Goal: Task Accomplishment & Management: Manage account settings

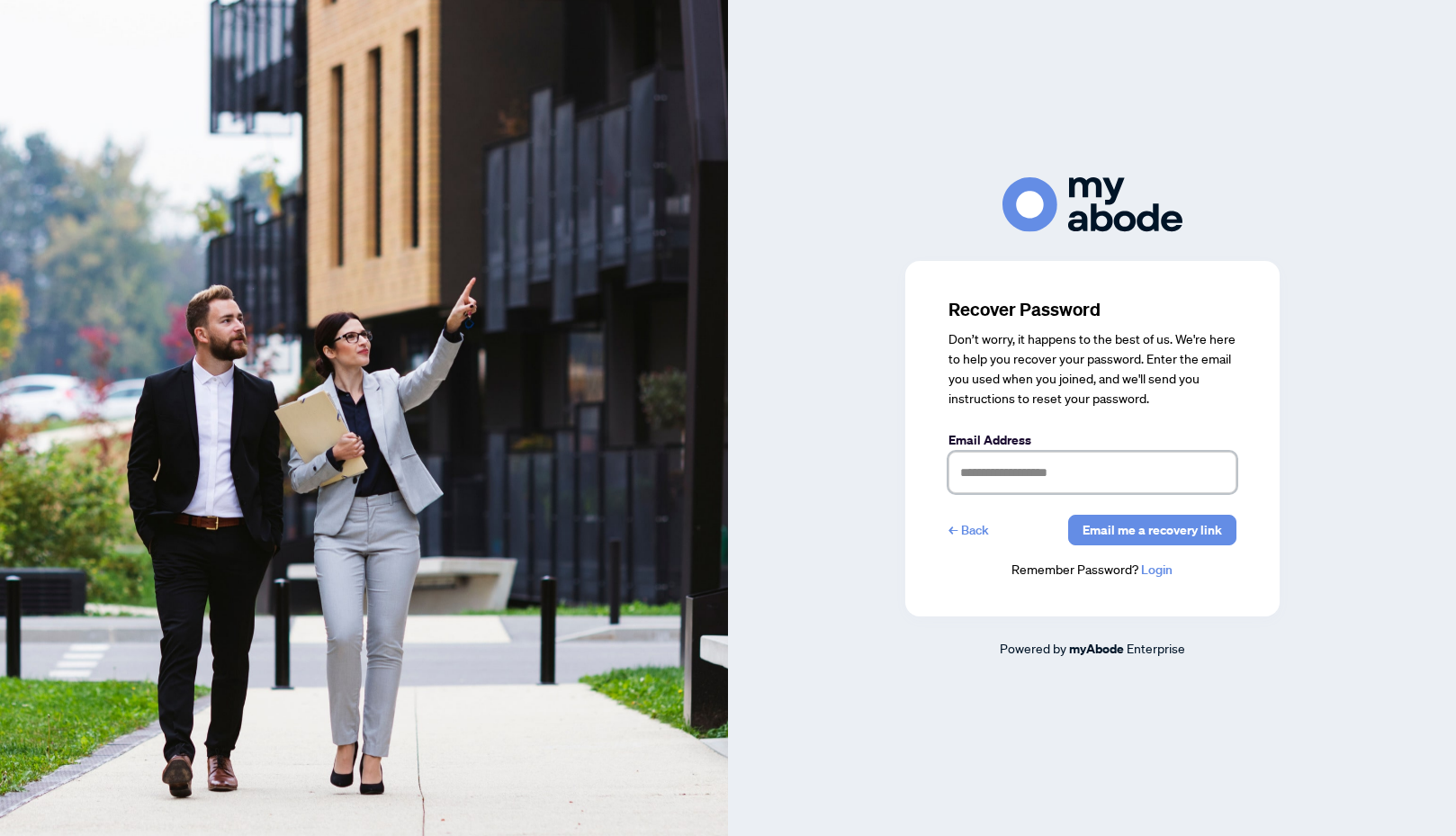
drag, startPoint x: 1074, startPoint y: 473, endPoint x: 1074, endPoint y: 484, distance: 11.0
click at [1074, 473] on input "text" at bounding box center [1092, 472] width 288 height 42
type input "**********"
click at [1158, 573] on link "Login" at bounding box center [1157, 570] width 31 height 17
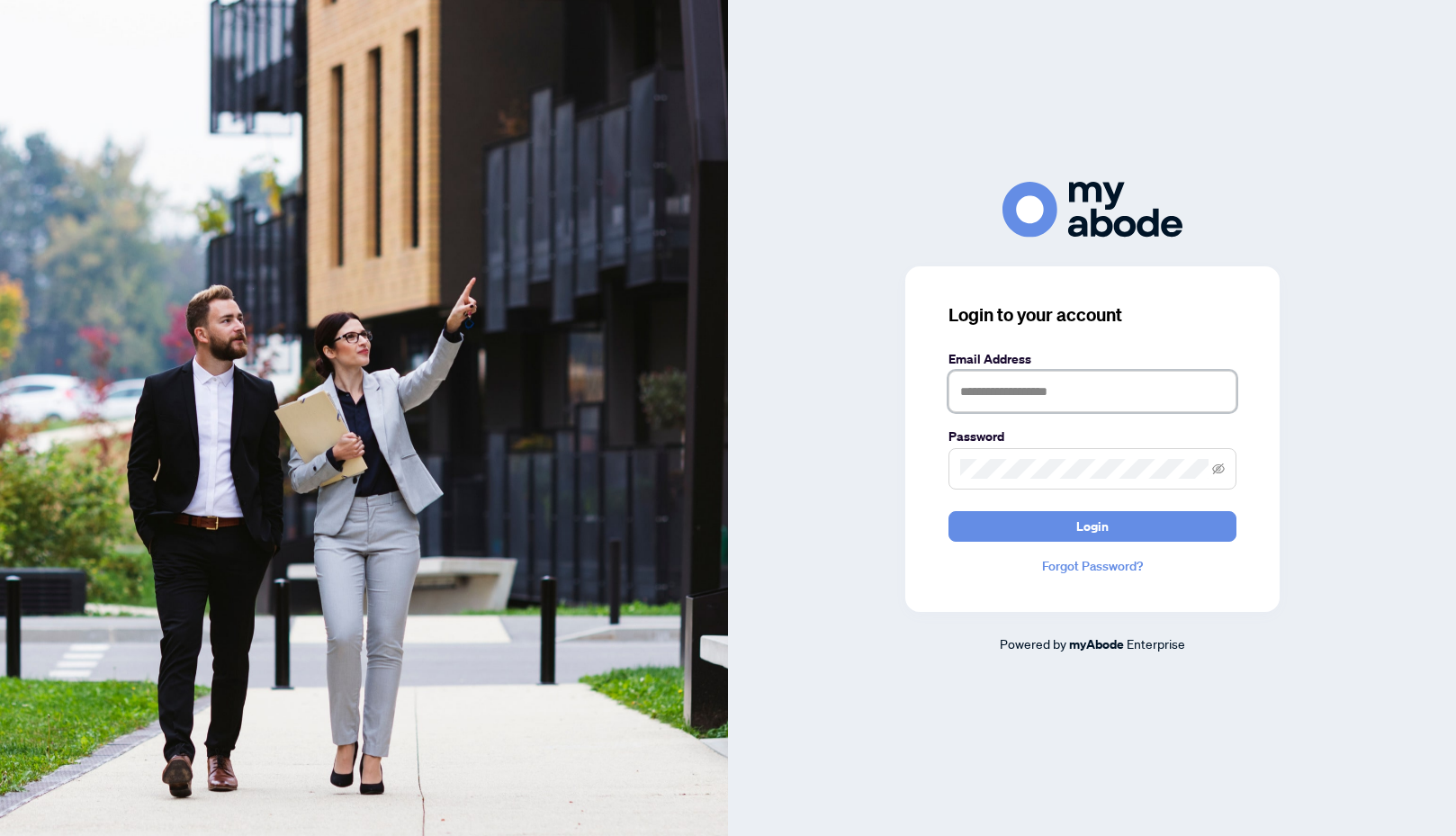
type input "**********"
click at [1221, 472] on icon "eye-invisible" at bounding box center [1218, 468] width 13 height 11
click at [1089, 529] on span "Login" at bounding box center [1092, 527] width 32 height 29
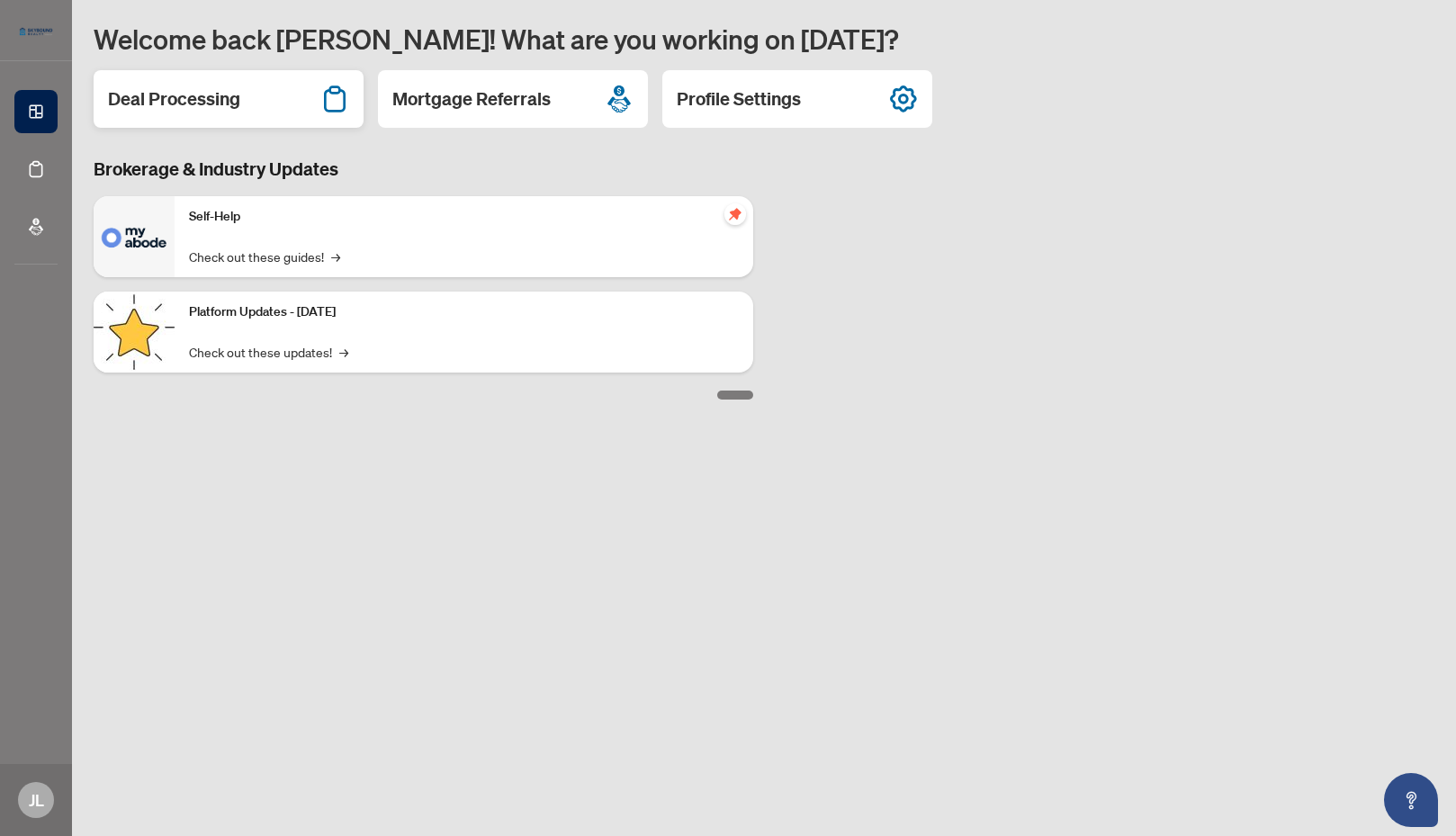
click at [206, 105] on h2 "Deal Processing" at bounding box center [174, 99] width 132 height 25
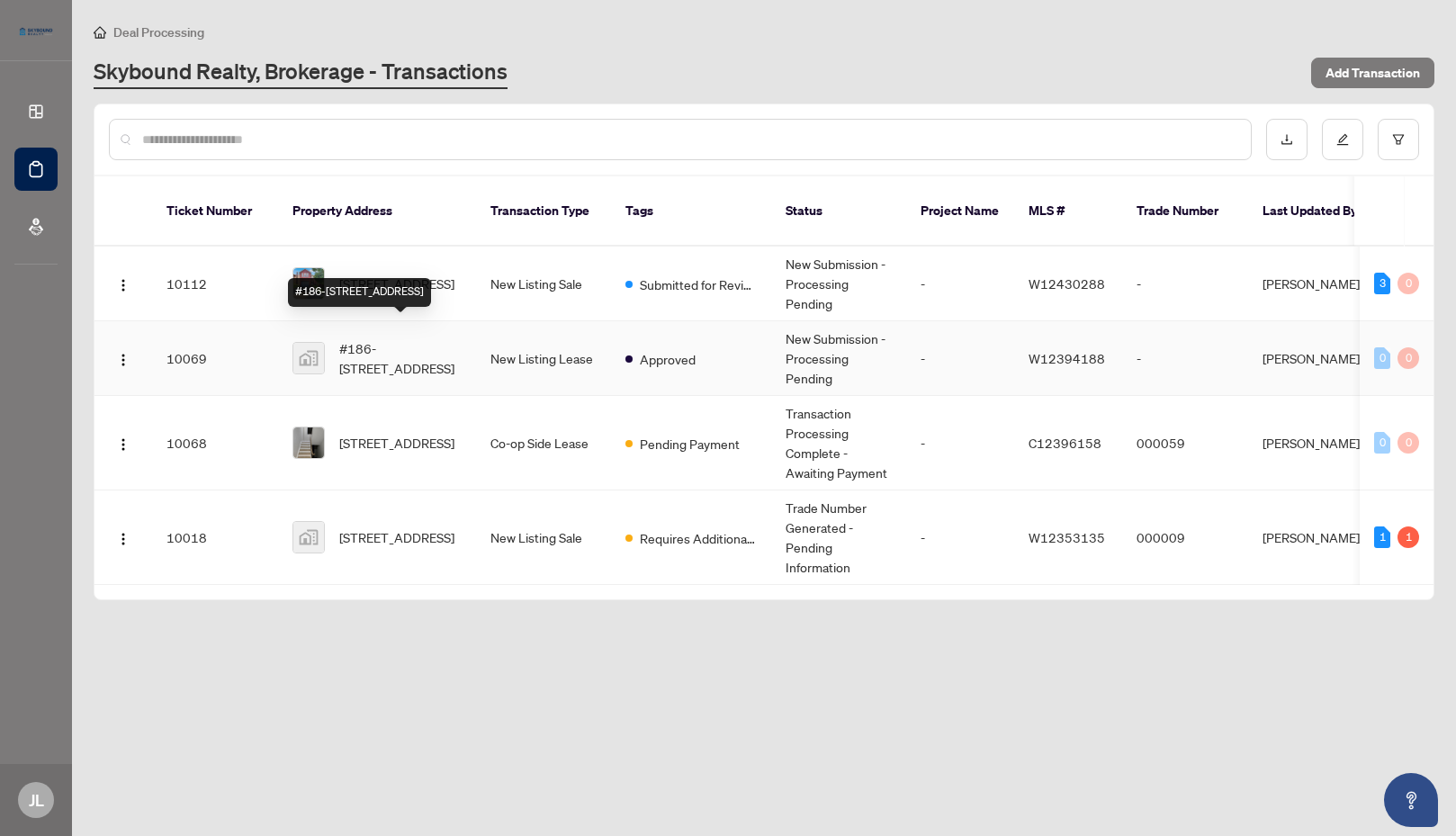
click at [417, 341] on span "#186-[STREET_ADDRESS]" at bounding box center [400, 358] width 122 height 40
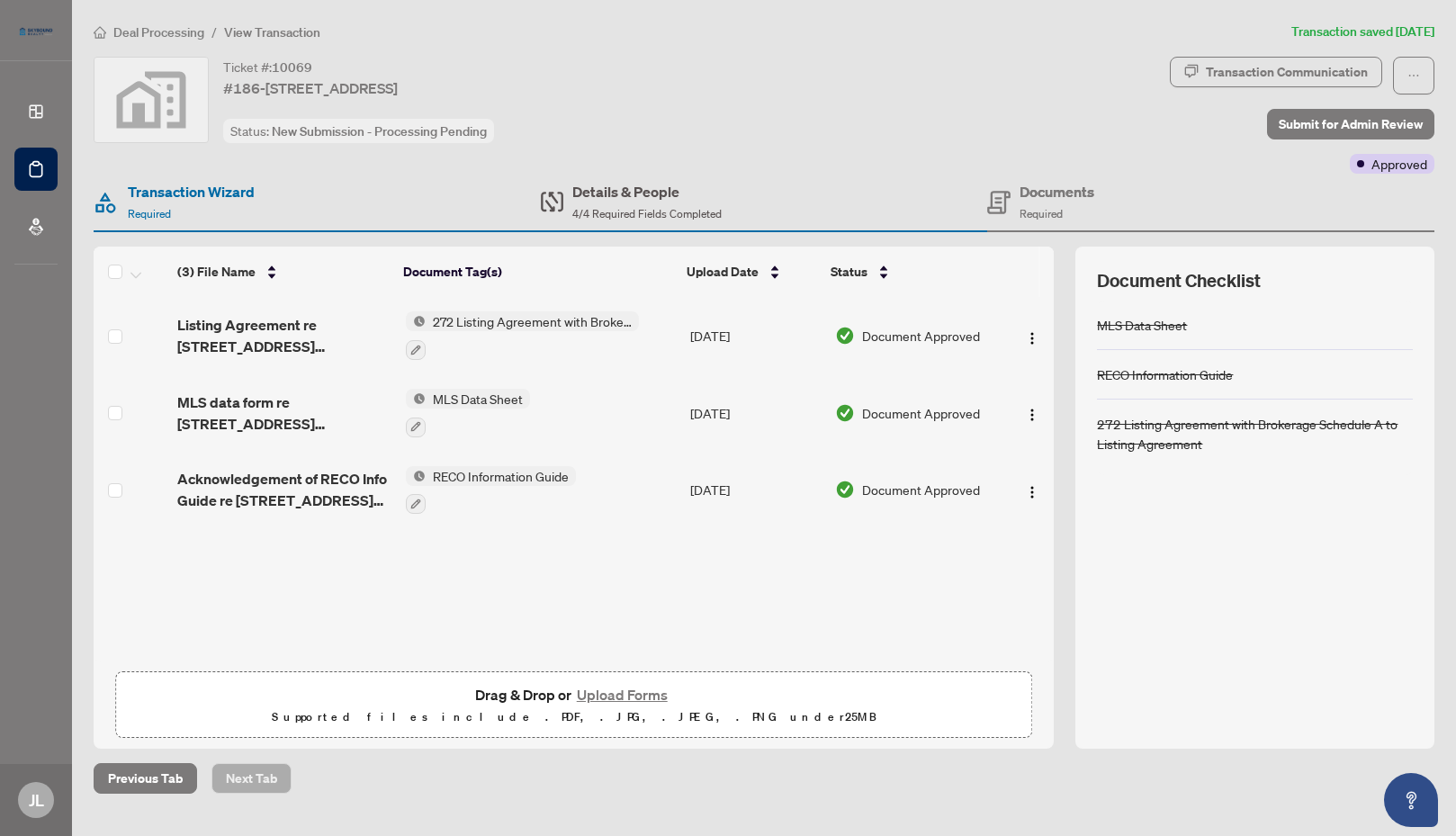
click at [644, 196] on h4 "Details & People" at bounding box center [647, 192] width 150 height 21
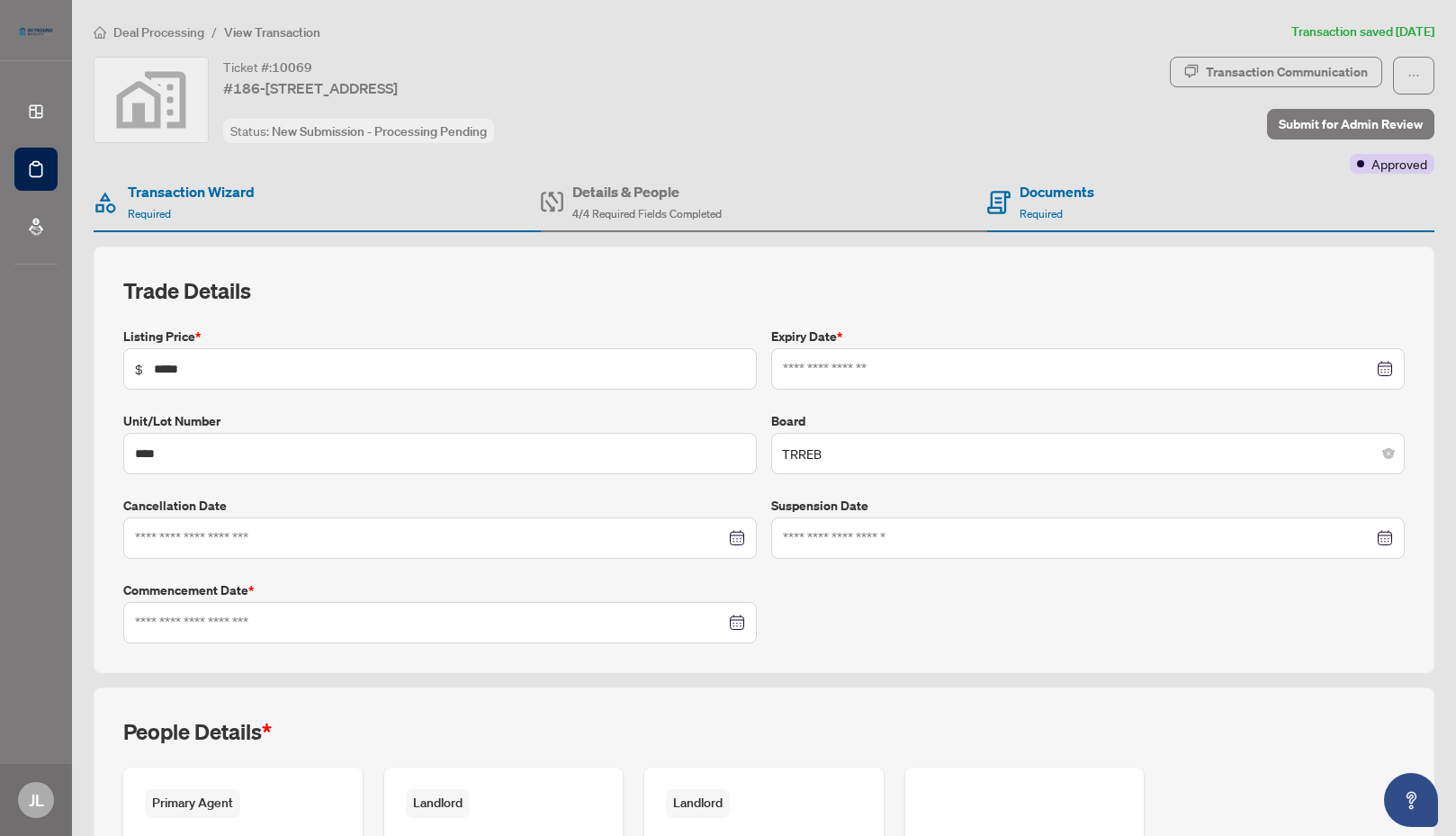
type input "**********"
click at [1035, 197] on h4 "Documents" at bounding box center [1057, 192] width 75 height 21
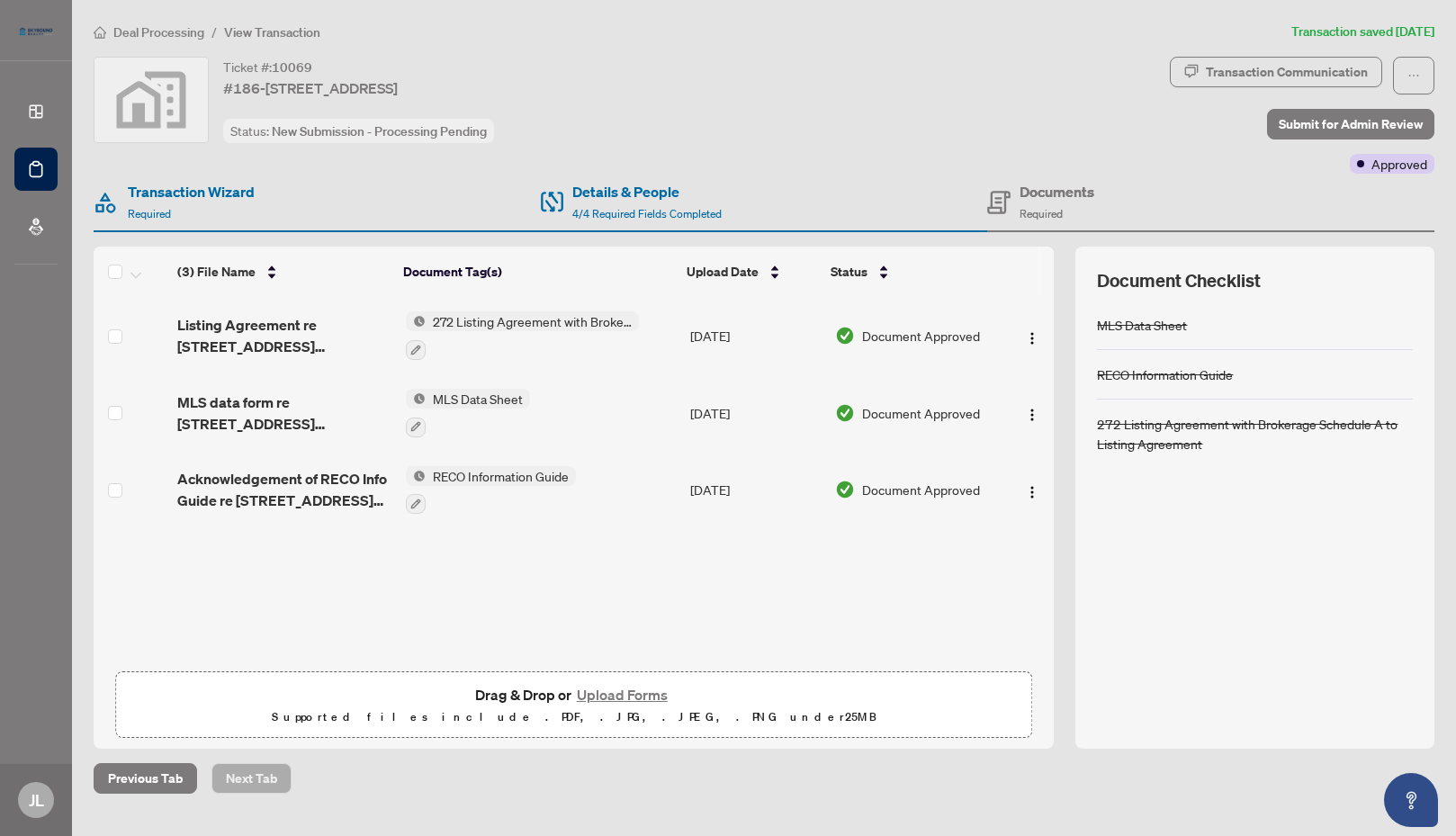
click at [1048, 214] on span "Required" at bounding box center [1041, 214] width 43 height 14
click at [1052, 194] on h4 "Documents" at bounding box center [1057, 192] width 75 height 21
click at [1047, 192] on h4 "Documents" at bounding box center [1057, 192] width 75 height 21
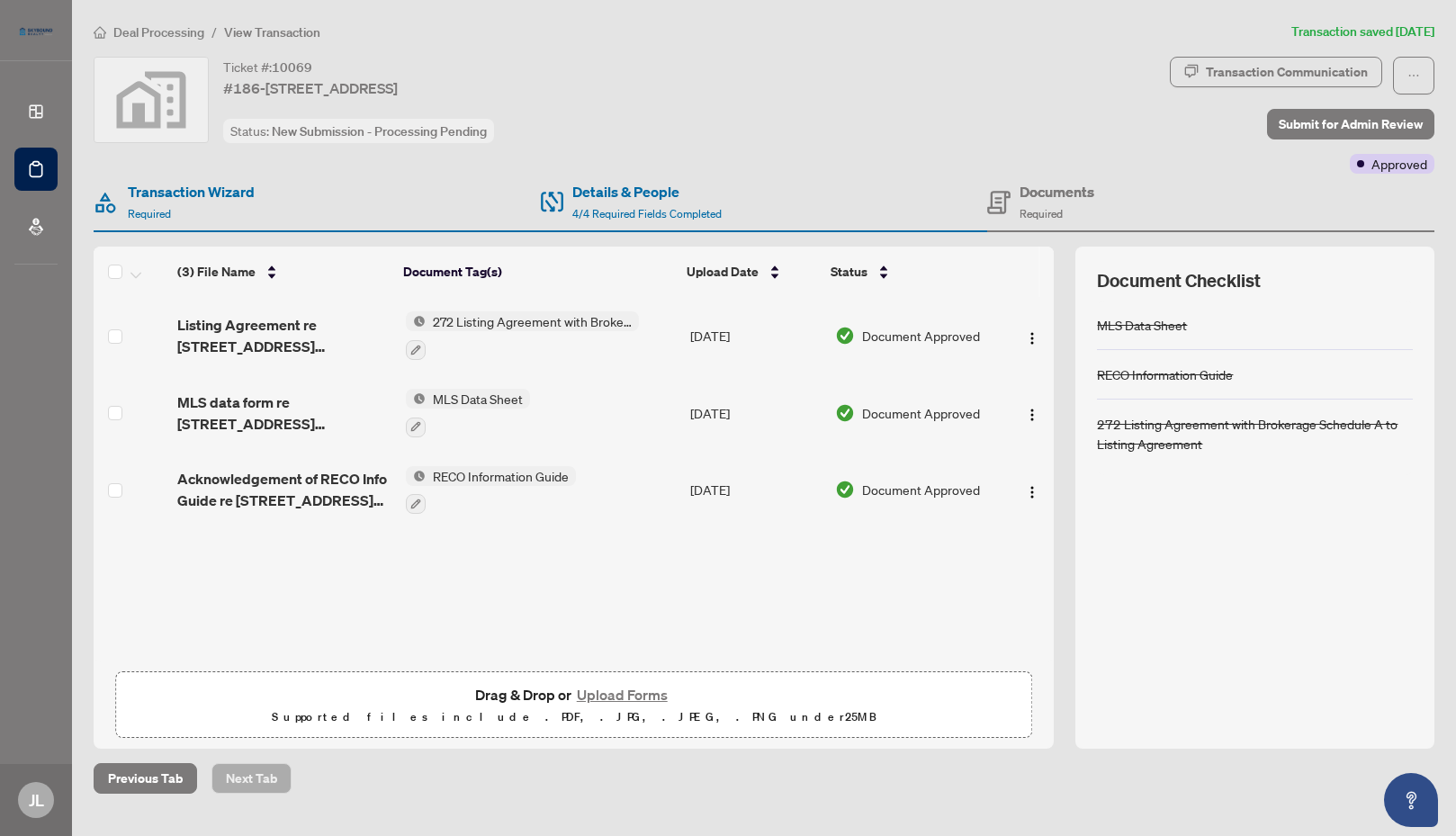
click at [623, 696] on button "Upload Forms" at bounding box center [622, 695] width 102 height 23
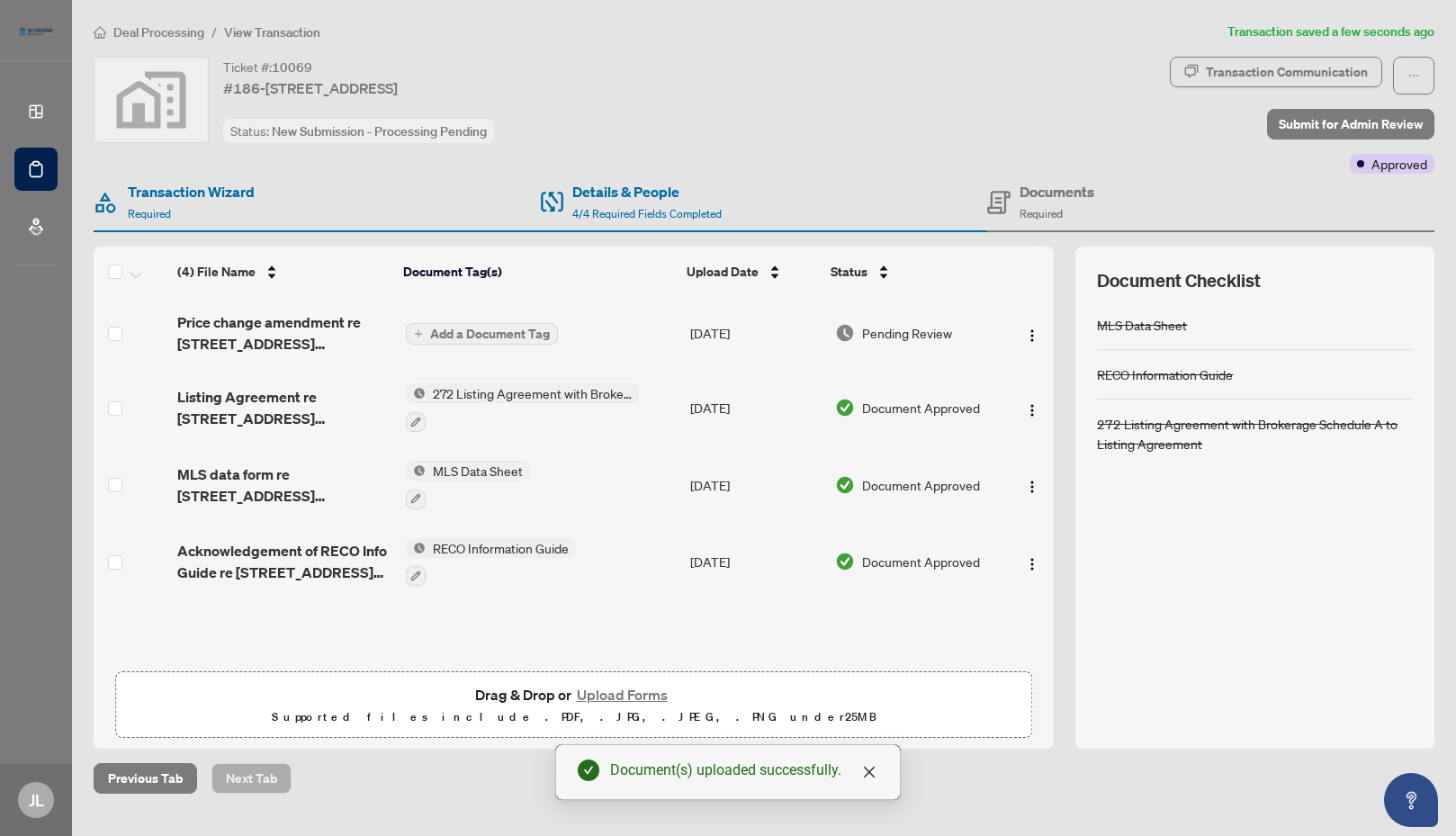
click at [485, 333] on span "Add a Document Tag" at bounding box center [489, 333] width 120 height 13
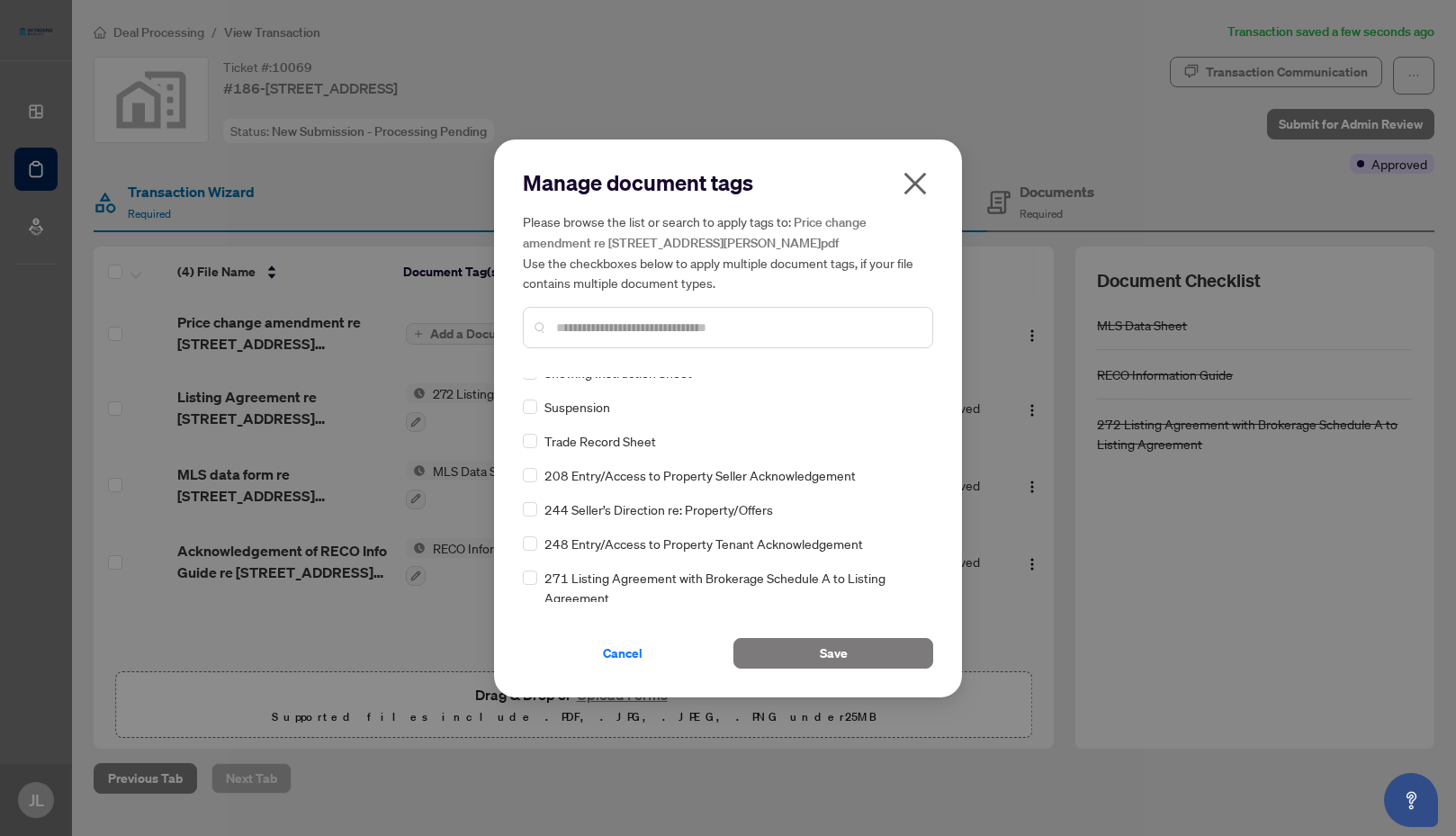
scroll to position [1841, 0]
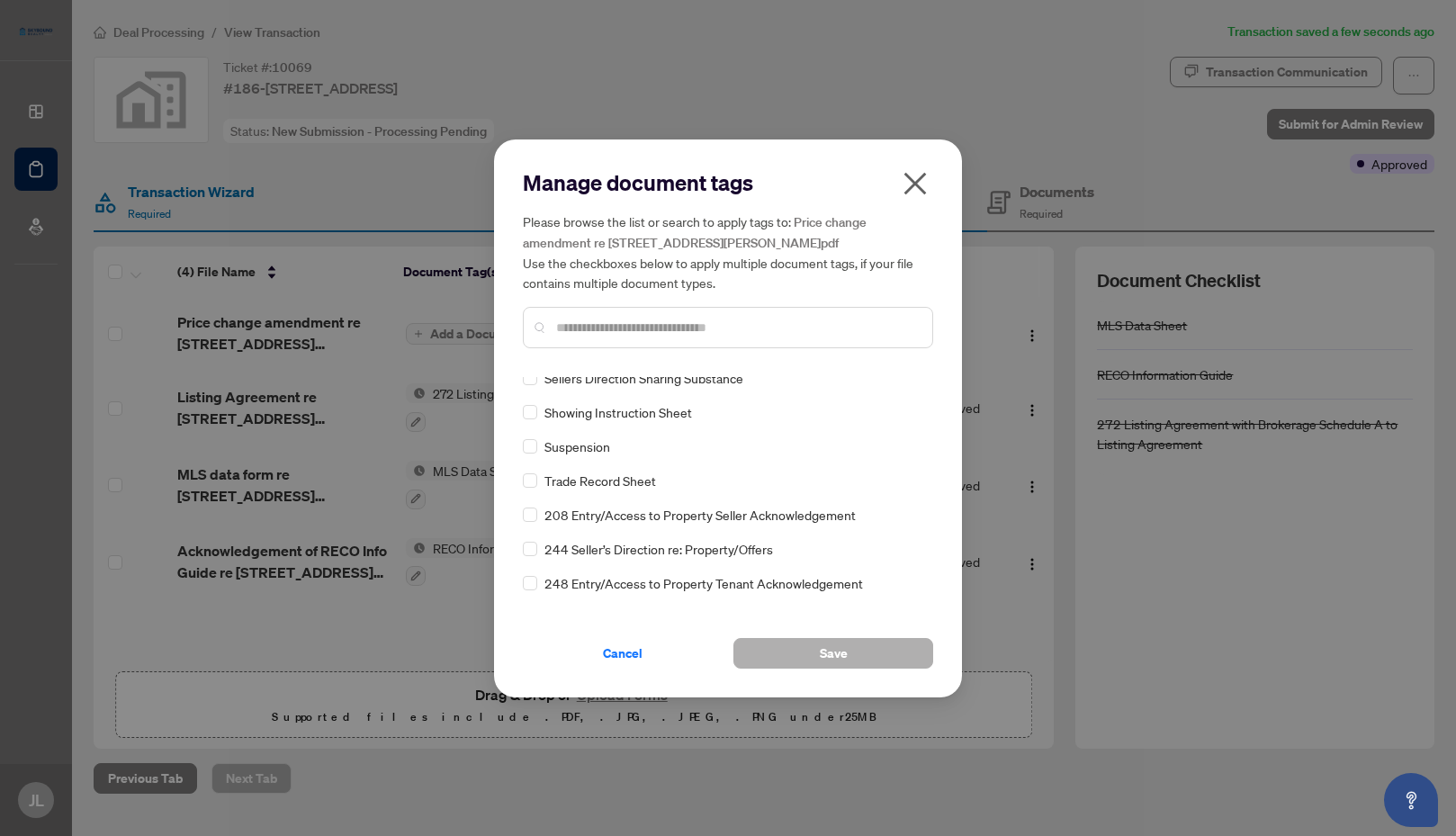
click at [834, 654] on span "Save" at bounding box center [833, 653] width 28 height 29
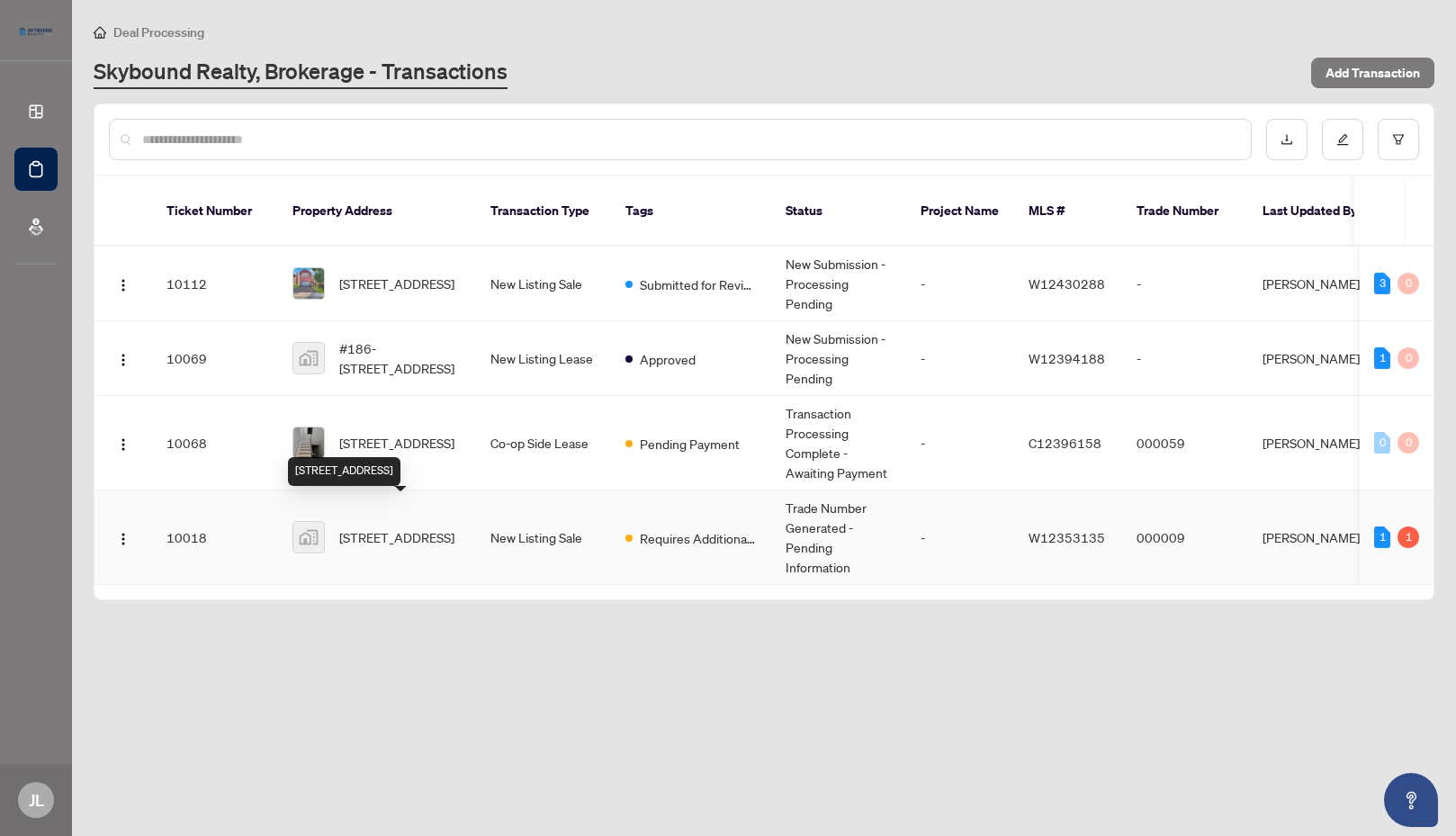
click at [409, 527] on span "[STREET_ADDRESS]" at bounding box center [397, 537] width 115 height 19
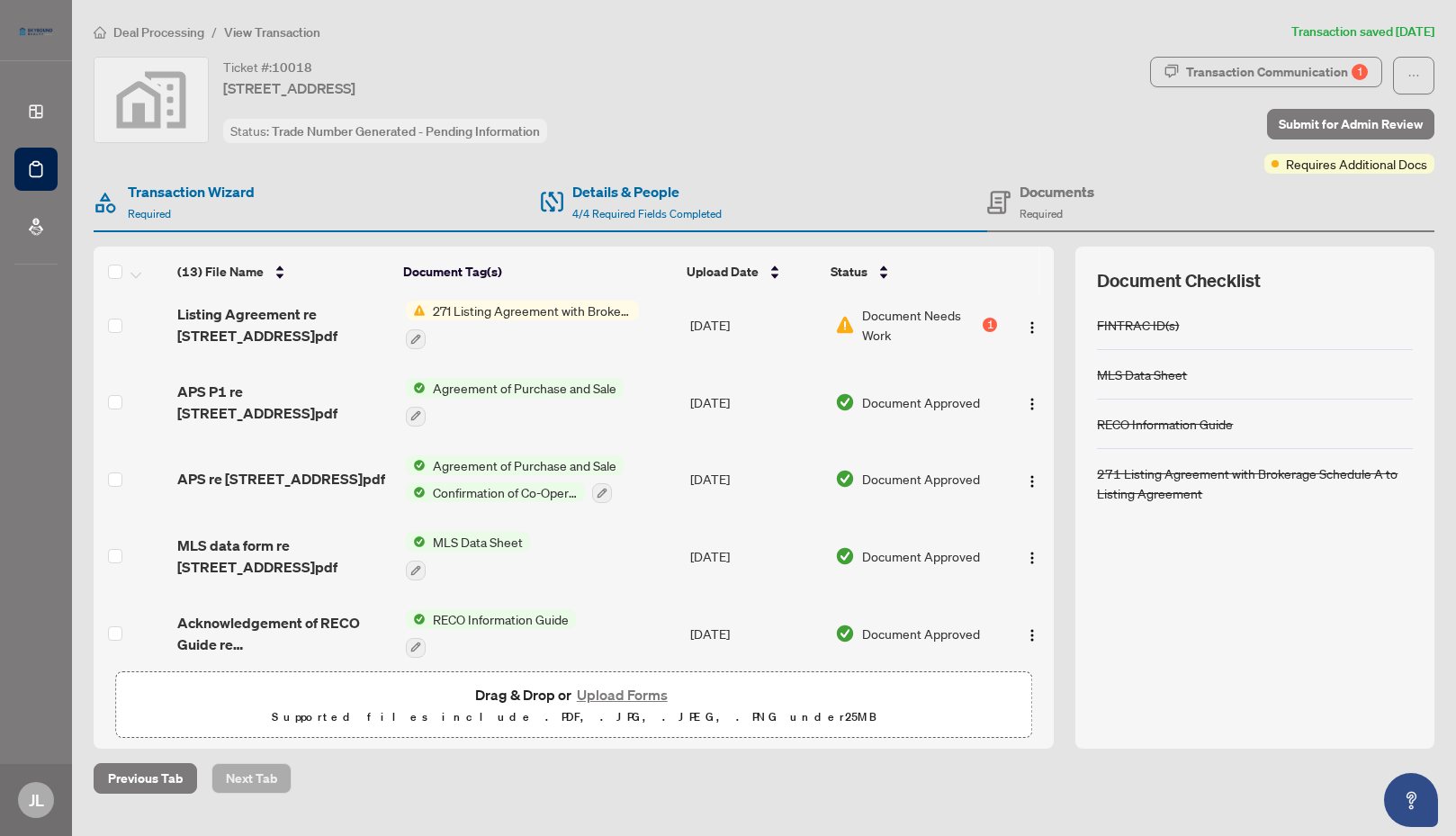
scroll to position [538, 0]
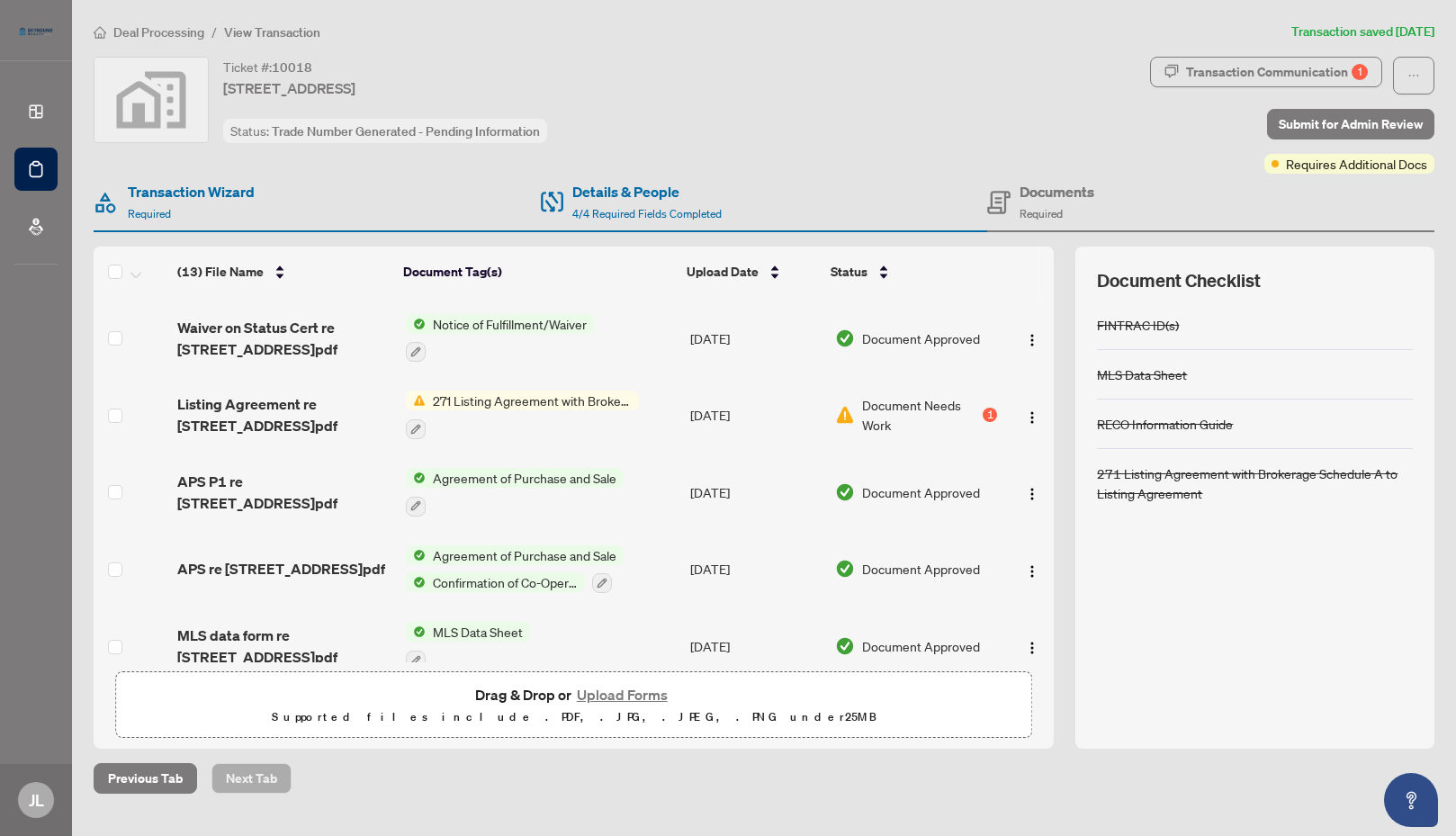
click at [895, 396] on span "Document Needs Work" at bounding box center [920, 414] width 117 height 40
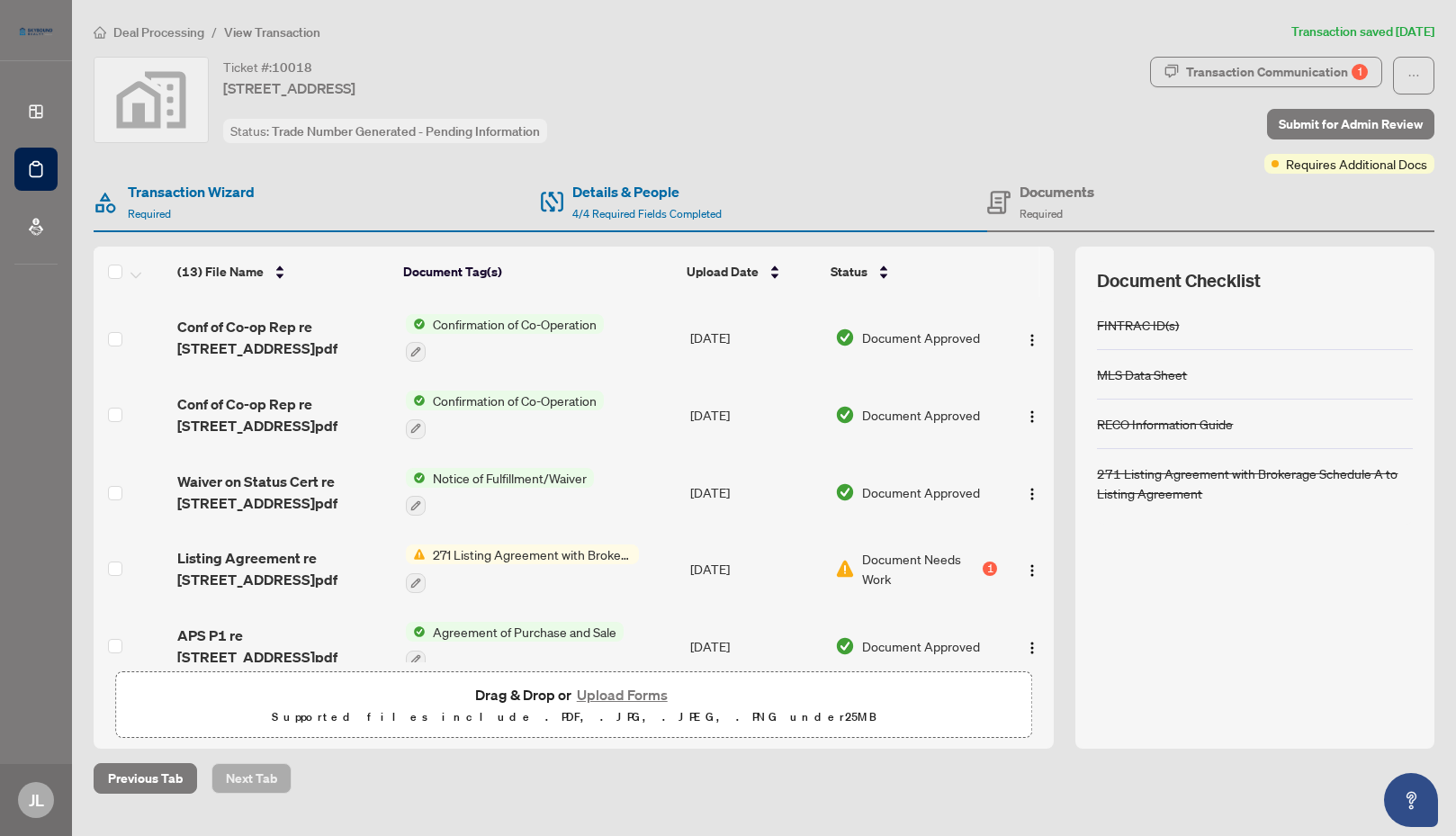
scroll to position [540, 0]
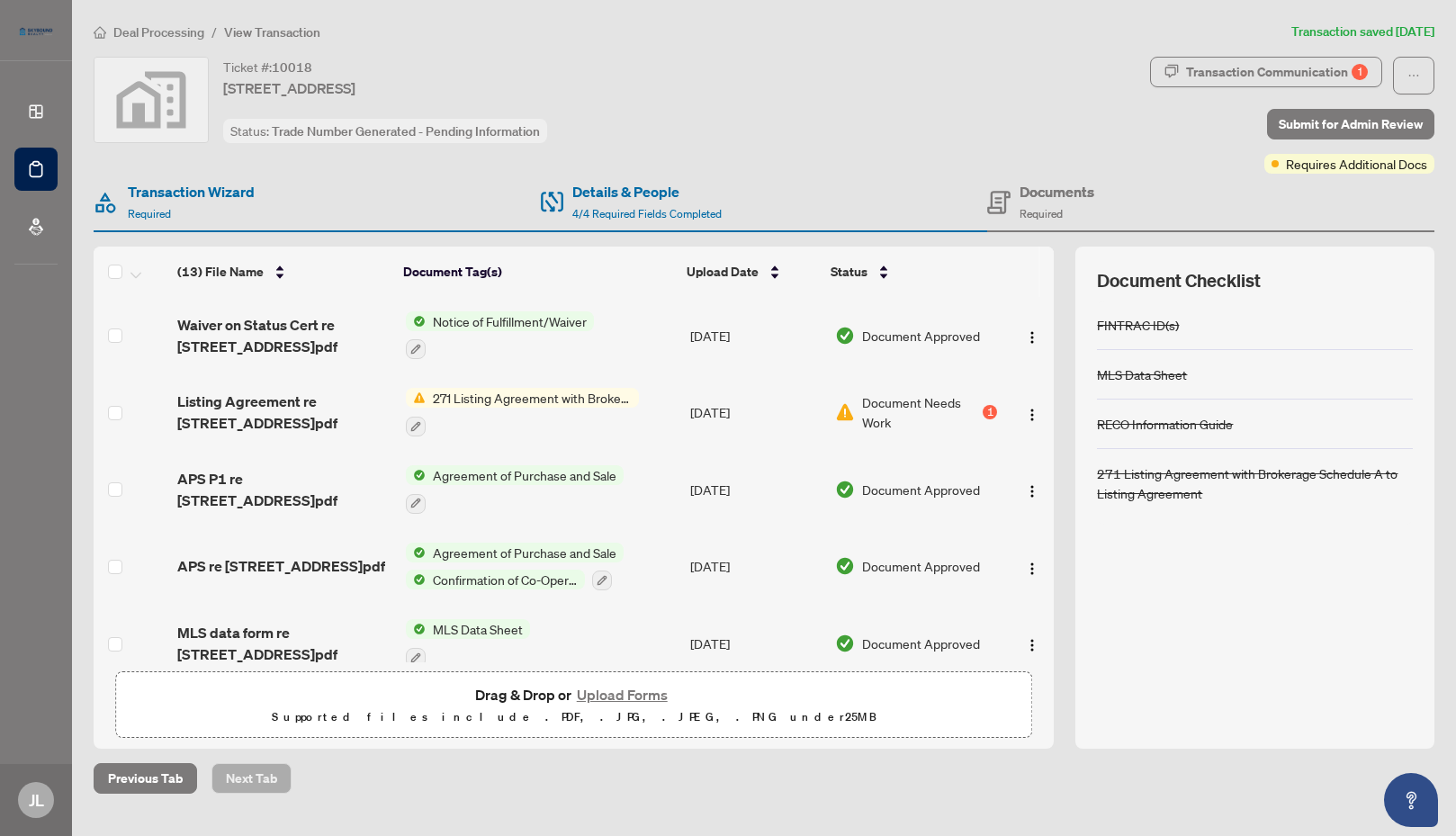
click at [624, 693] on button "Upload Forms" at bounding box center [622, 695] width 102 height 23
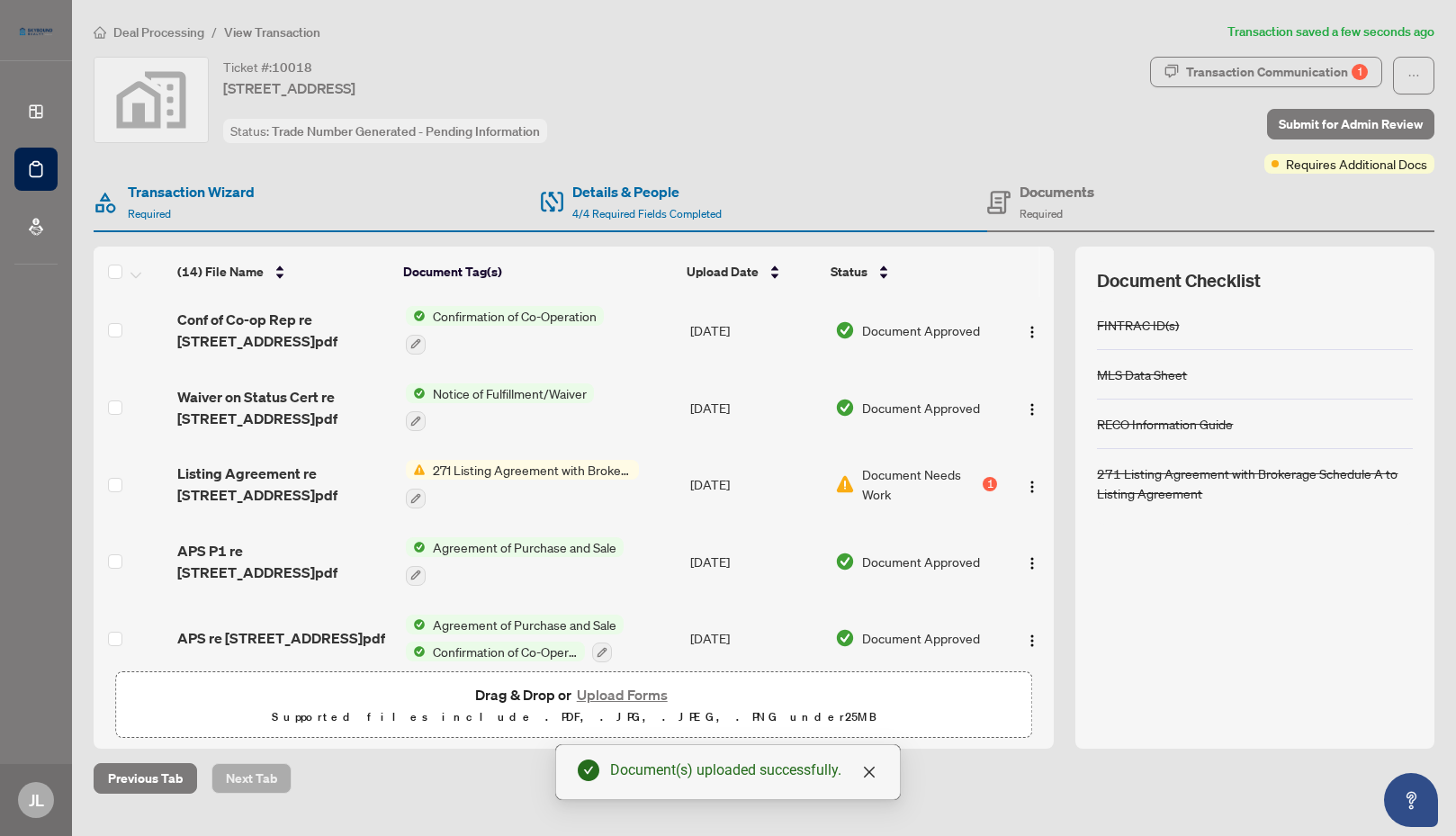
click at [492, 462] on span "271 Listing Agreement with Brokerage Schedule A to Listing Agreement" at bounding box center [532, 470] width 213 height 19
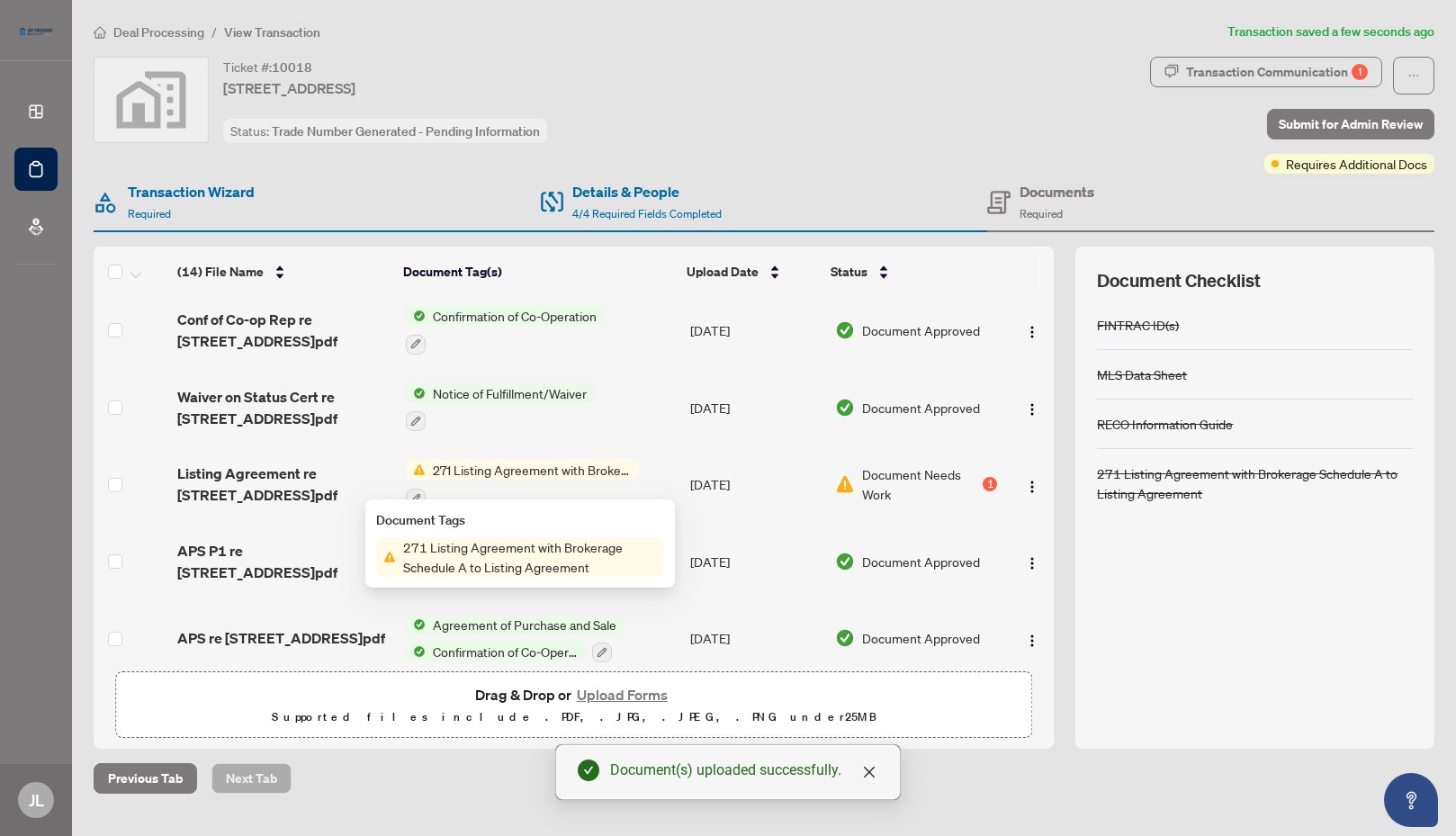
click at [502, 549] on span "271 Listing Agreement with Brokerage Schedule A to Listing Agreement" at bounding box center [530, 557] width 268 height 40
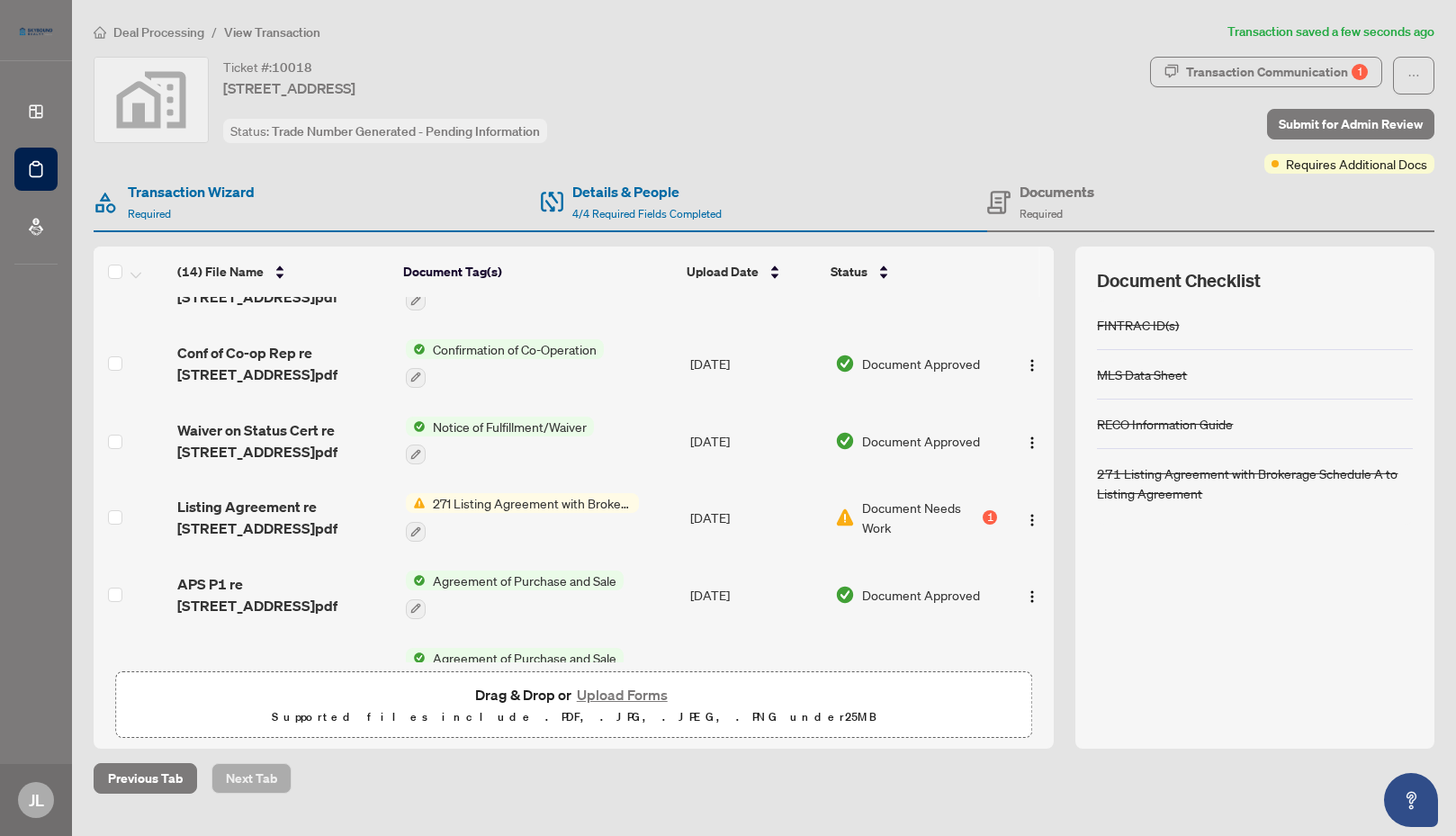
scroll to position [540, 0]
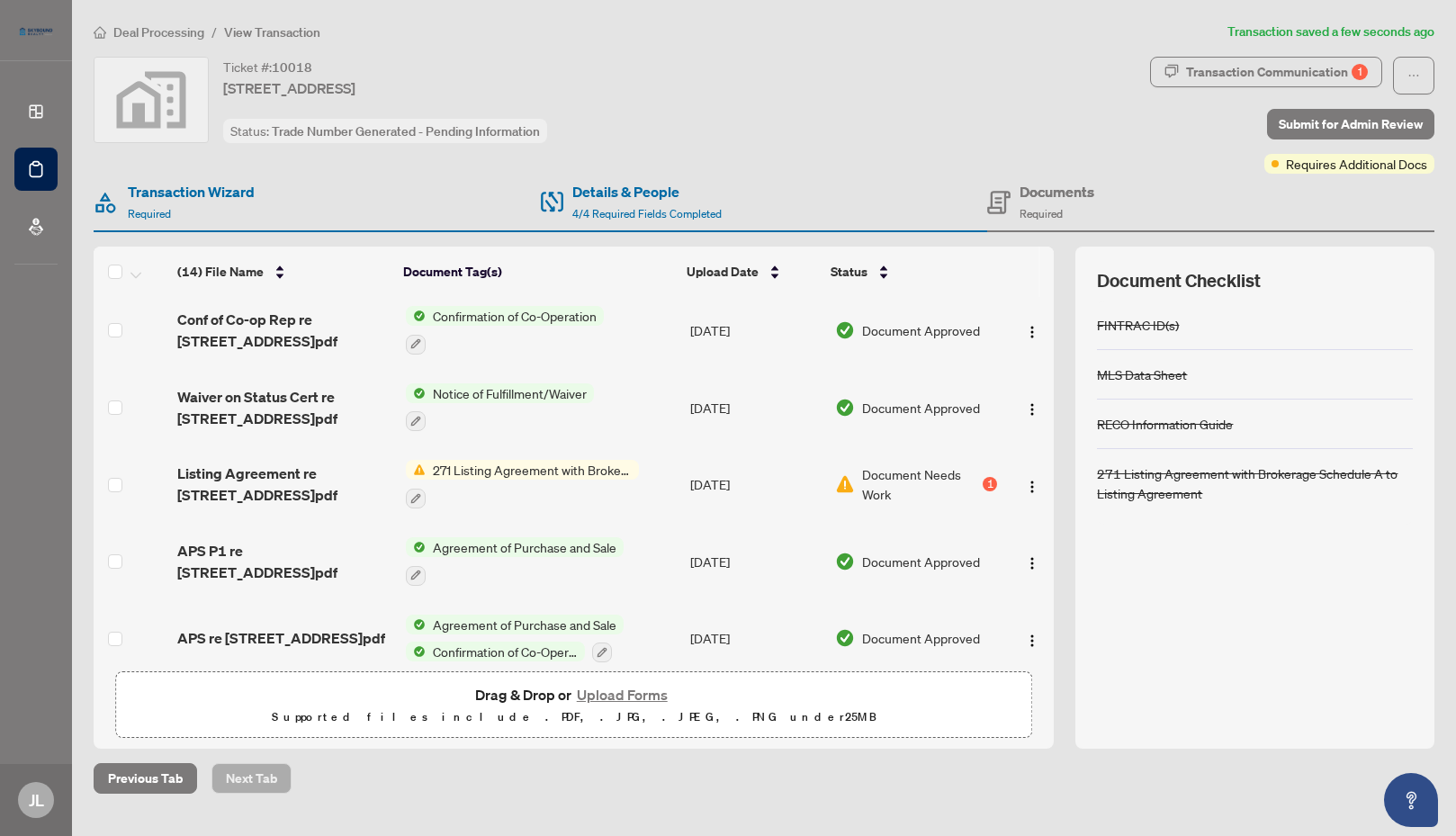
click at [905, 467] on span "Document Needs Work" at bounding box center [920, 484] width 117 height 40
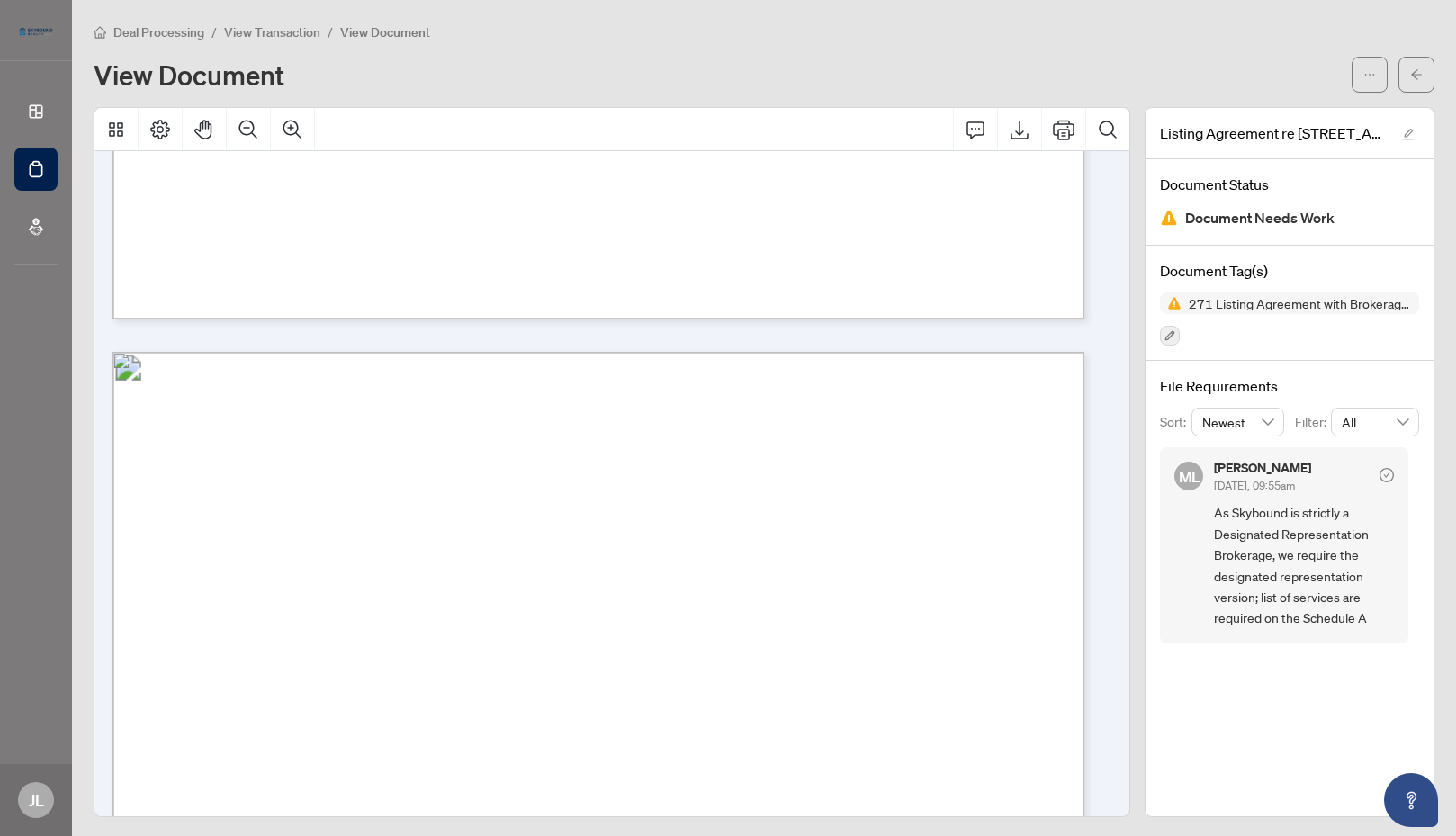
scroll to position [2781, 0]
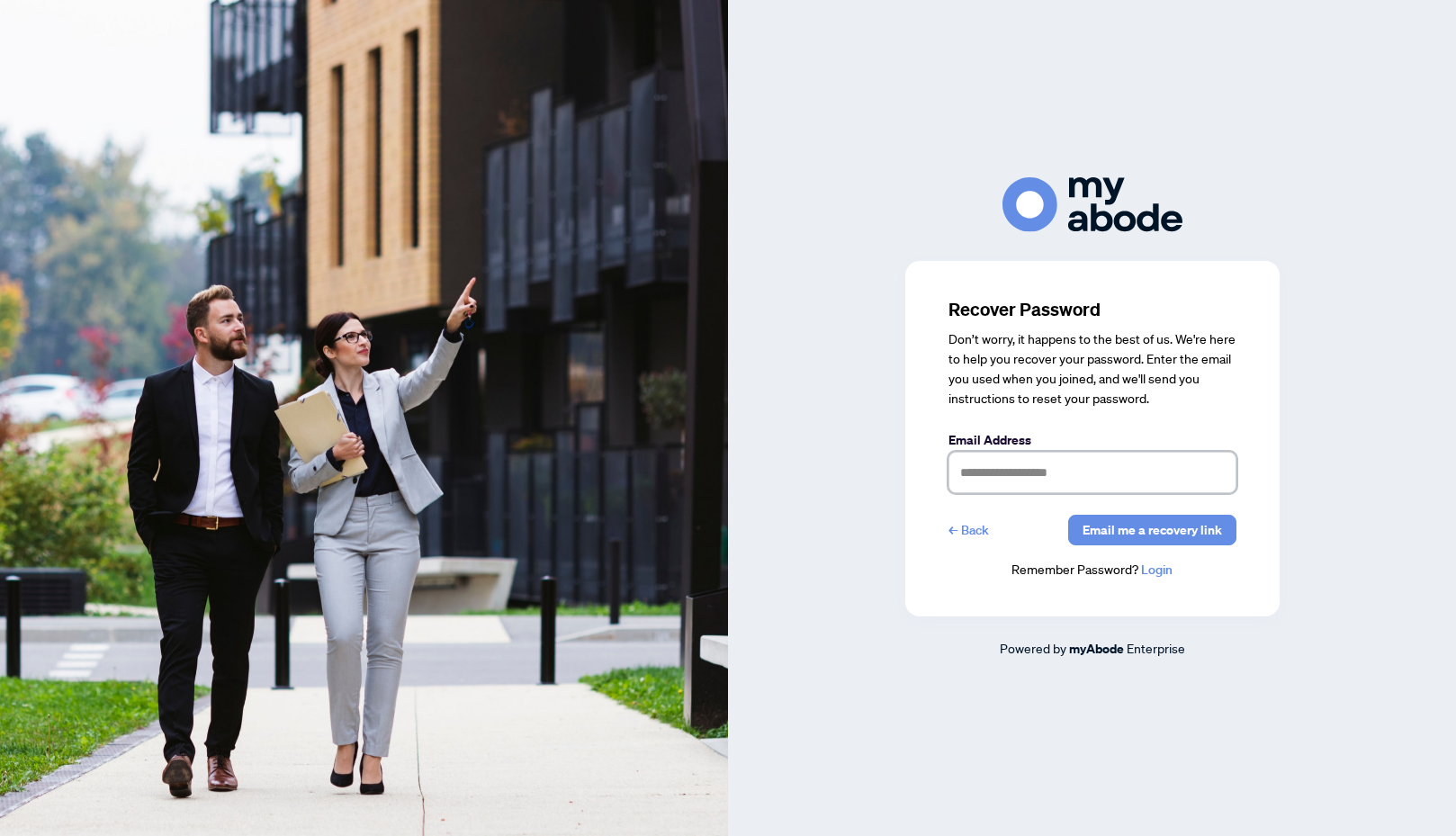
click at [1079, 475] on input "text" at bounding box center [1092, 472] width 288 height 42
type input "**********"
click at [1155, 573] on link "Login" at bounding box center [1157, 570] width 31 height 17
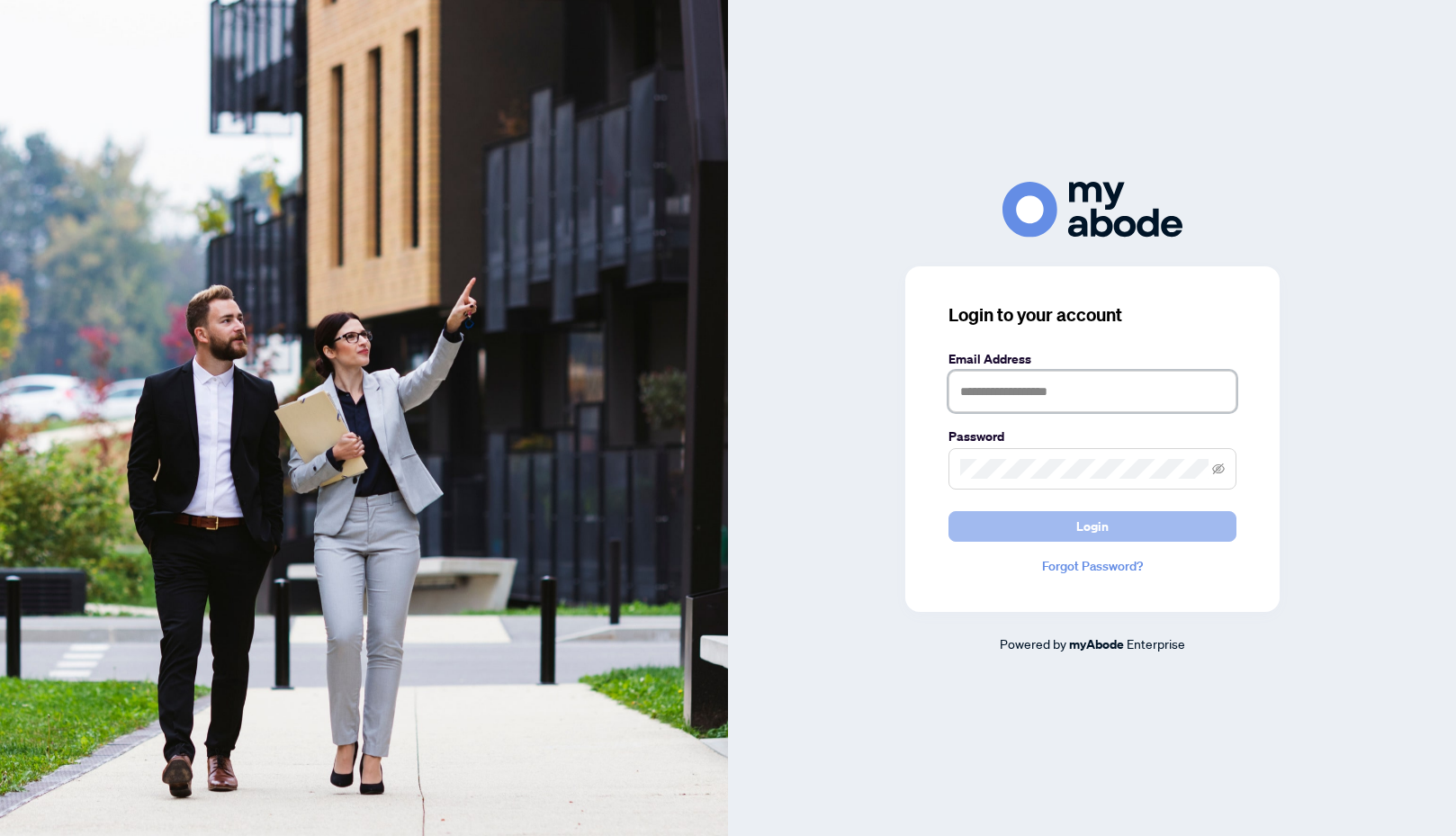
type input "**********"
click at [1091, 527] on span "Login" at bounding box center [1092, 527] width 32 height 29
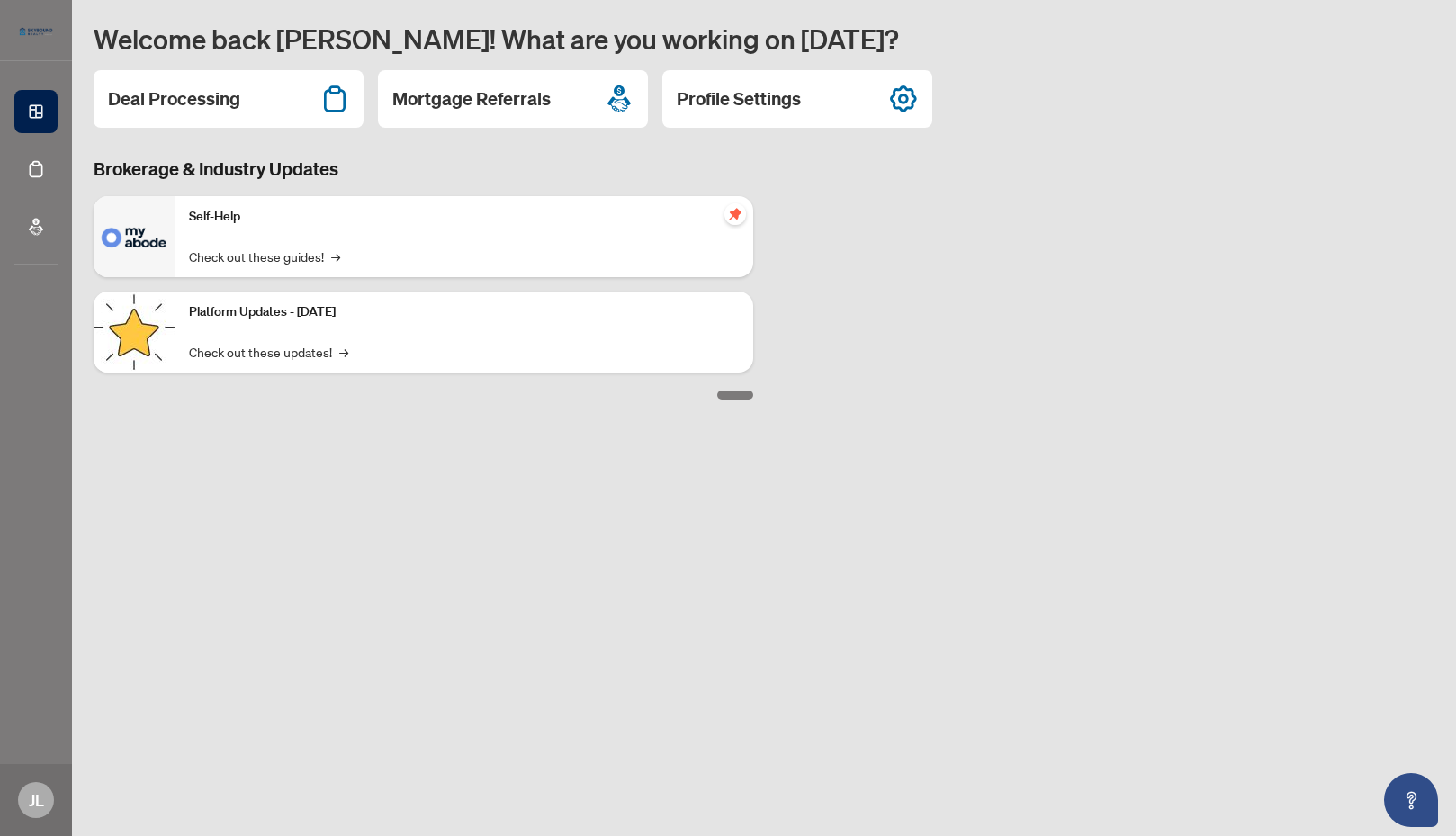
click at [188, 102] on h2 "Deal Processing" at bounding box center [174, 99] width 132 height 25
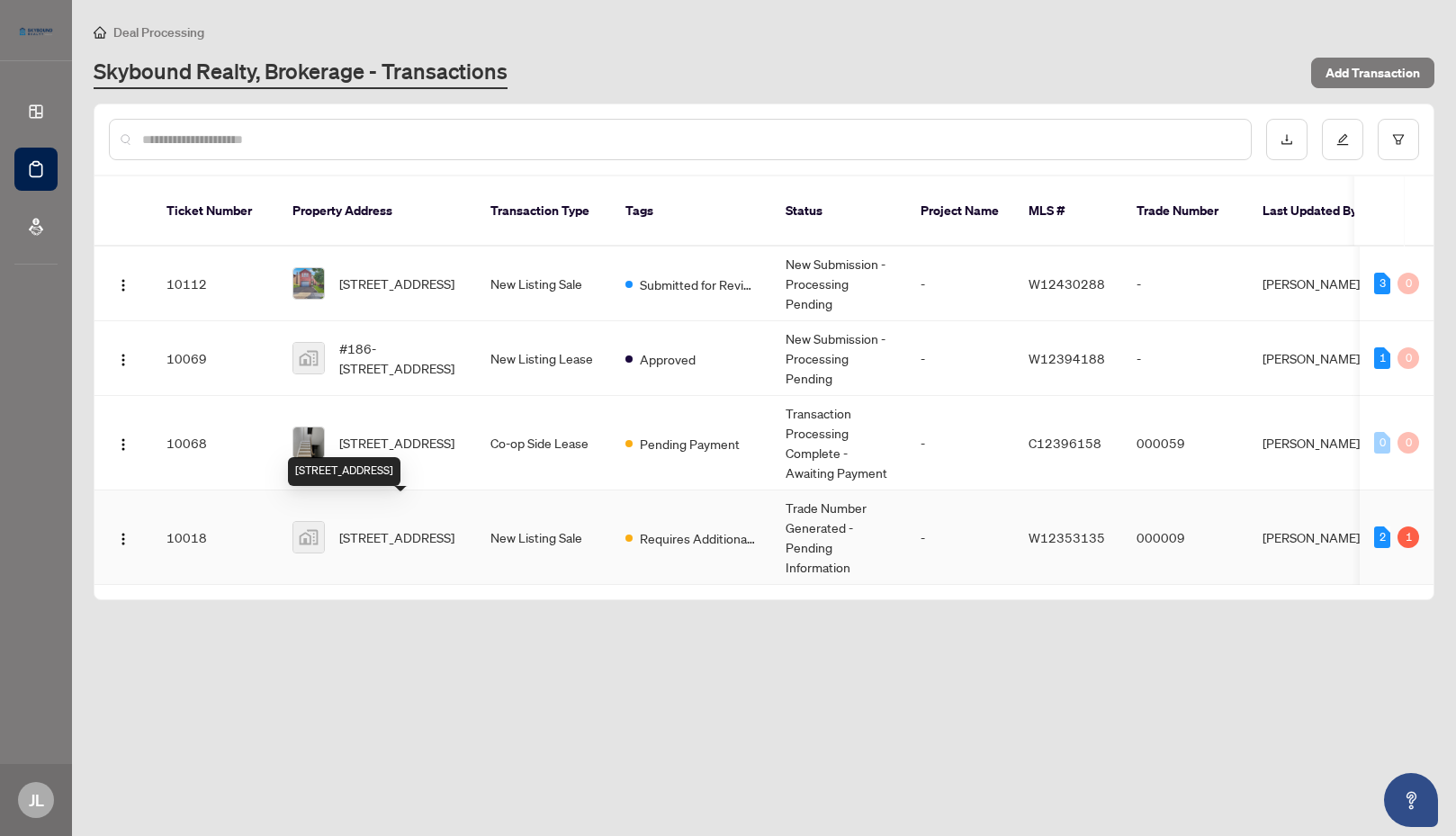
click at [399, 527] on span "2177 Burnhamthorpe Road West #909, Mississauga, Ontario L5L 5P9, Canada" at bounding box center [397, 537] width 115 height 19
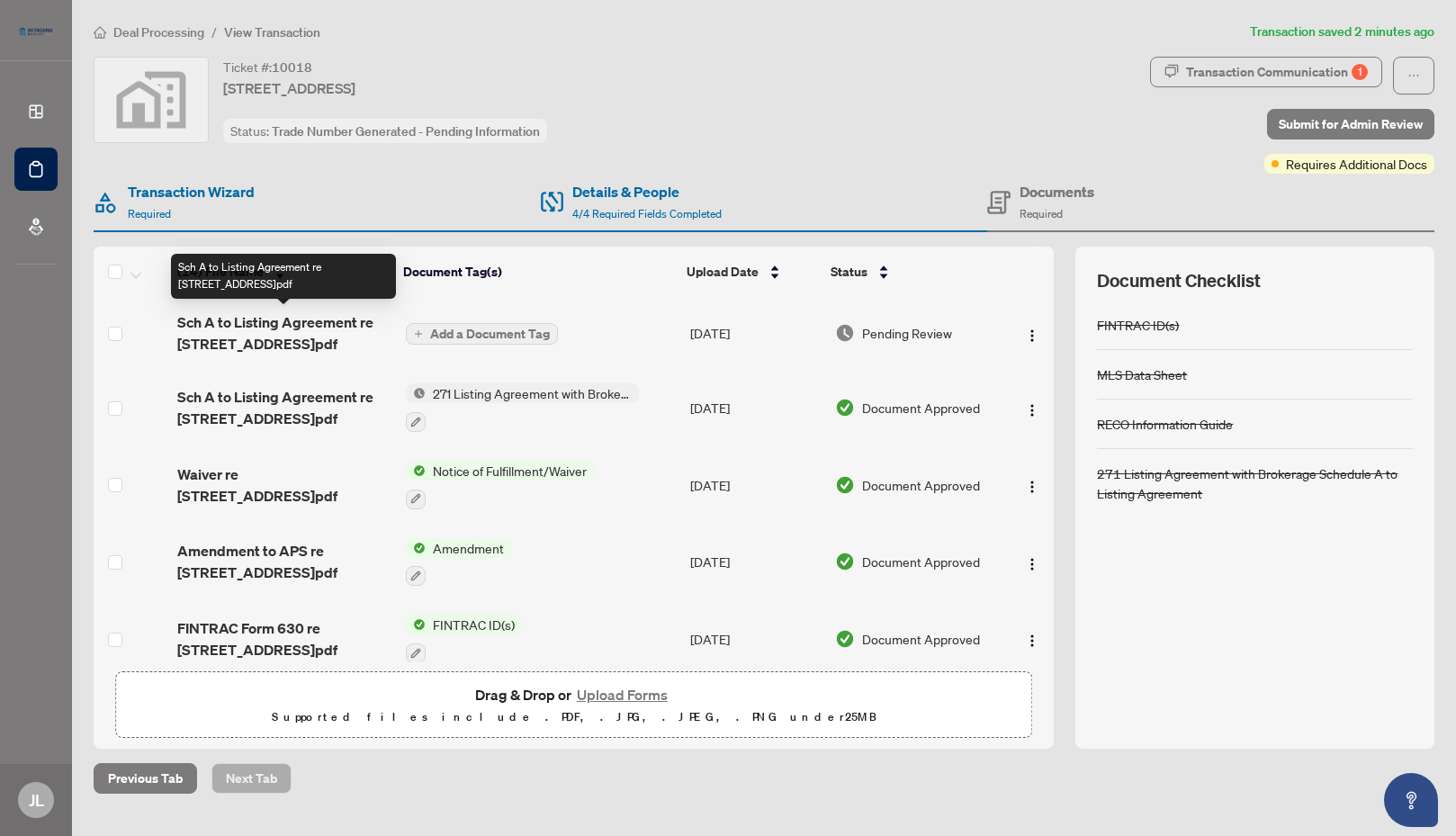
click at [311, 341] on span "Sch A to Listing Agreement re 909-2177 Burnhamthorpe Rd W Mississauga.pdf" at bounding box center [283, 332] width 213 height 43
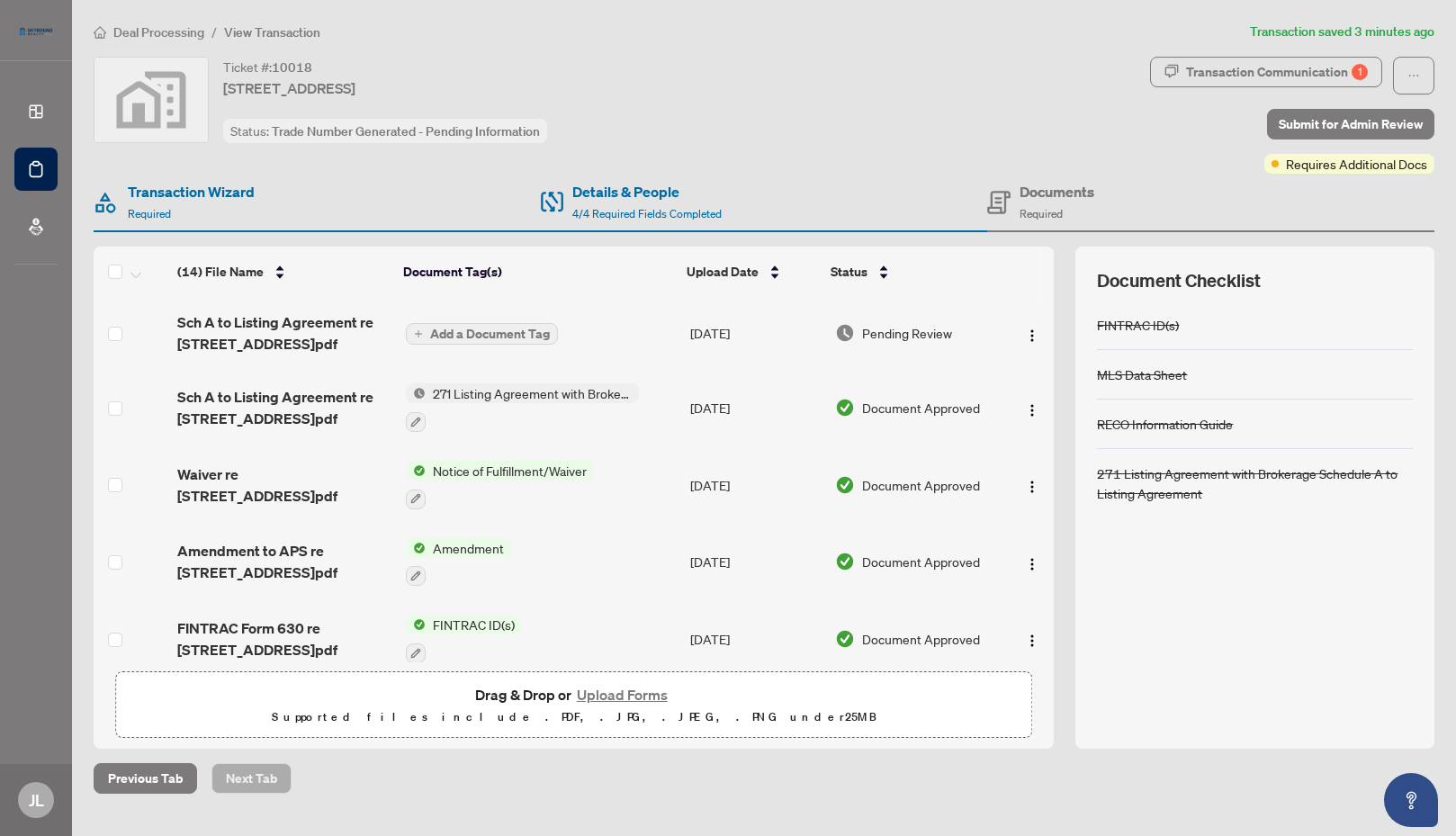
drag, startPoint x: 489, startPoint y: 333, endPoint x: 458, endPoint y: 335, distance: 31.1
click at [458, 335] on span "Add a Document Tag" at bounding box center [489, 333] width 120 height 13
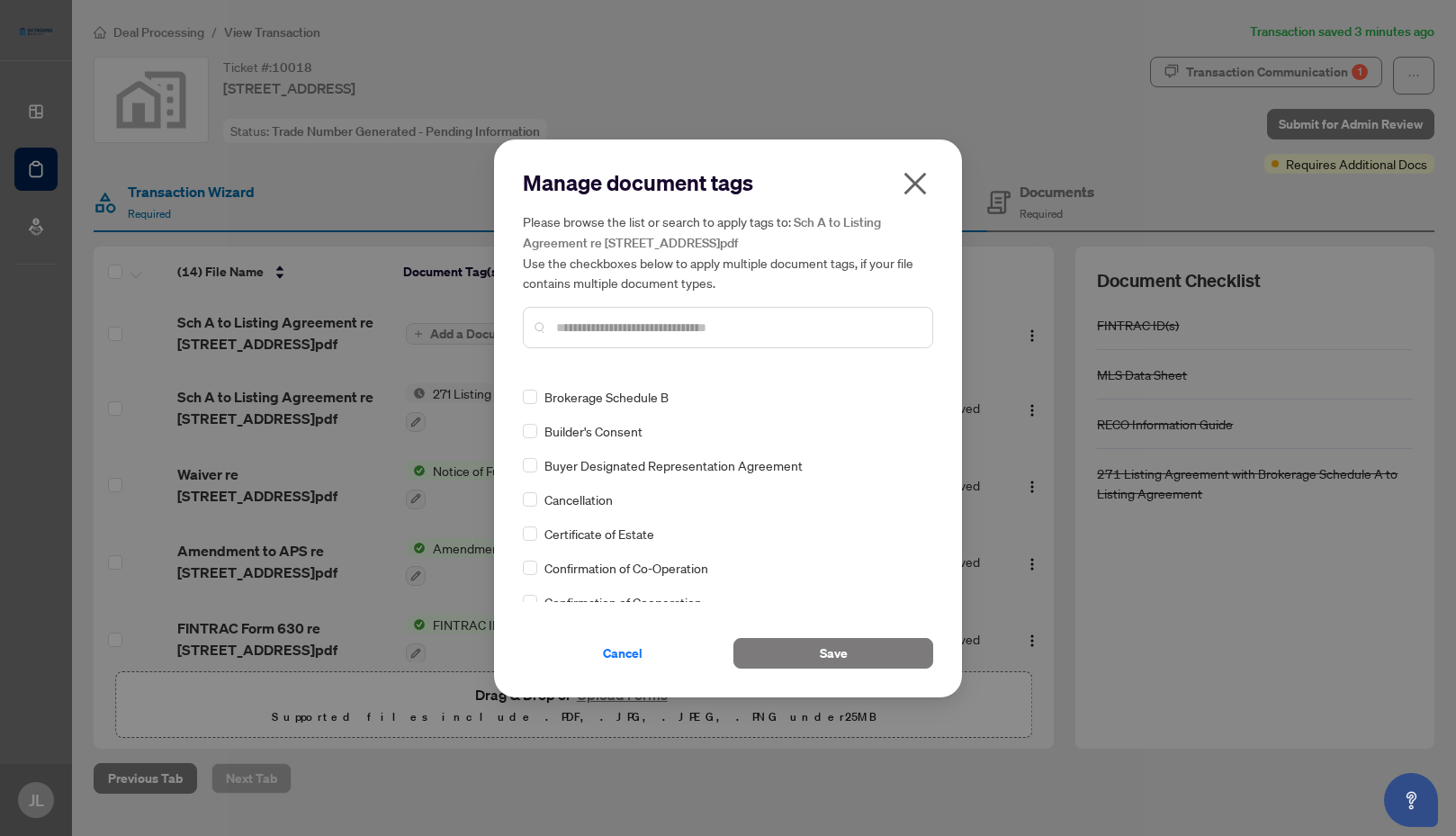
scroll to position [270, 0]
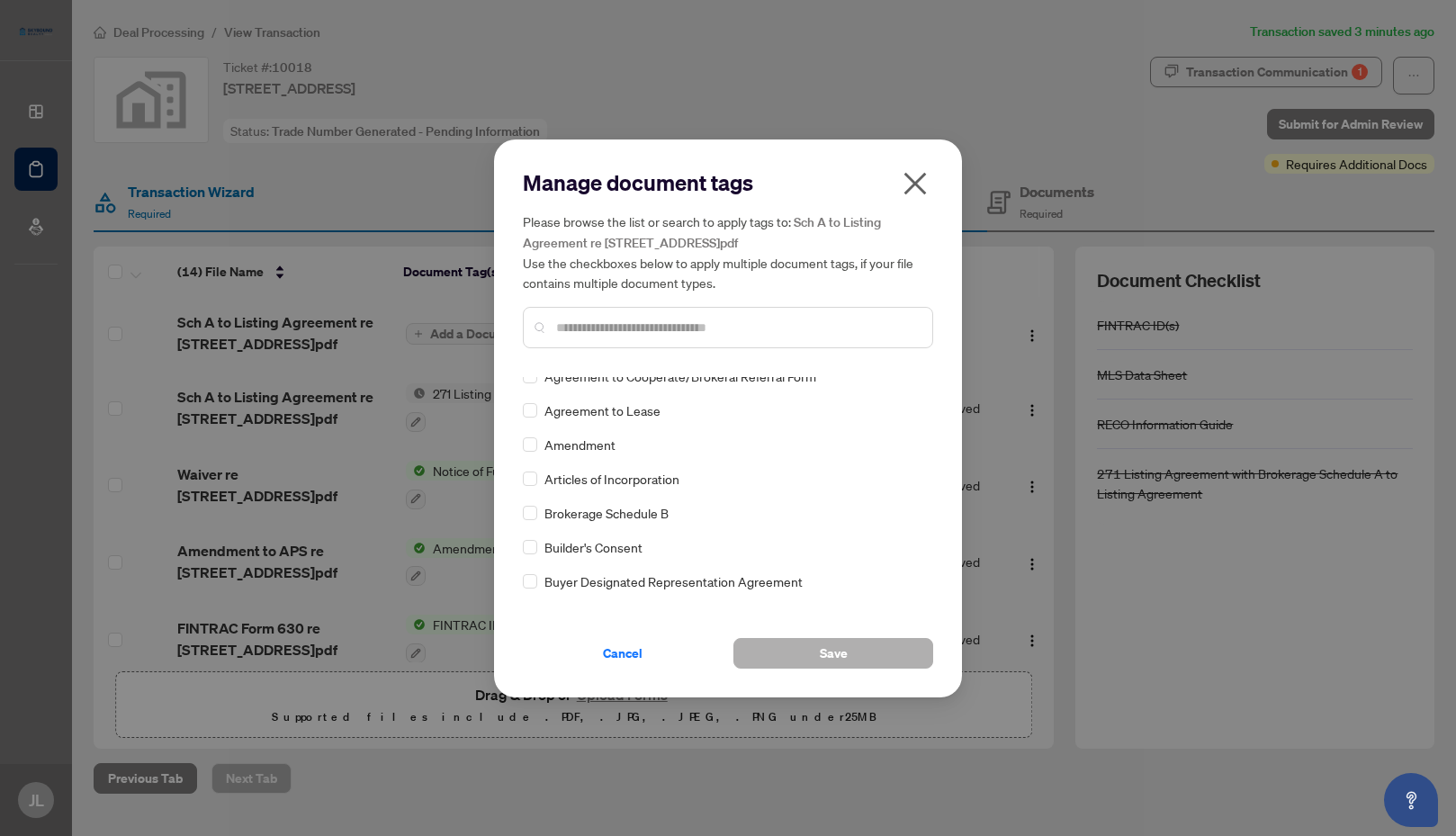
click at [836, 658] on span "Save" at bounding box center [833, 653] width 28 height 29
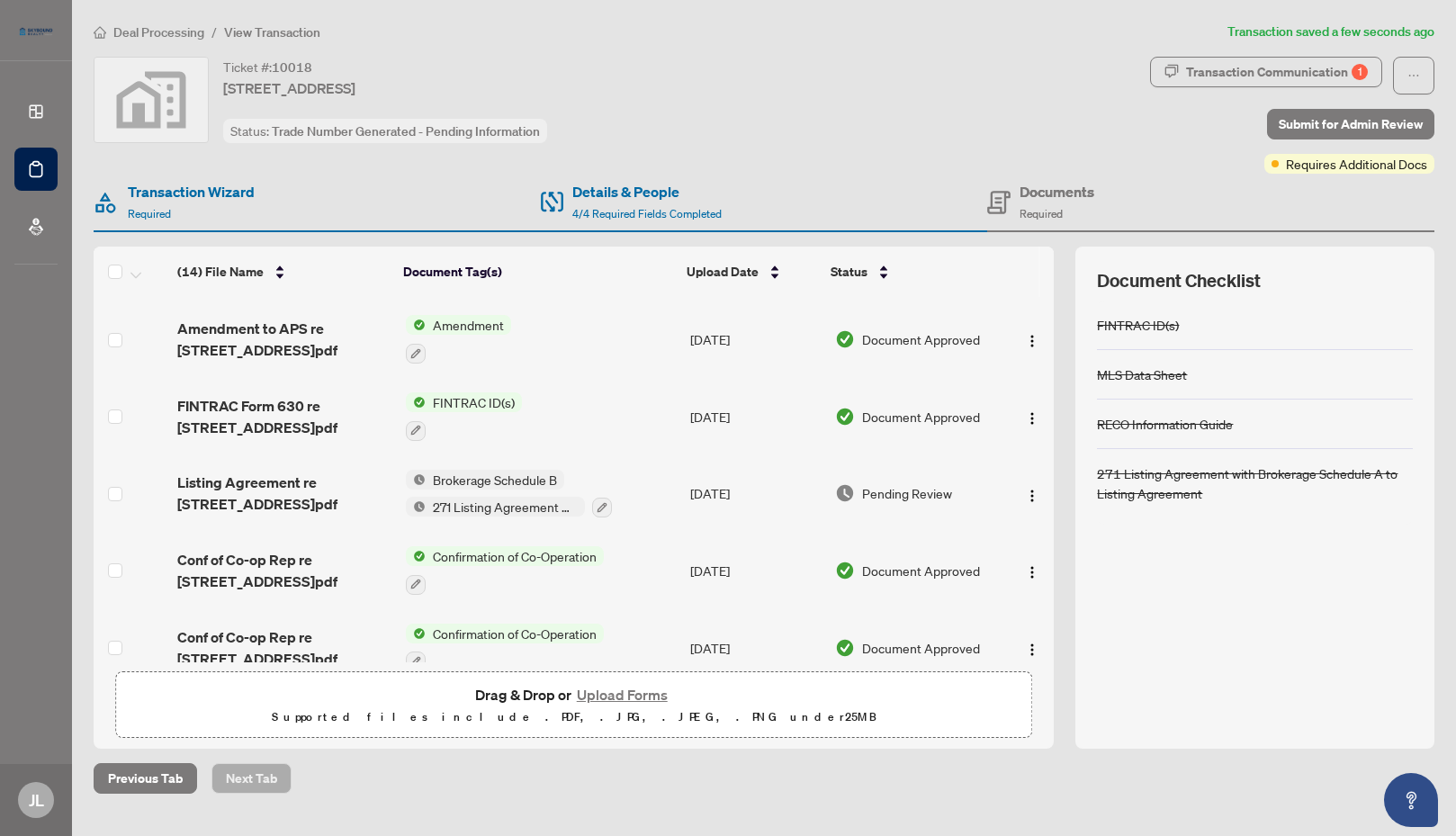
scroll to position [0, 0]
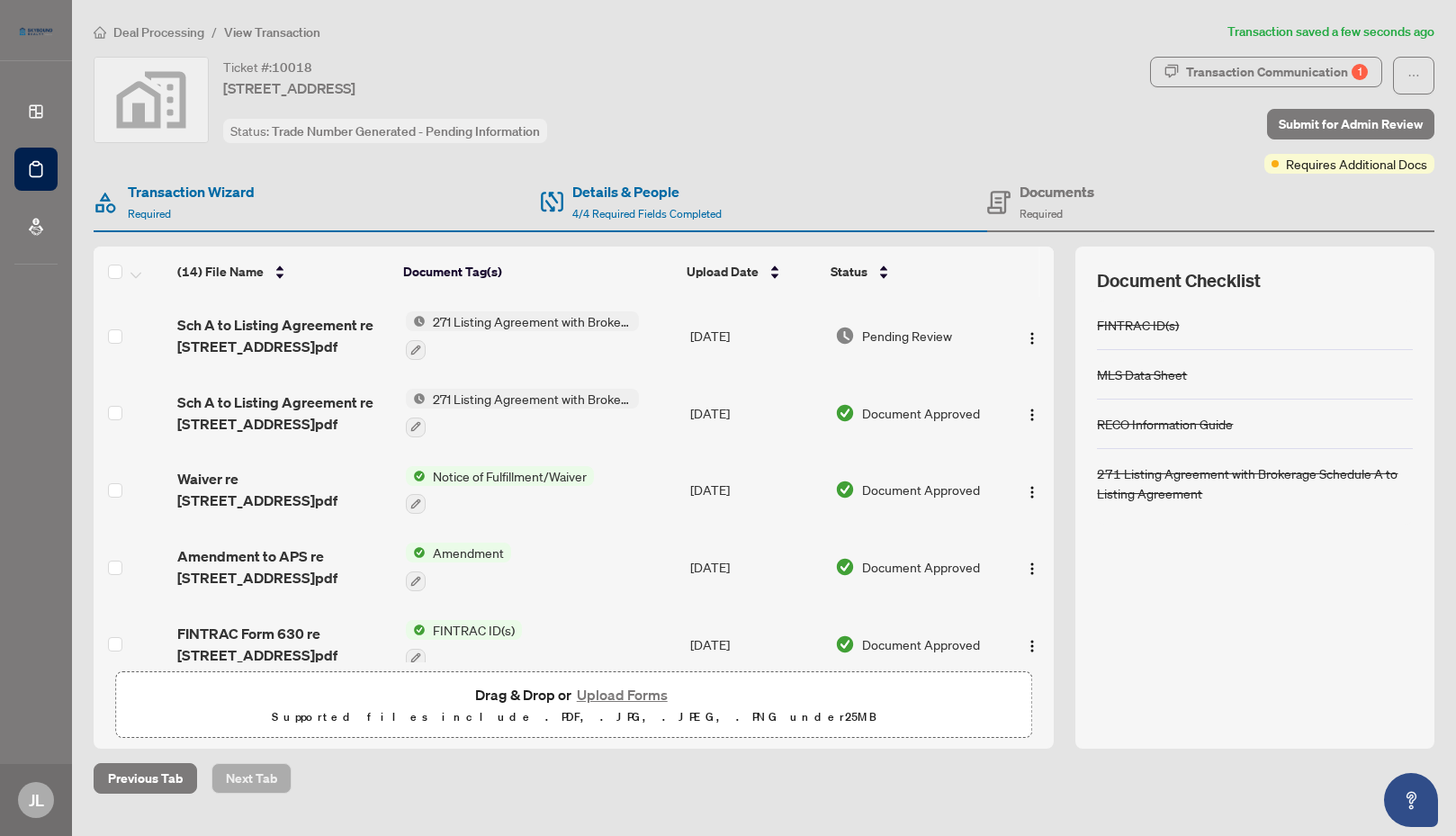
click at [494, 325] on span "271 Listing Agreement with Brokerage Schedule A to Listing Agreement" at bounding box center [532, 321] width 213 height 19
click at [492, 320] on span "271 Listing Agreement with Brokerage Schedule A to Listing Agreement" at bounding box center [532, 321] width 213 height 19
click at [1025, 335] on img "button" at bounding box center [1031, 338] width 15 height 15
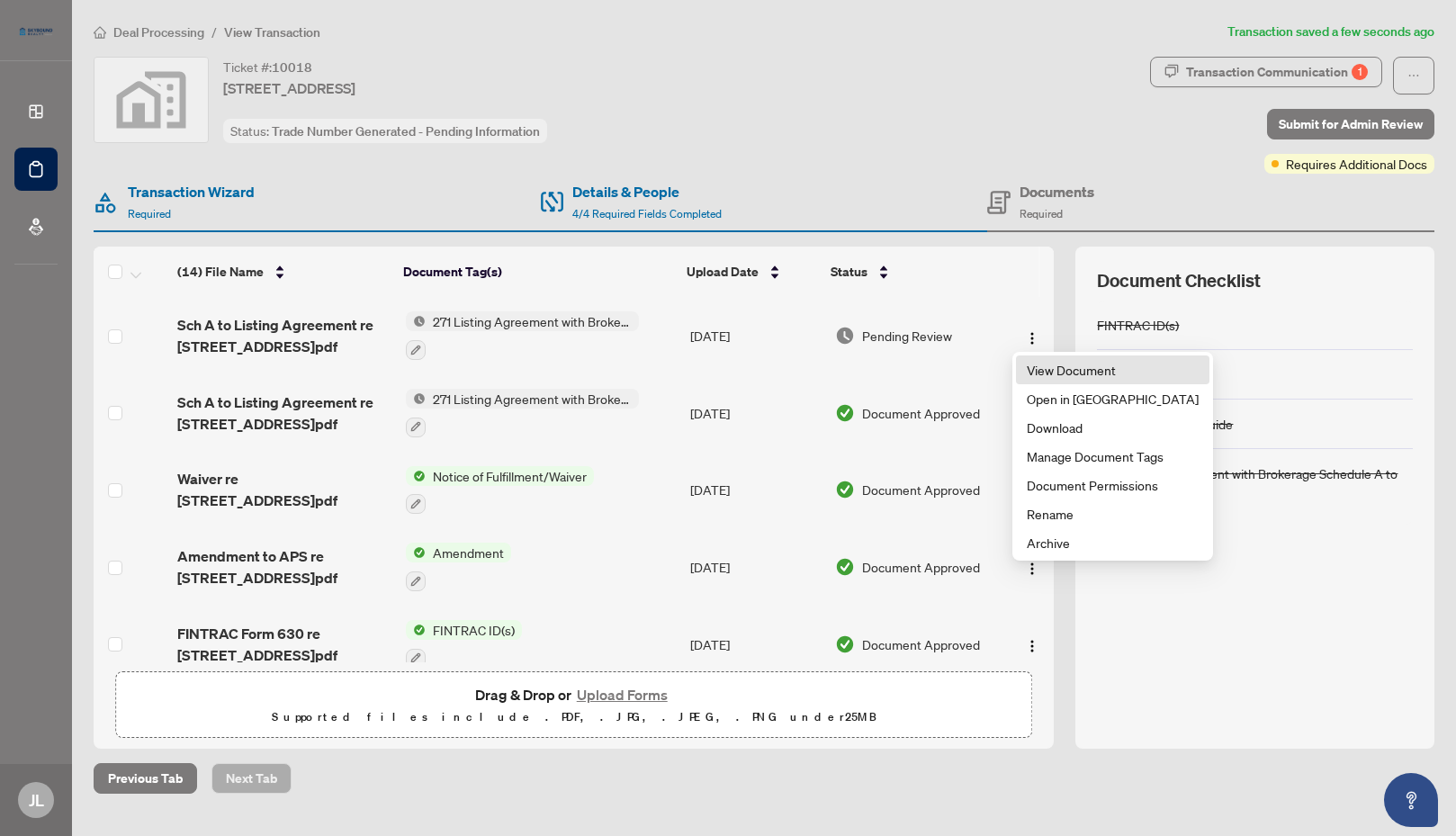
click at [1078, 371] on span "View Document" at bounding box center [1112, 369] width 172 height 19
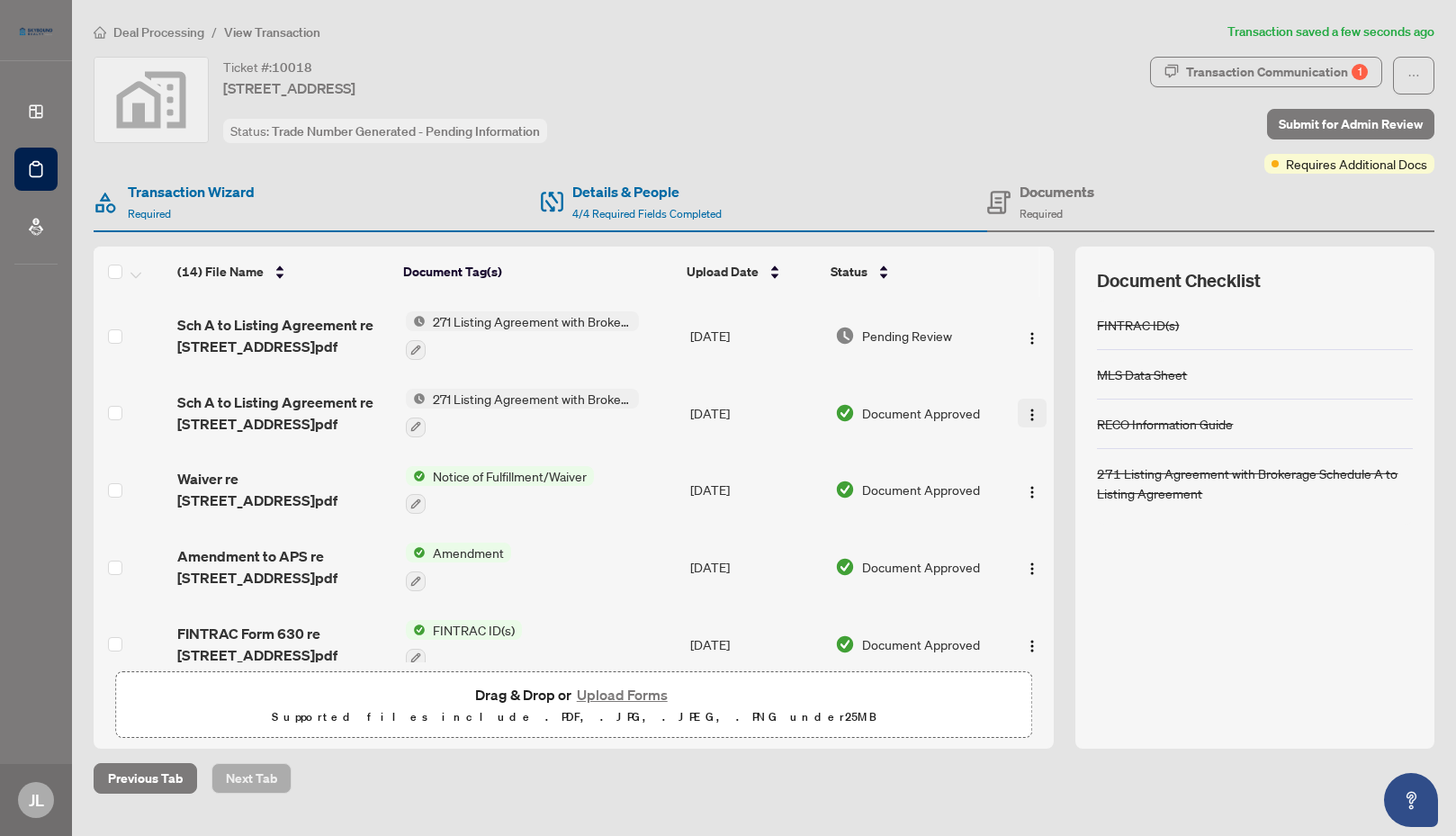
click at [1025, 411] on img "button" at bounding box center [1031, 414] width 15 height 15
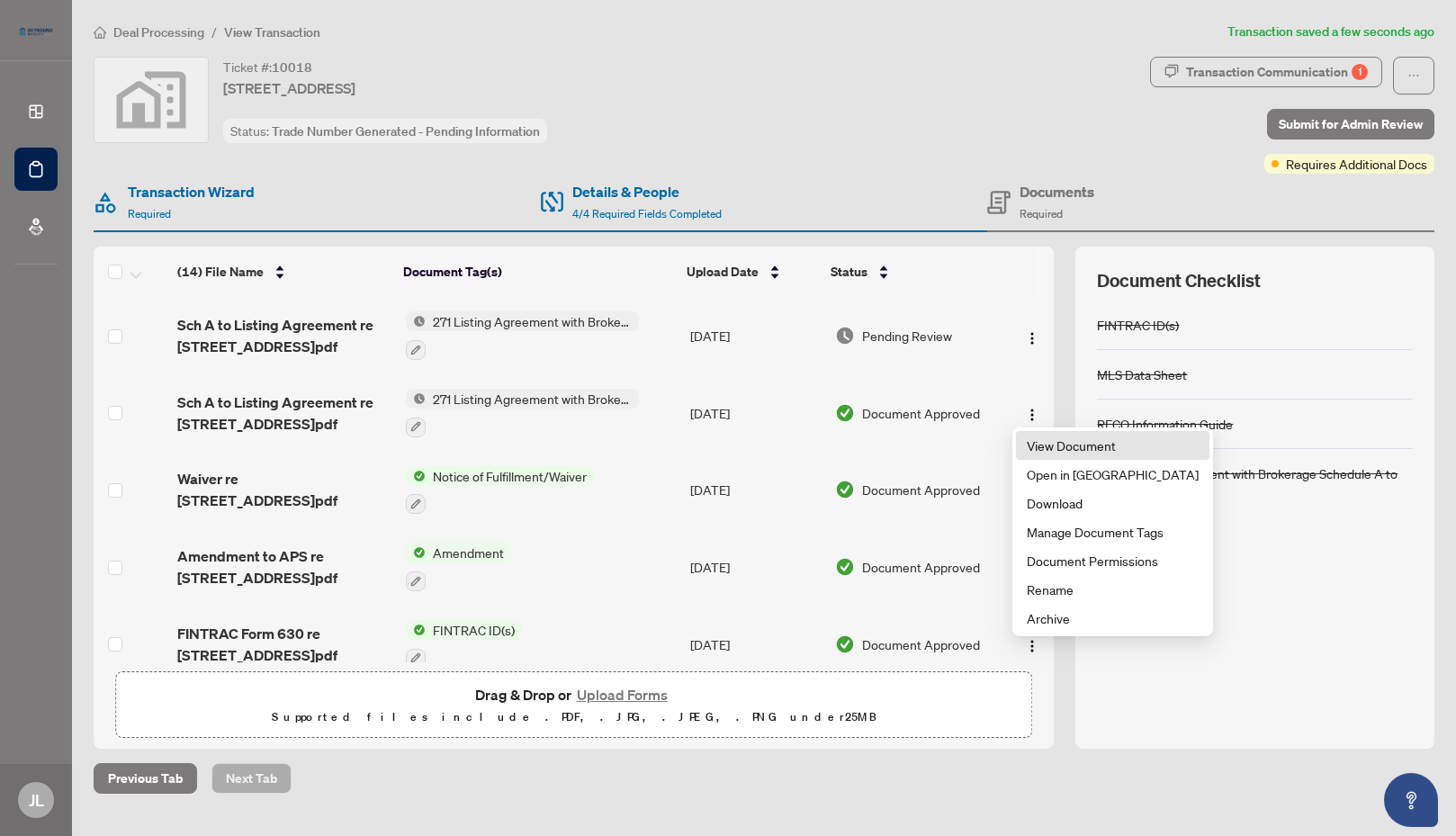
click at [1056, 449] on span "View Document" at bounding box center [1112, 445] width 172 height 19
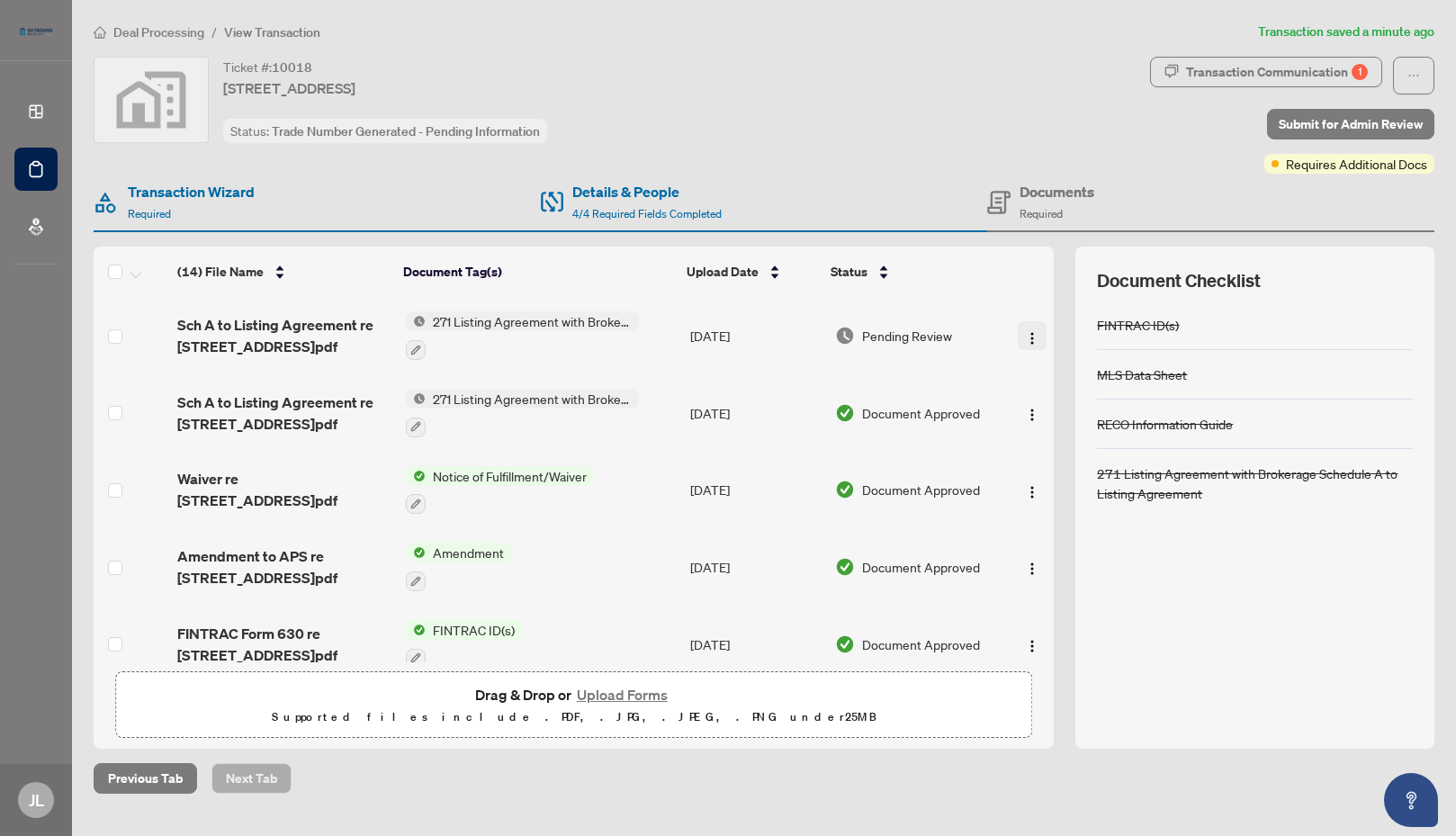
click at [1025, 336] on img "button" at bounding box center [1031, 338] width 15 height 15
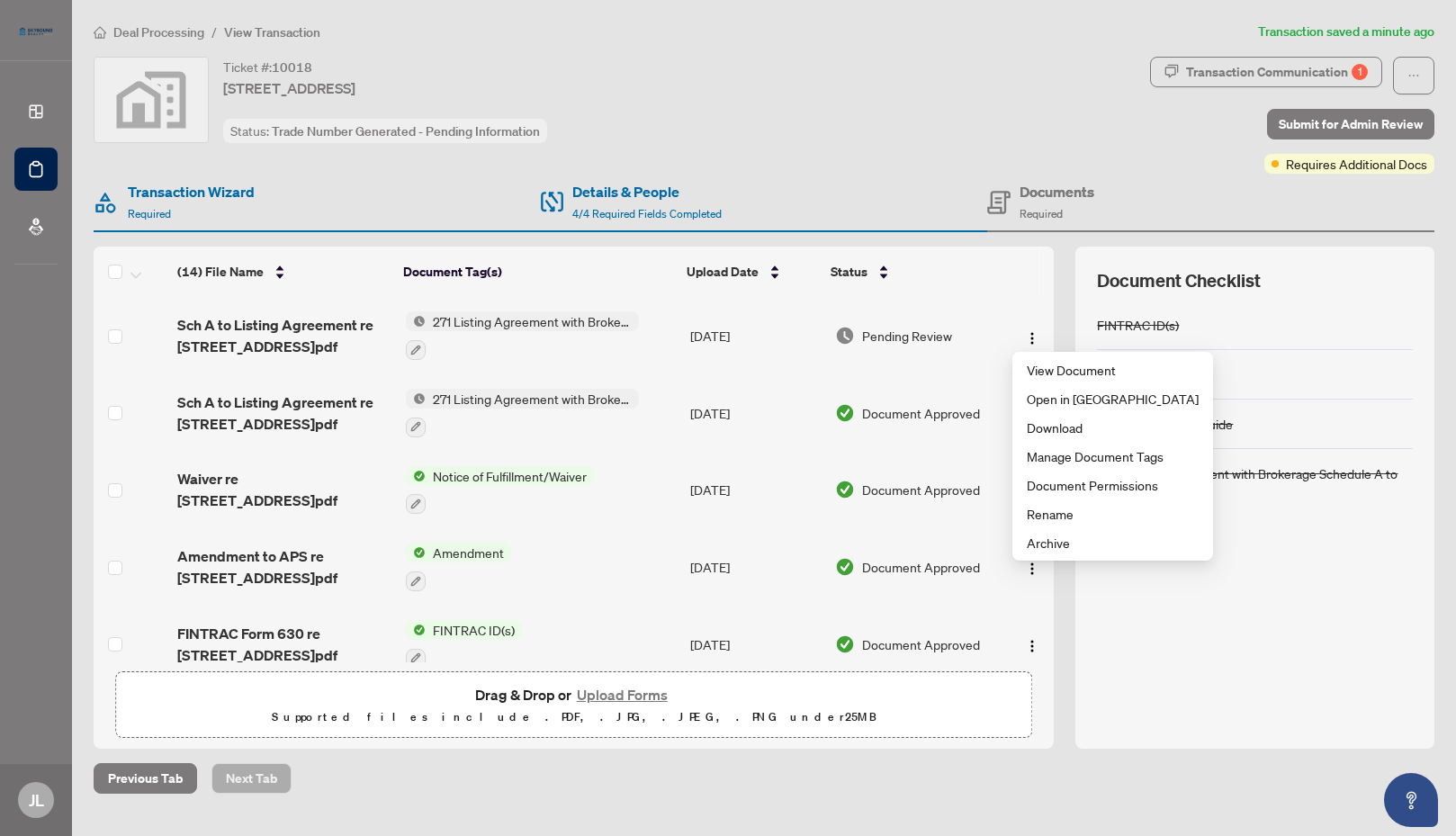
click at [916, 146] on div "Ticket #: 10018 2177 Burnhamthorpe Road West #909, Mississauga, Ontario L5L 5P9…" at bounding box center [618, 115] width 1057 height 117
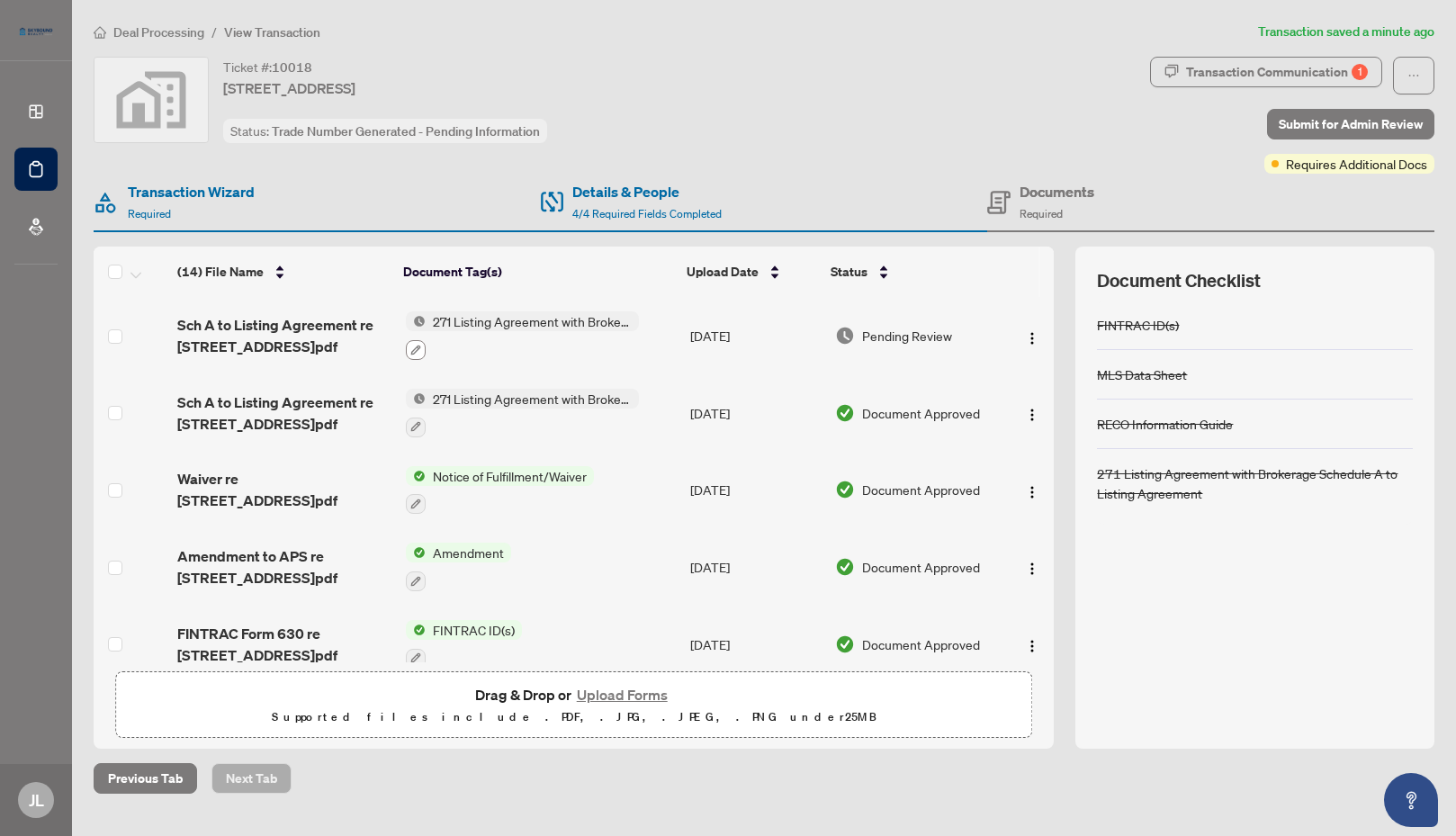
drag, startPoint x: 70, startPoint y: 2, endPoint x: 418, endPoint y: 350, distance: 492.1
click at [418, 350] on icon "button" at bounding box center [415, 350] width 11 height 11
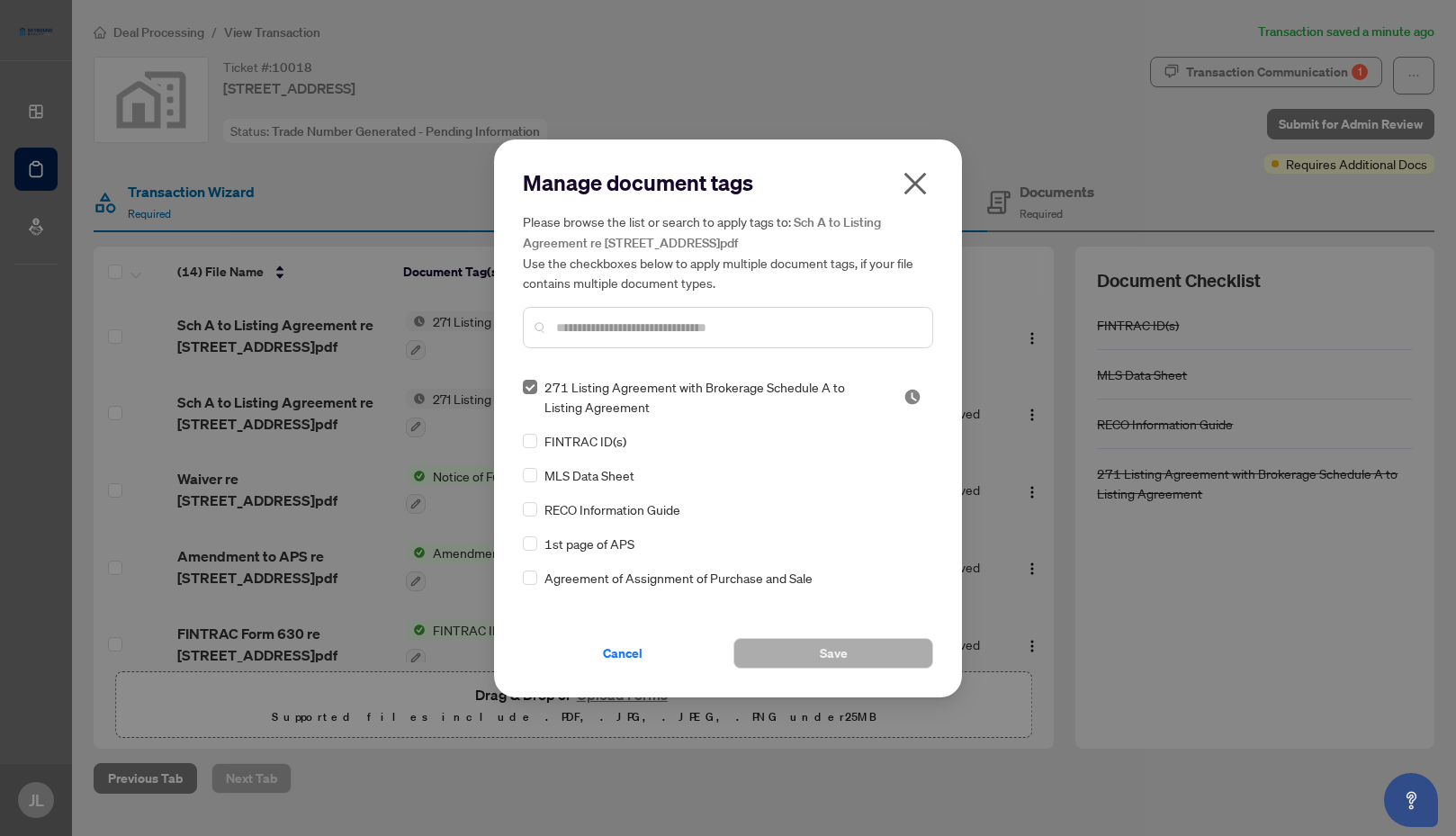
scroll to position [90, 0]
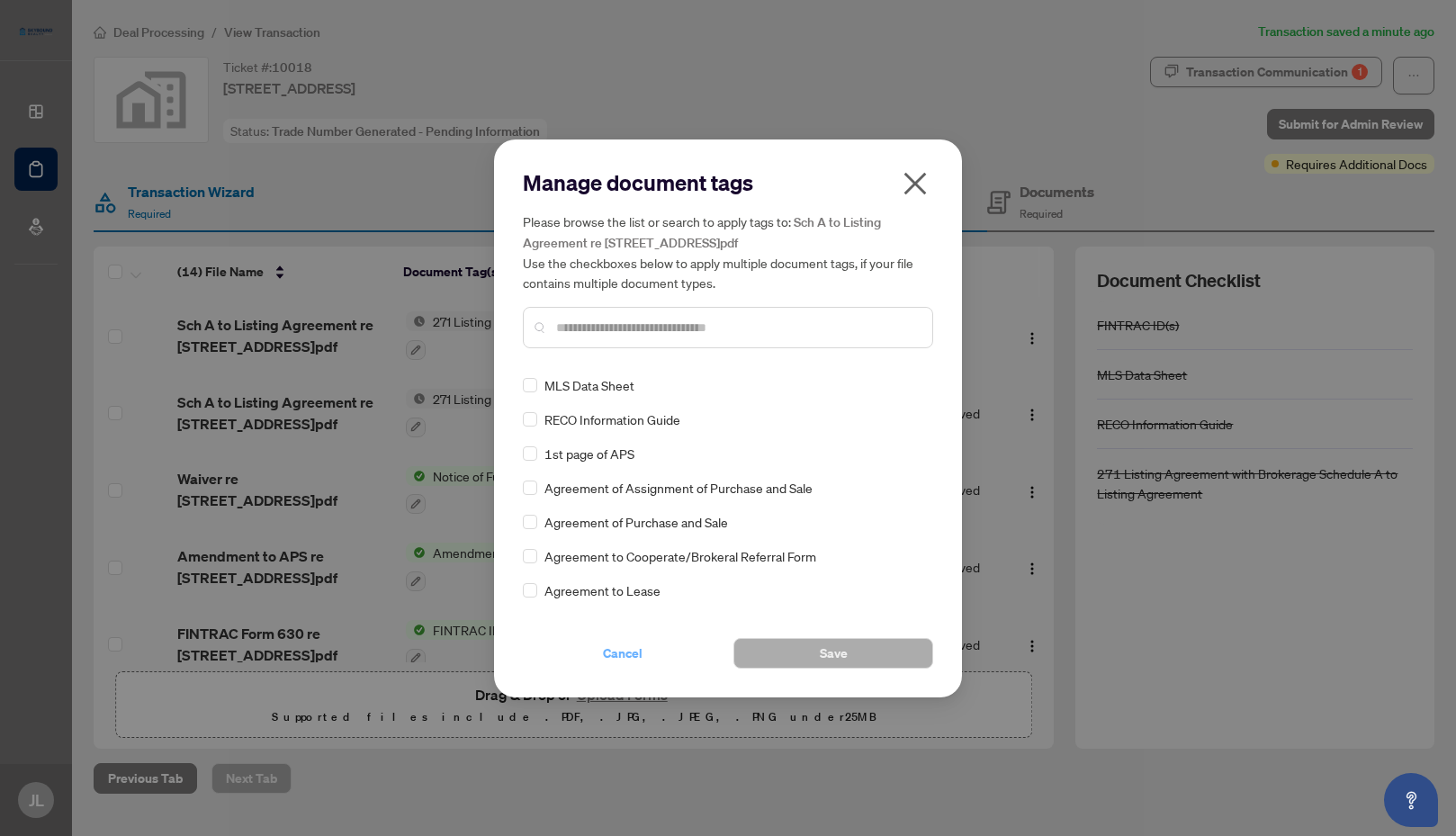
click at [624, 654] on span "Cancel" at bounding box center [622, 653] width 40 height 29
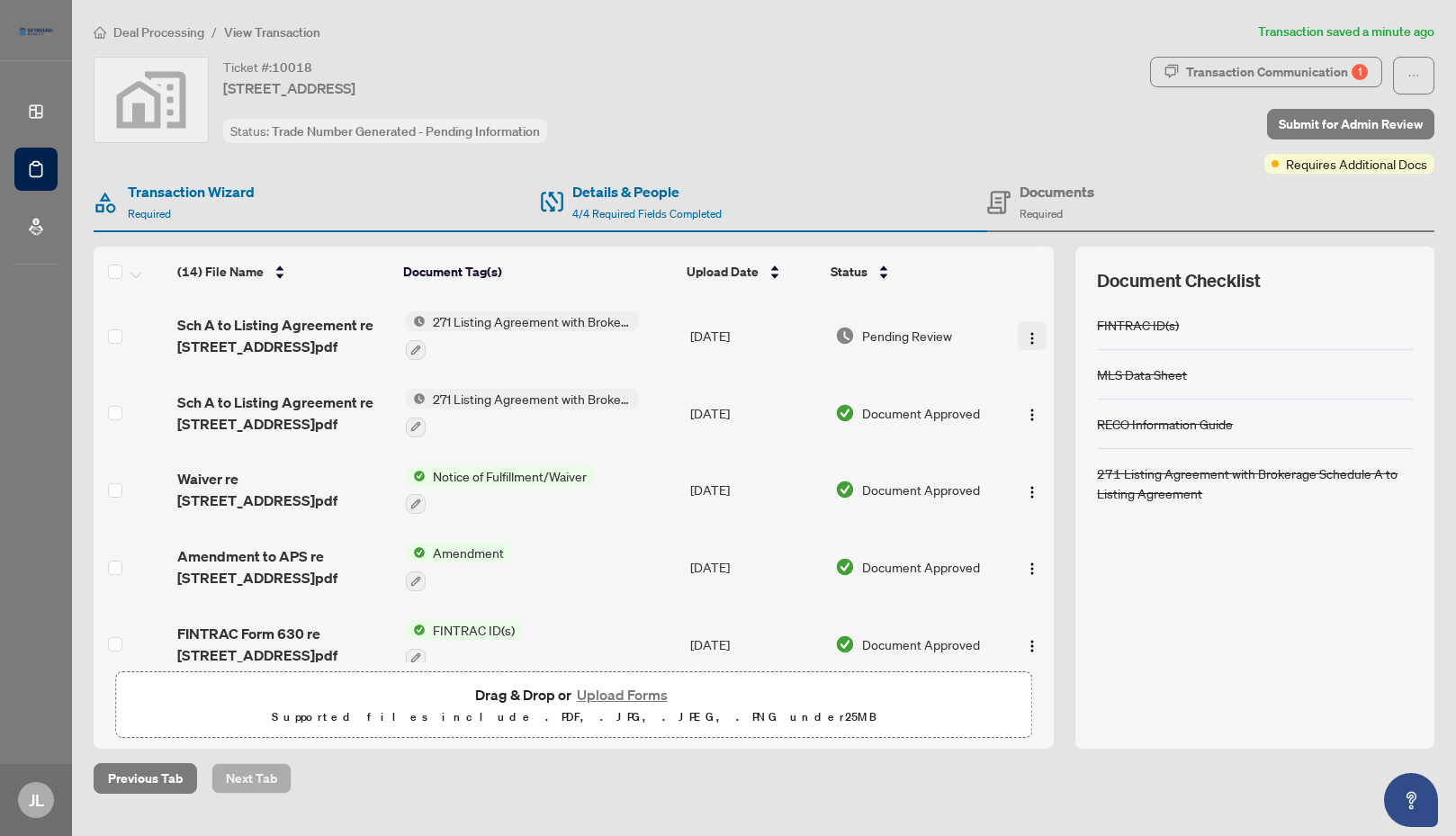
click at [1025, 332] on img "button" at bounding box center [1031, 338] width 15 height 15
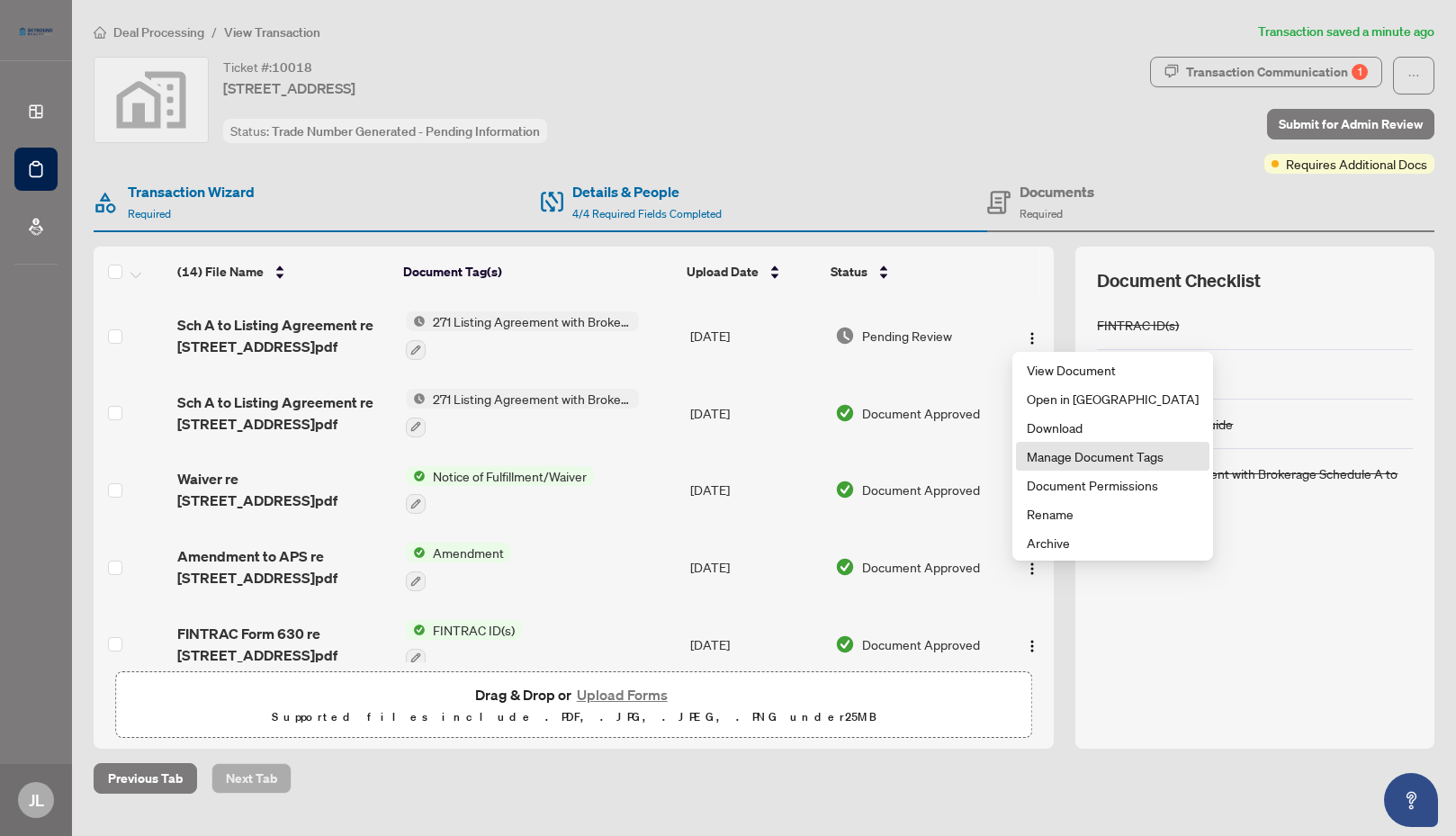
click at [1066, 457] on span "Manage Document Tags" at bounding box center [1112, 456] width 172 height 19
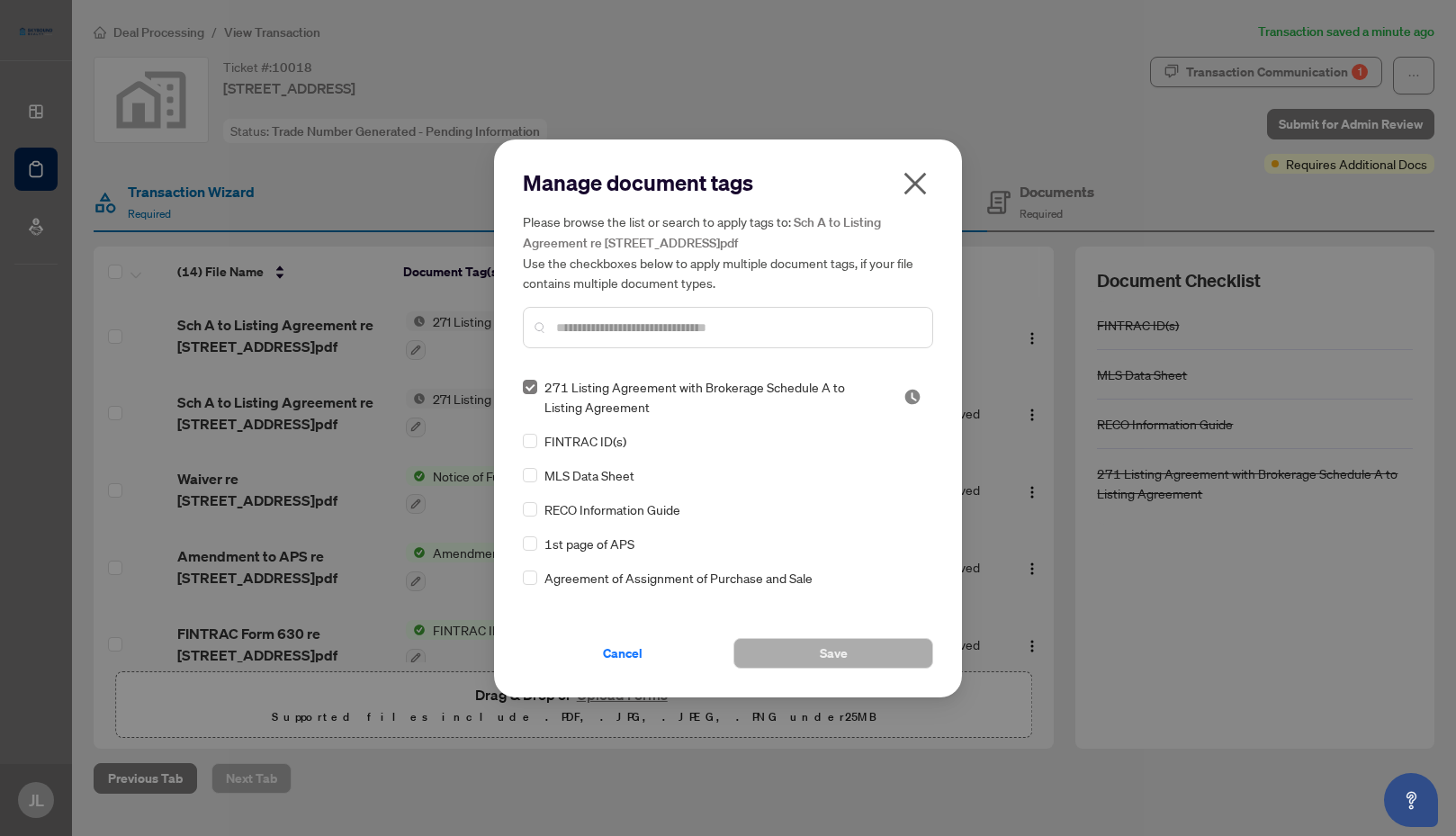
click at [915, 181] on icon "close" at bounding box center [916, 184] width 29 height 29
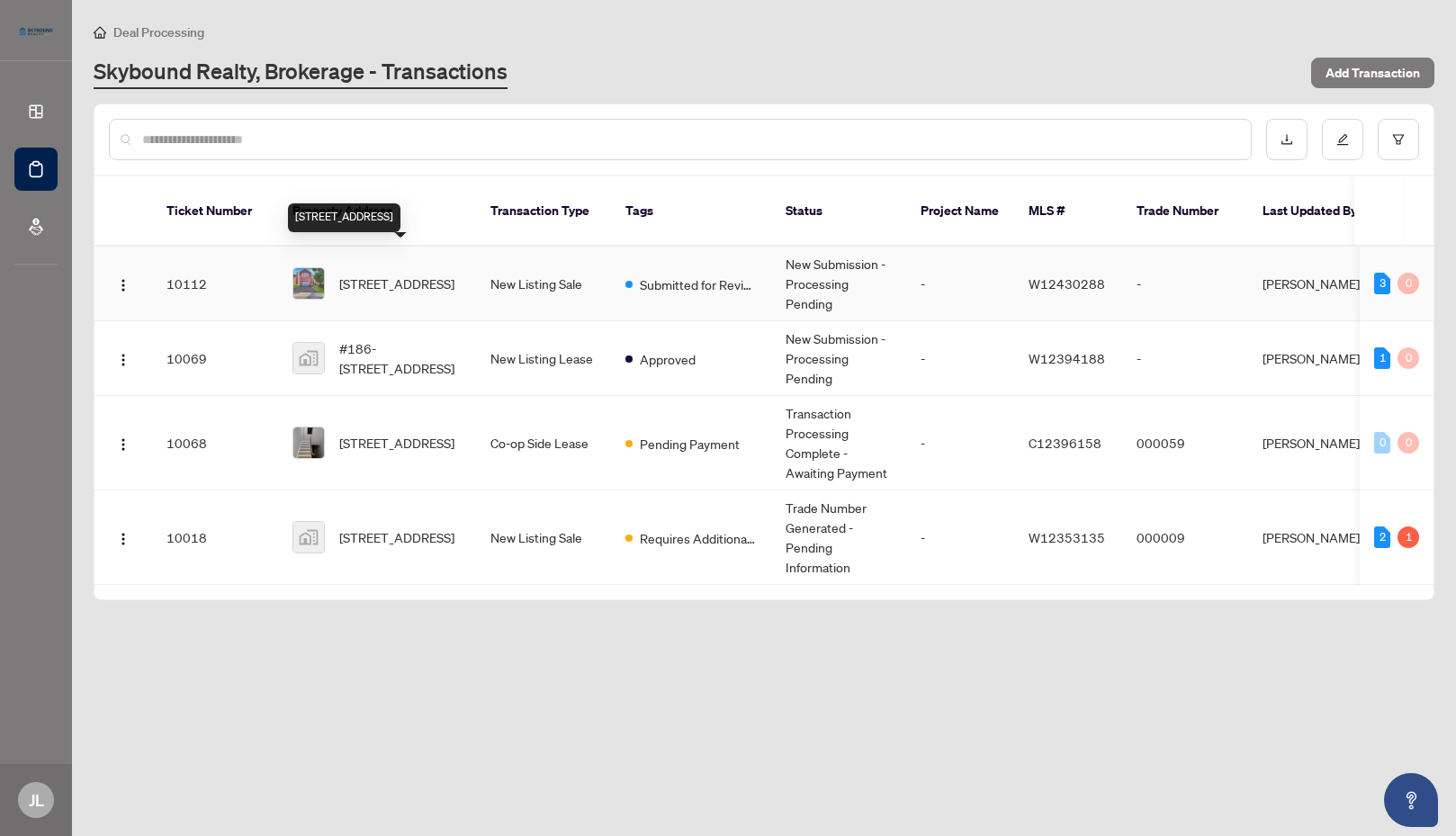
click at [385, 273] on span "[STREET_ADDRESS]" at bounding box center [397, 283] width 115 height 19
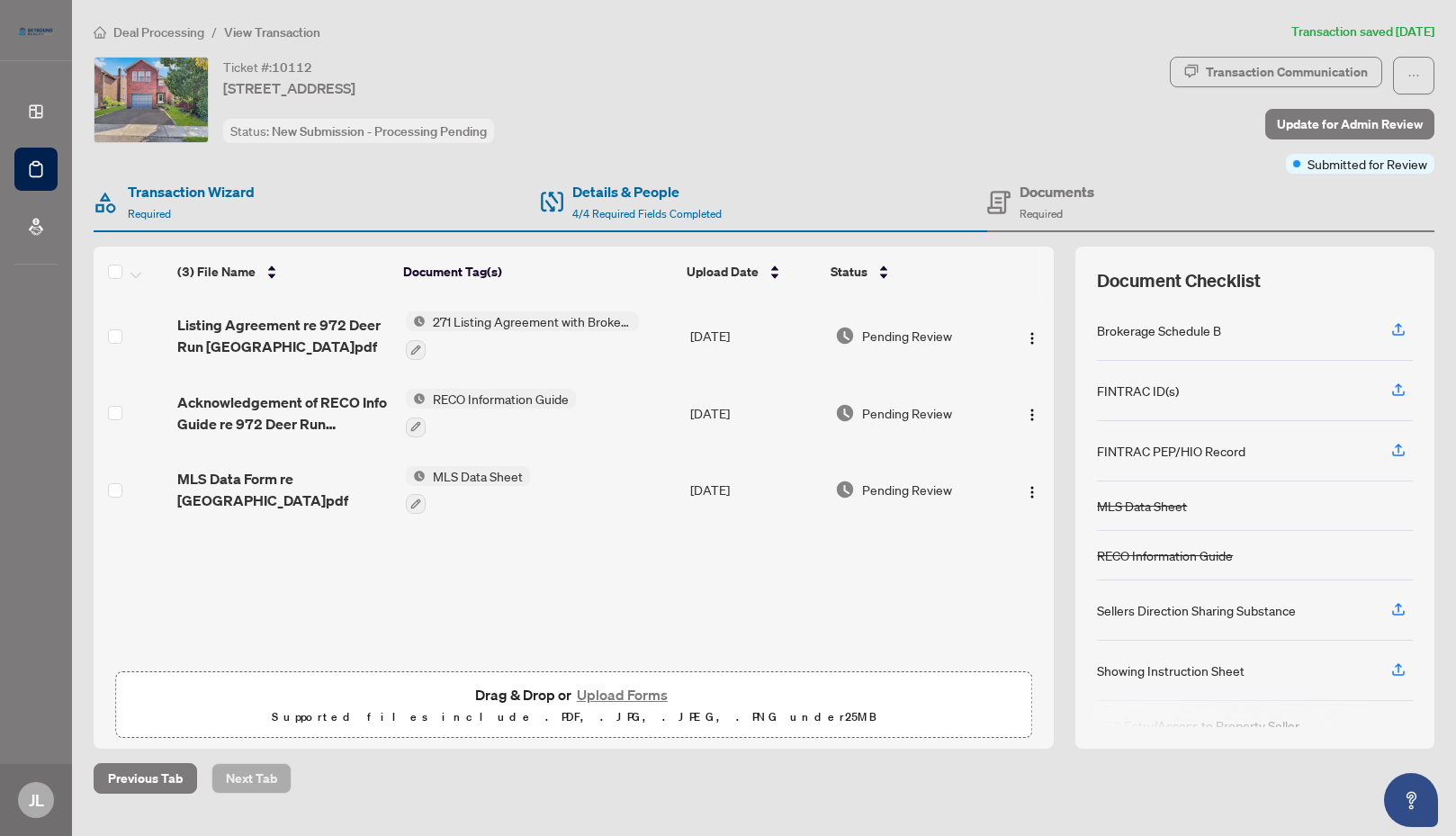
click at [612, 695] on button "Upload Forms" at bounding box center [622, 695] width 102 height 23
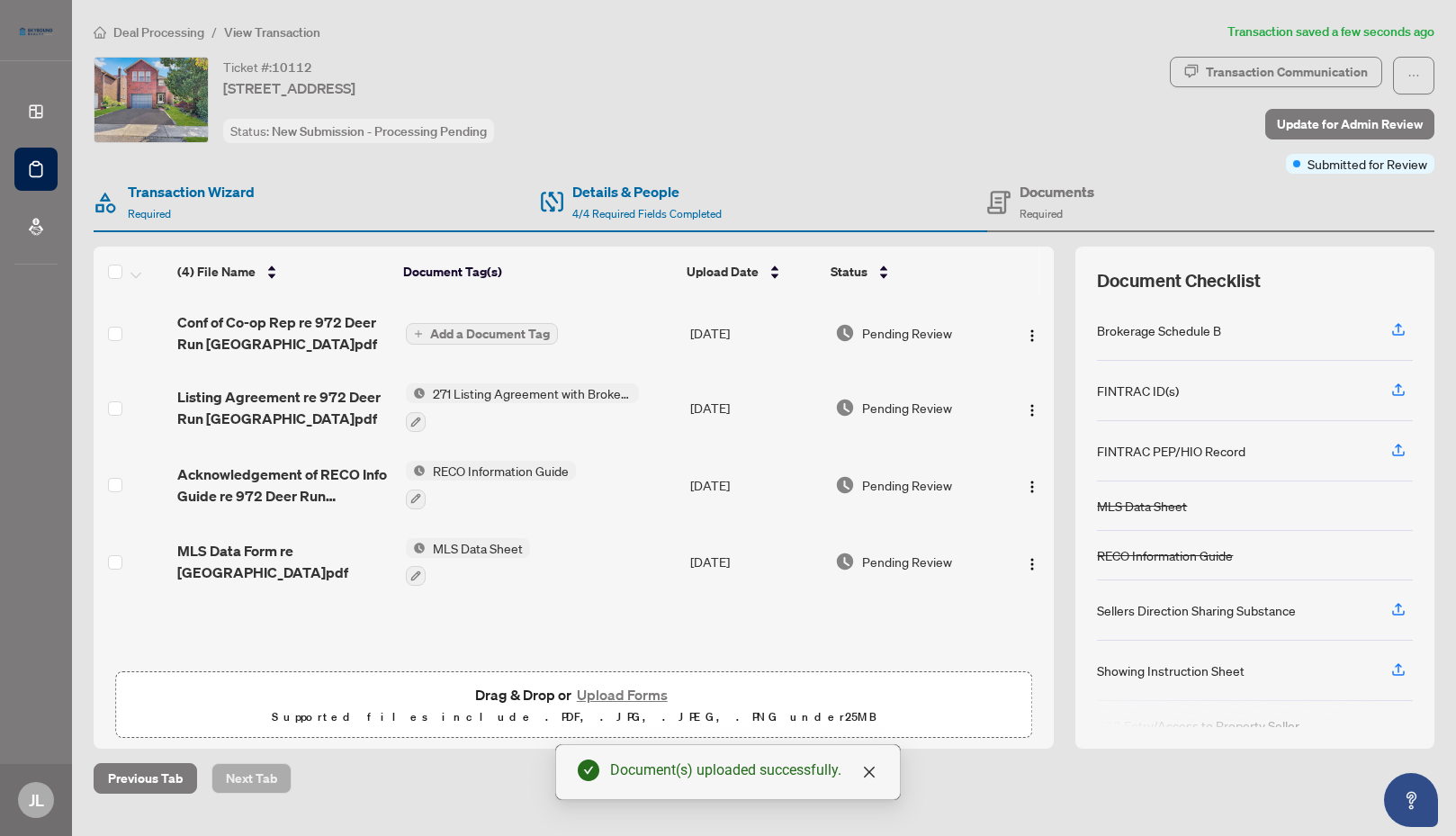
click at [478, 333] on span "Add a Document Tag" at bounding box center [489, 333] width 120 height 13
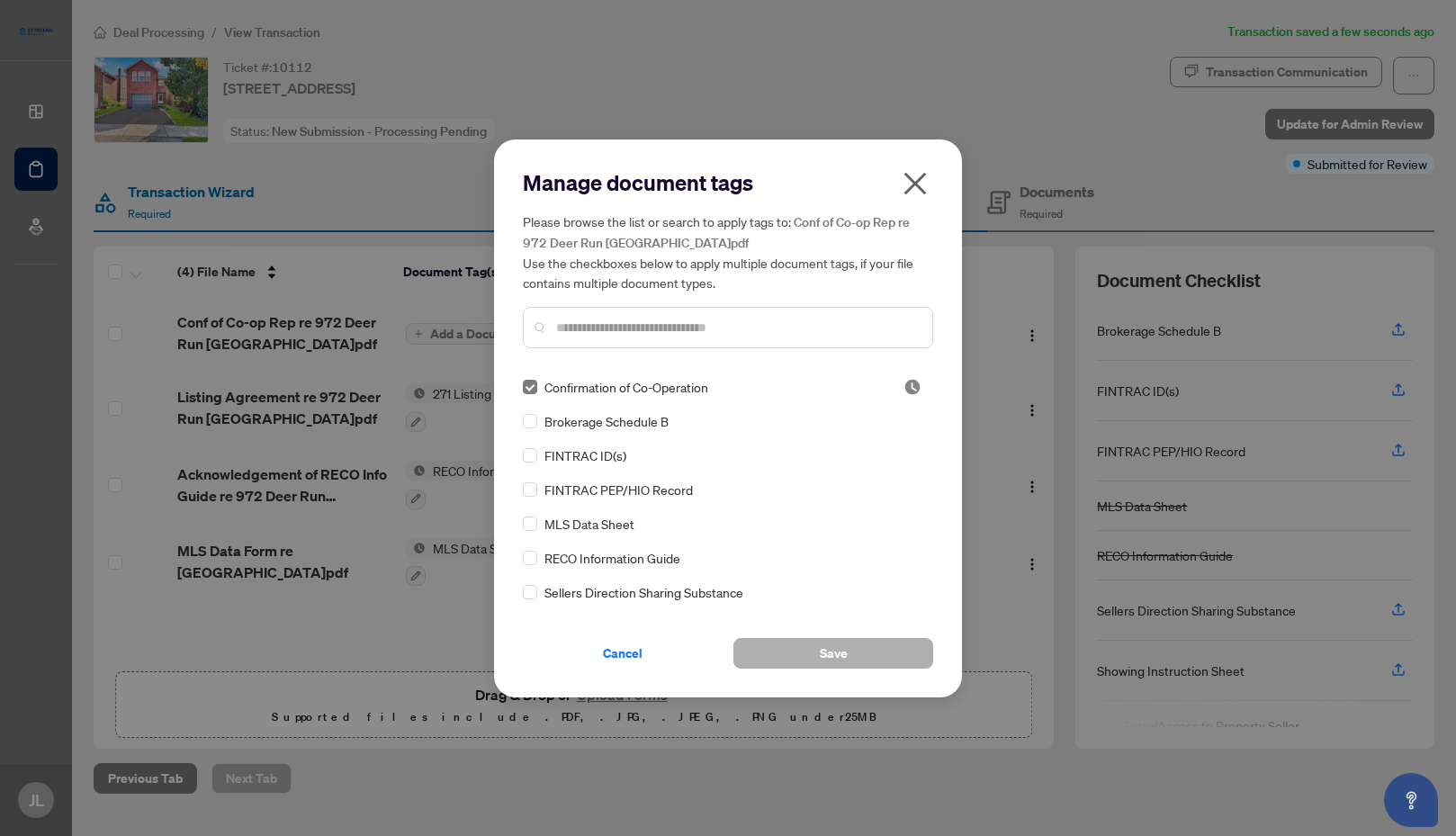
click at [835, 654] on span "Save" at bounding box center [833, 653] width 28 height 29
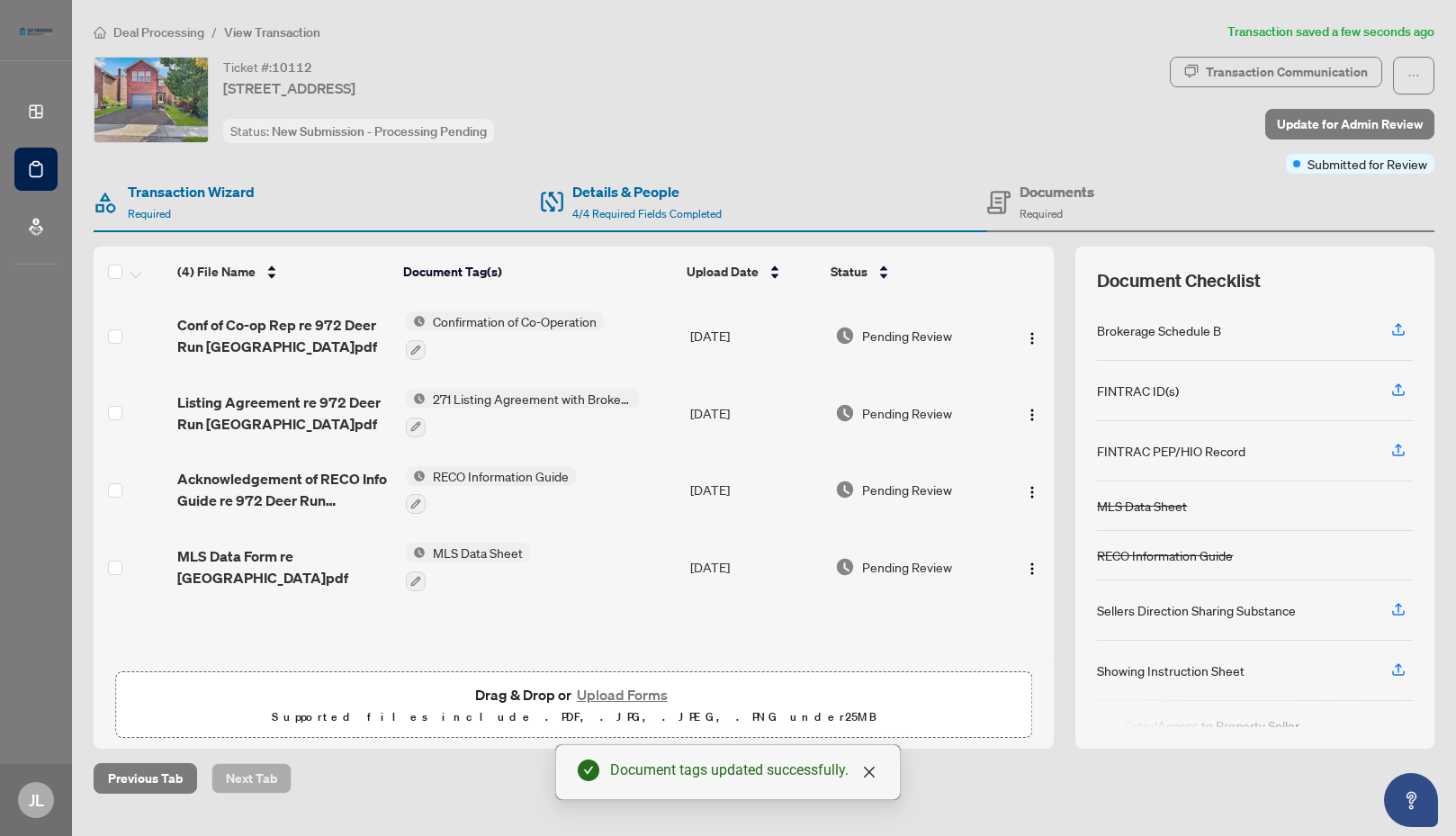
click at [630, 696] on button "Upload Forms" at bounding box center [622, 695] width 102 height 23
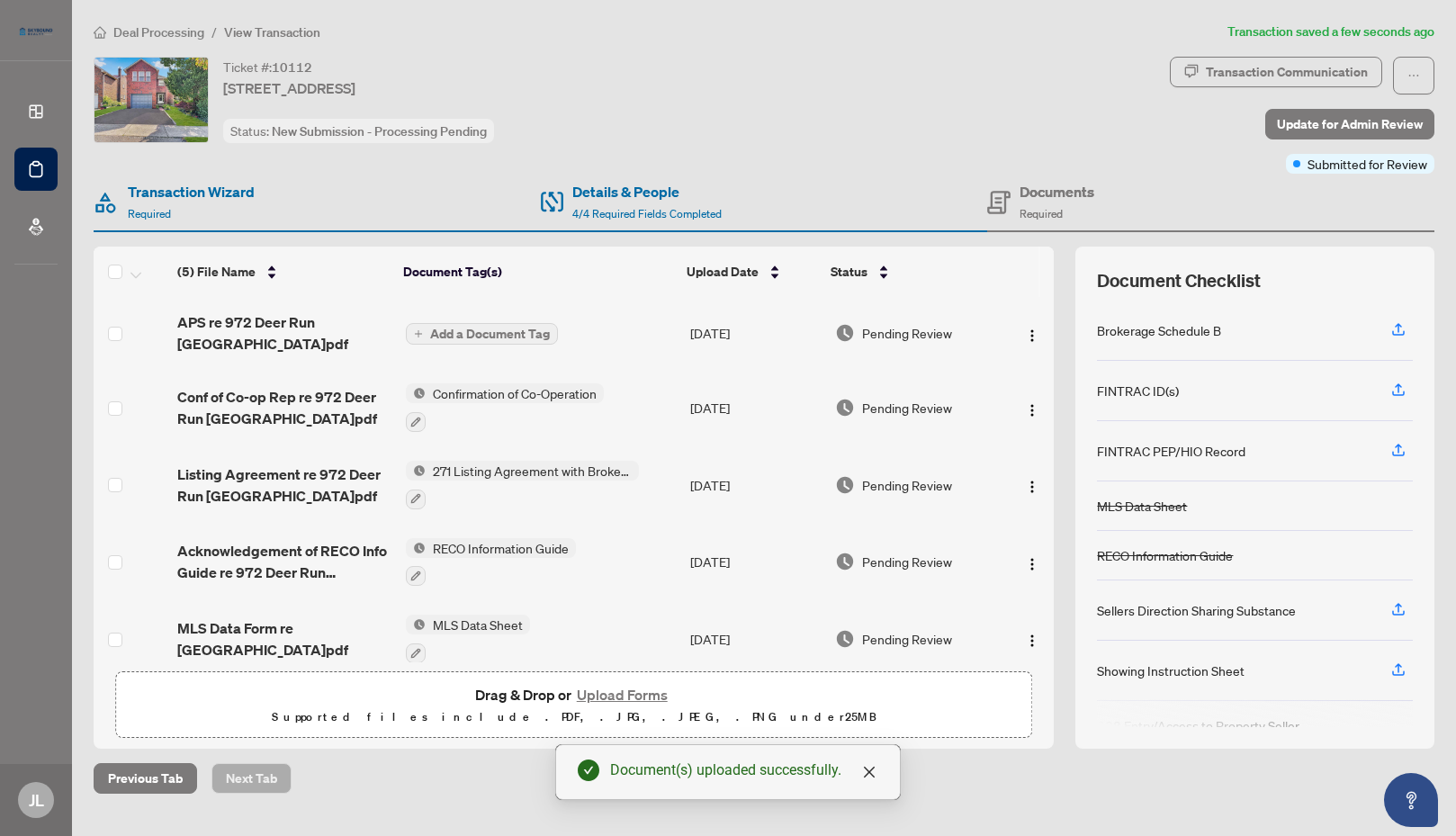
click at [502, 333] on span "Add a Document Tag" at bounding box center [489, 333] width 120 height 13
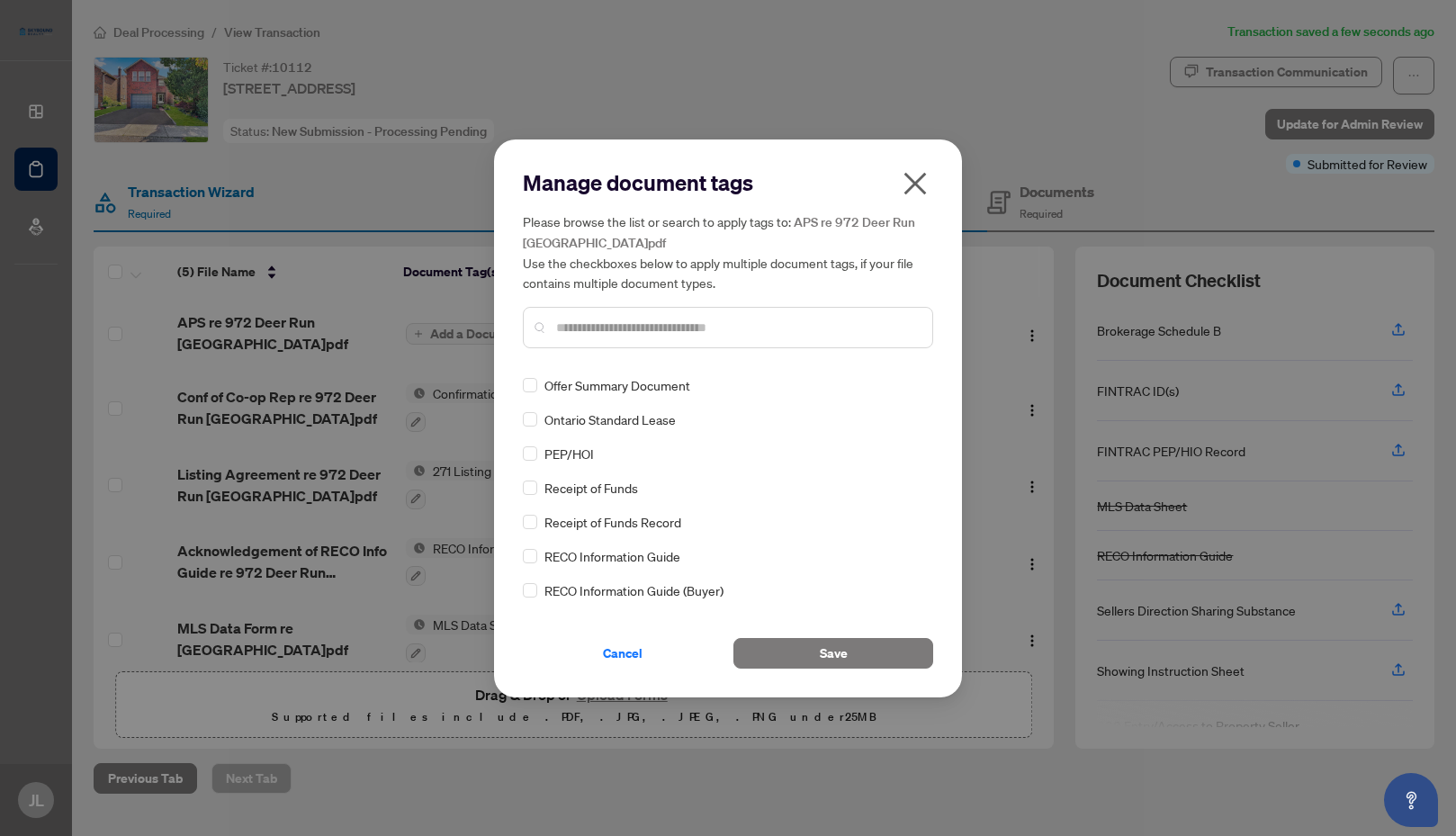
scroll to position [1530, 0]
click at [833, 655] on span "Save" at bounding box center [833, 653] width 28 height 29
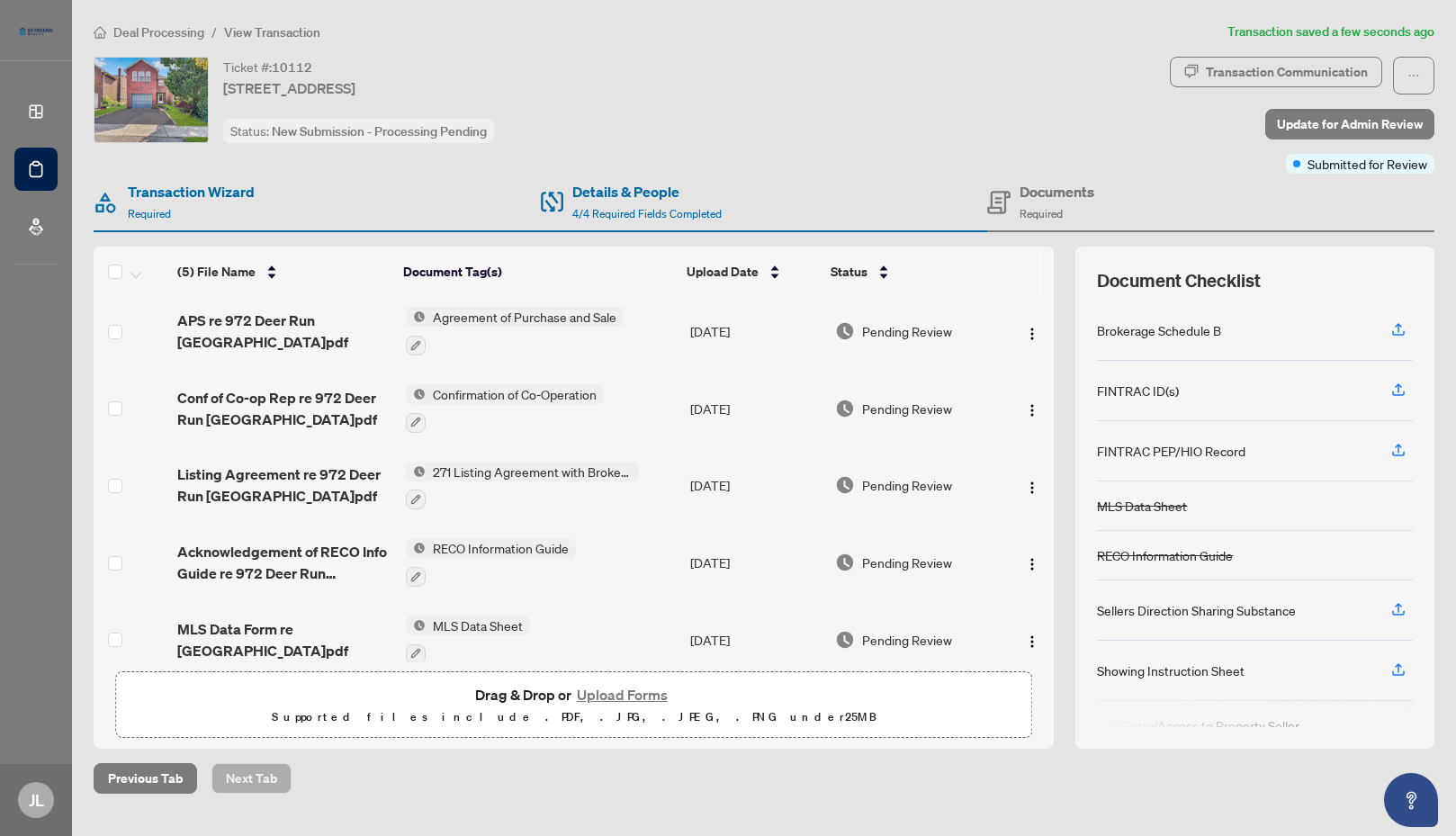
scroll to position [0, 0]
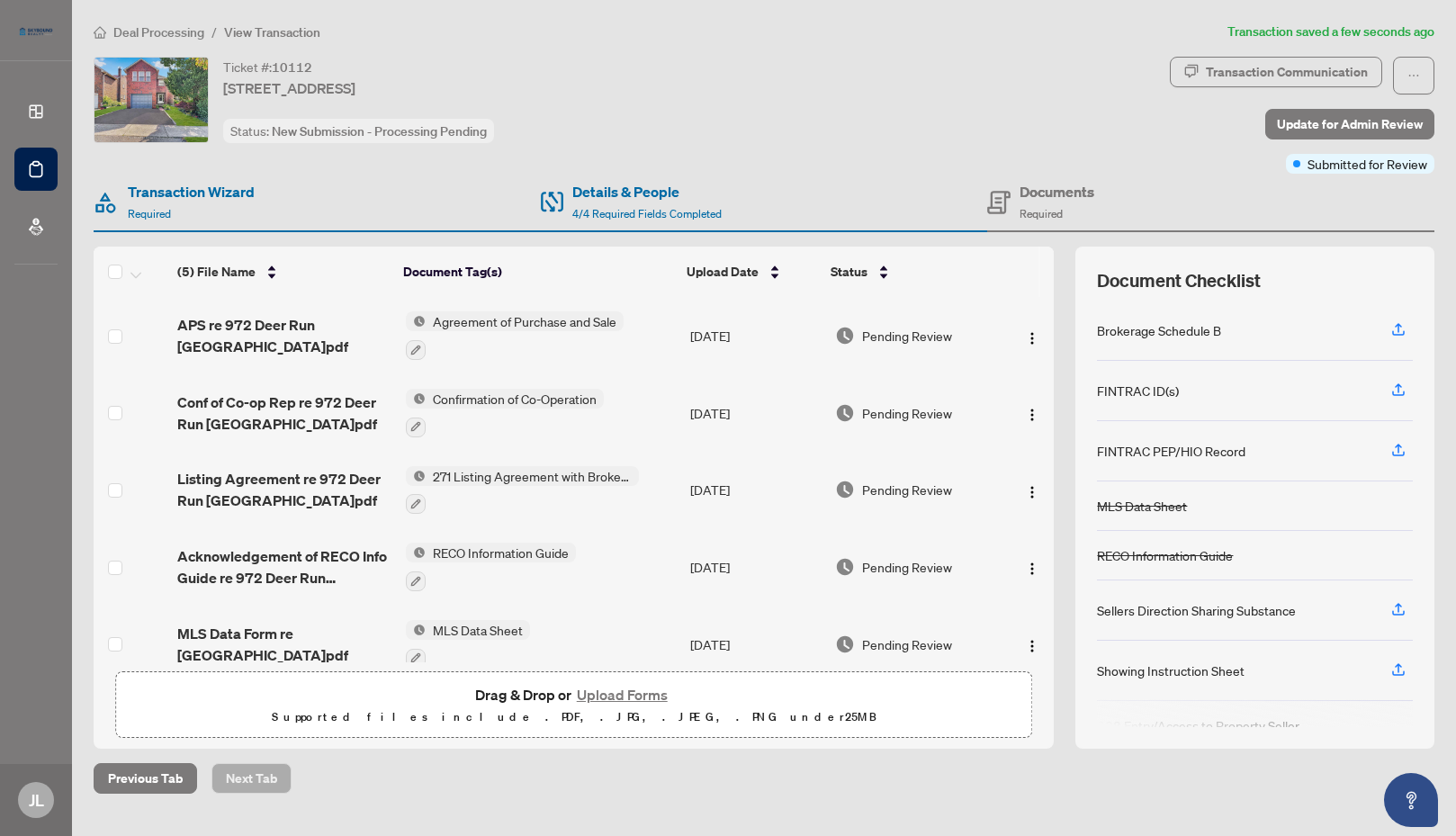
click at [613, 696] on button "Upload Forms" at bounding box center [622, 695] width 102 height 23
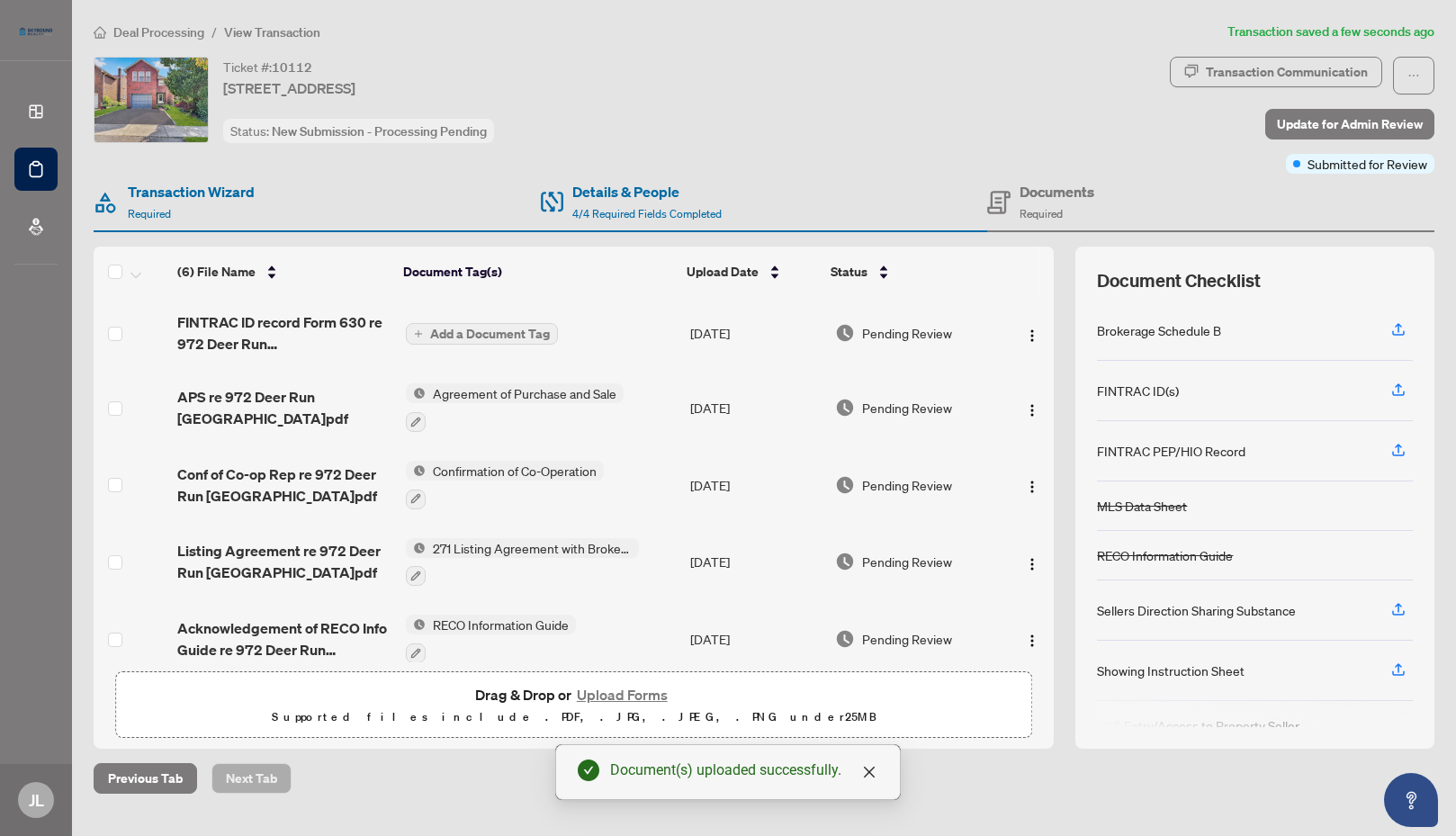
click at [484, 333] on span "Add a Document Tag" at bounding box center [489, 333] width 120 height 13
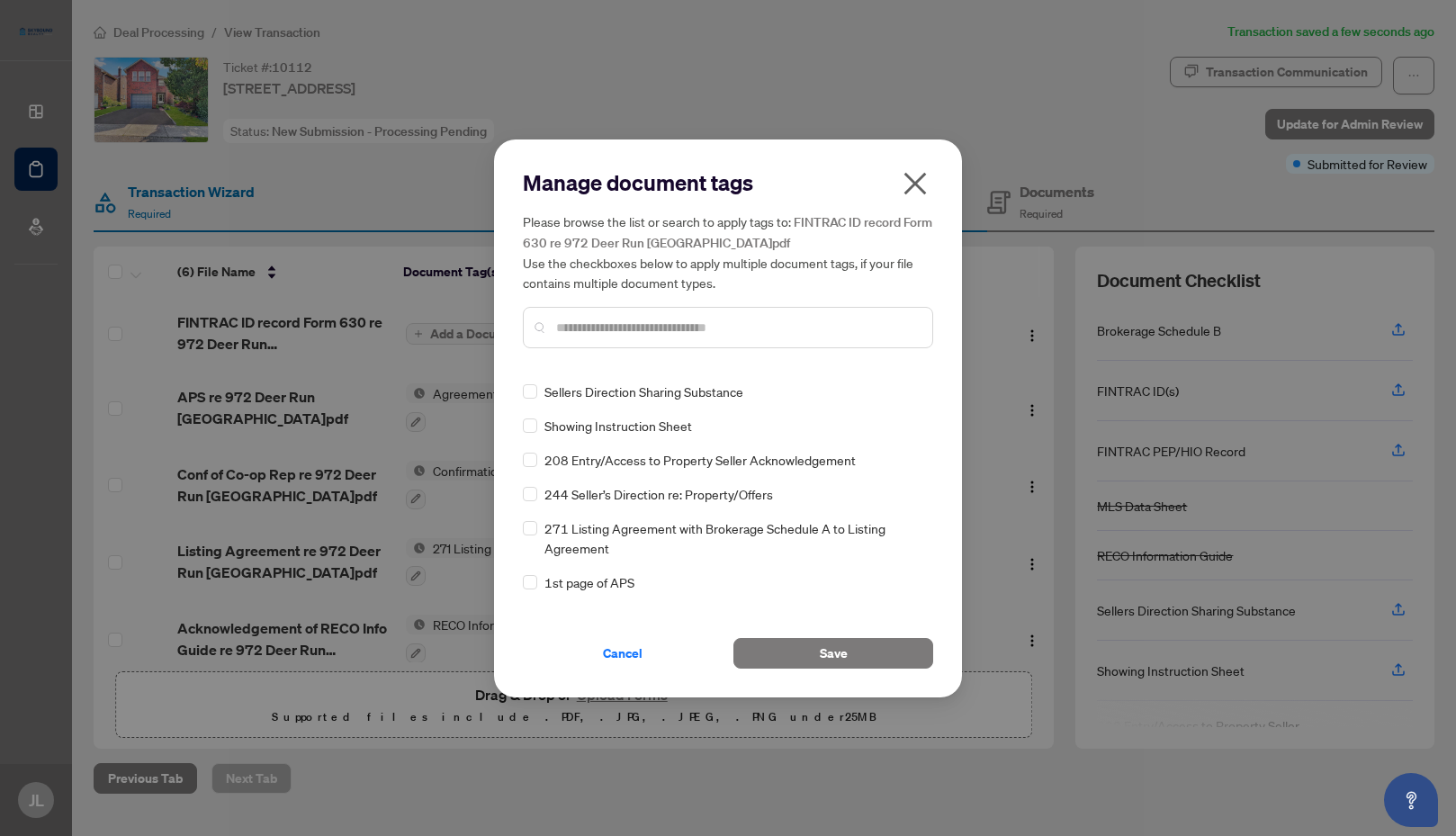
scroll to position [180, 0]
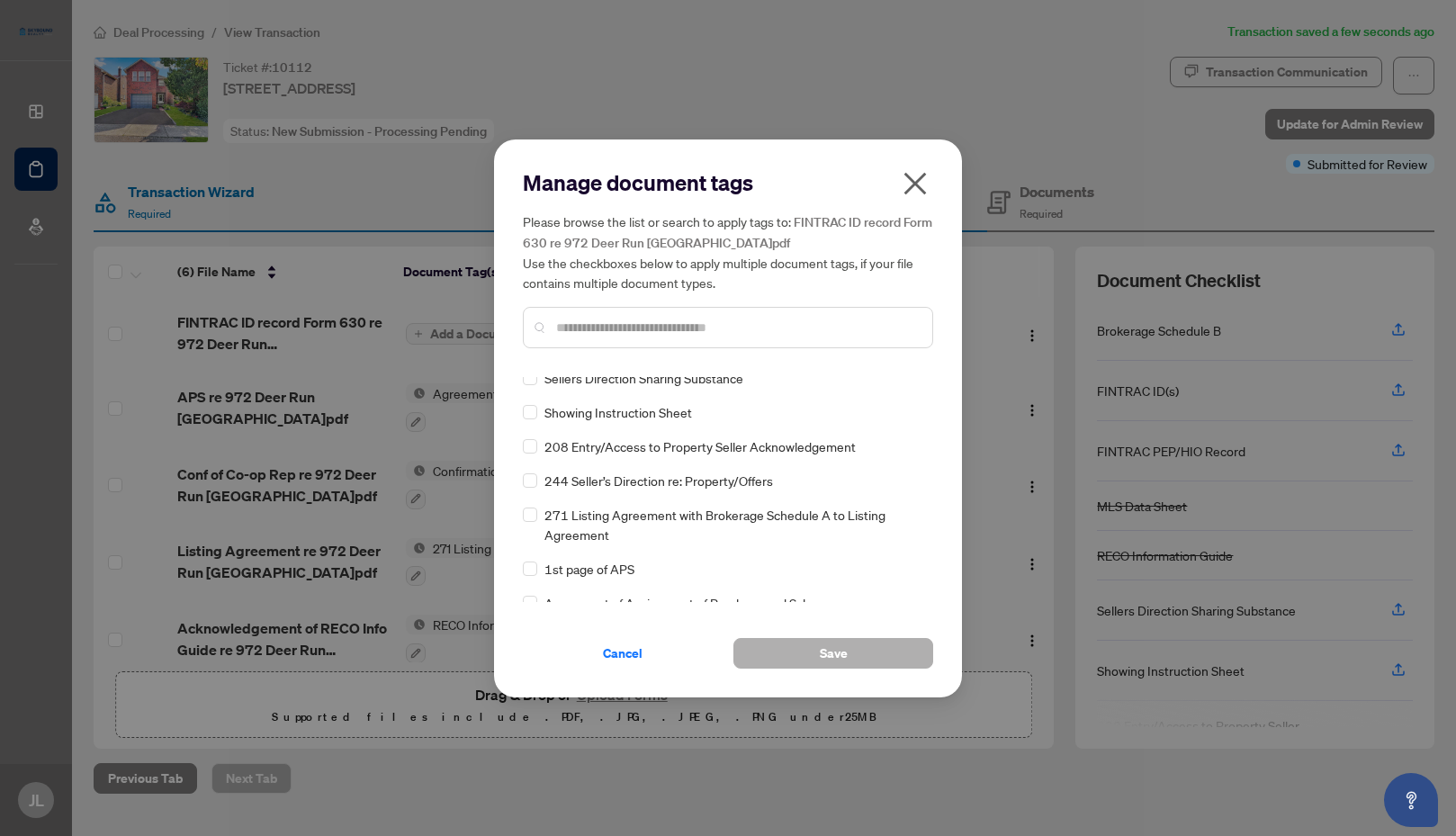
click at [837, 656] on span "Save" at bounding box center [833, 653] width 28 height 29
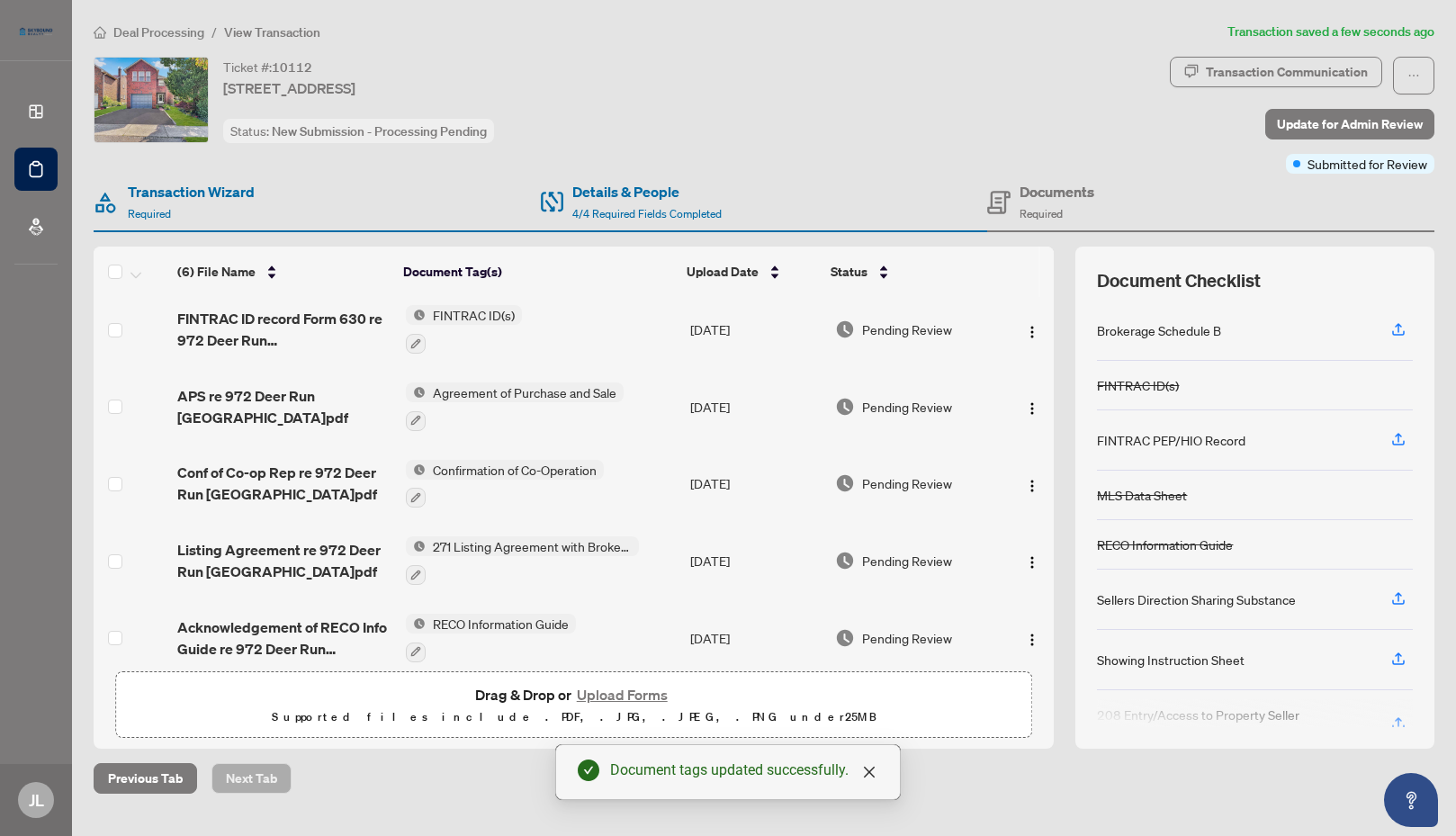
scroll to position [0, 0]
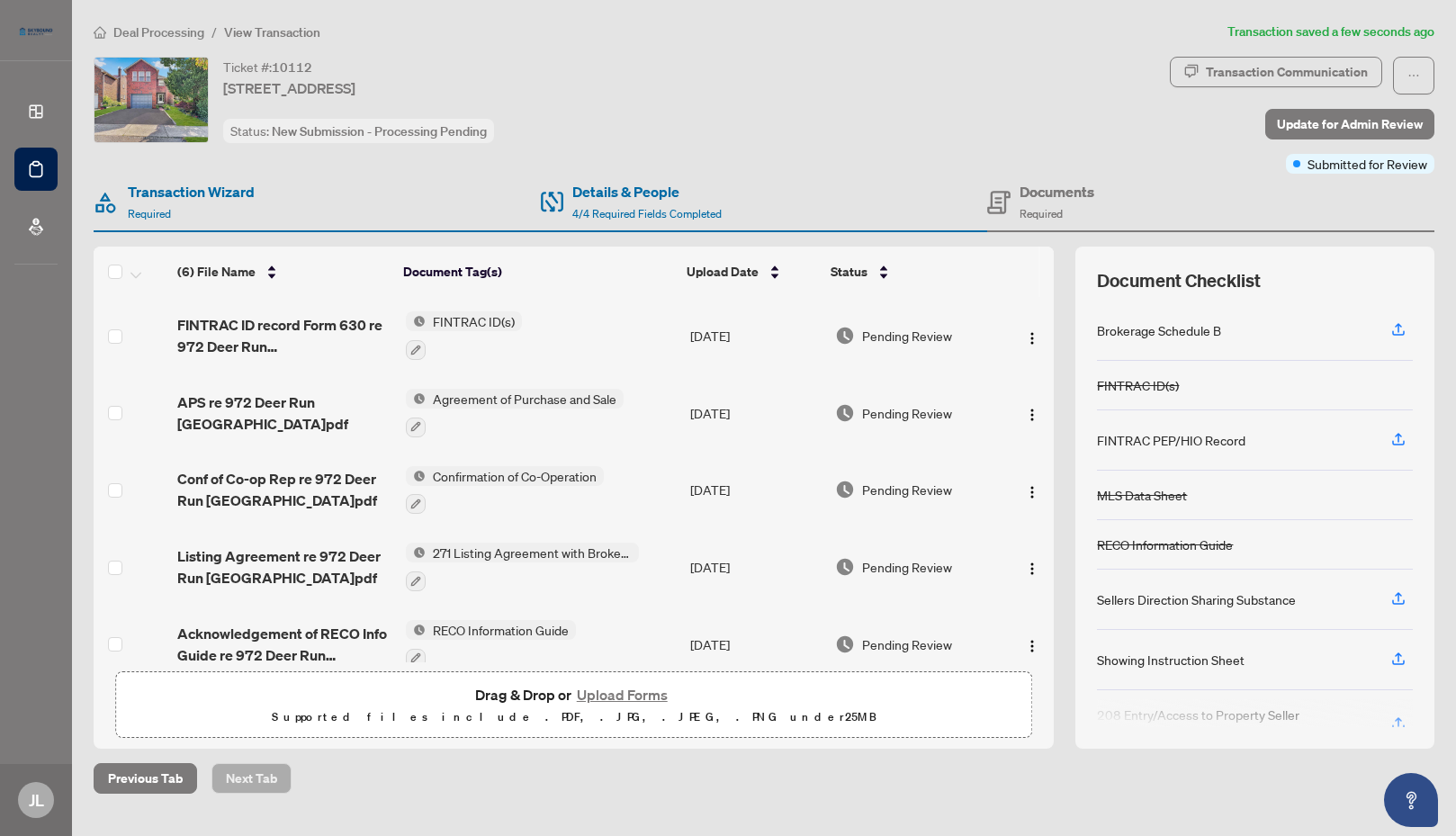
click at [624, 696] on button "Upload Forms" at bounding box center [622, 695] width 102 height 23
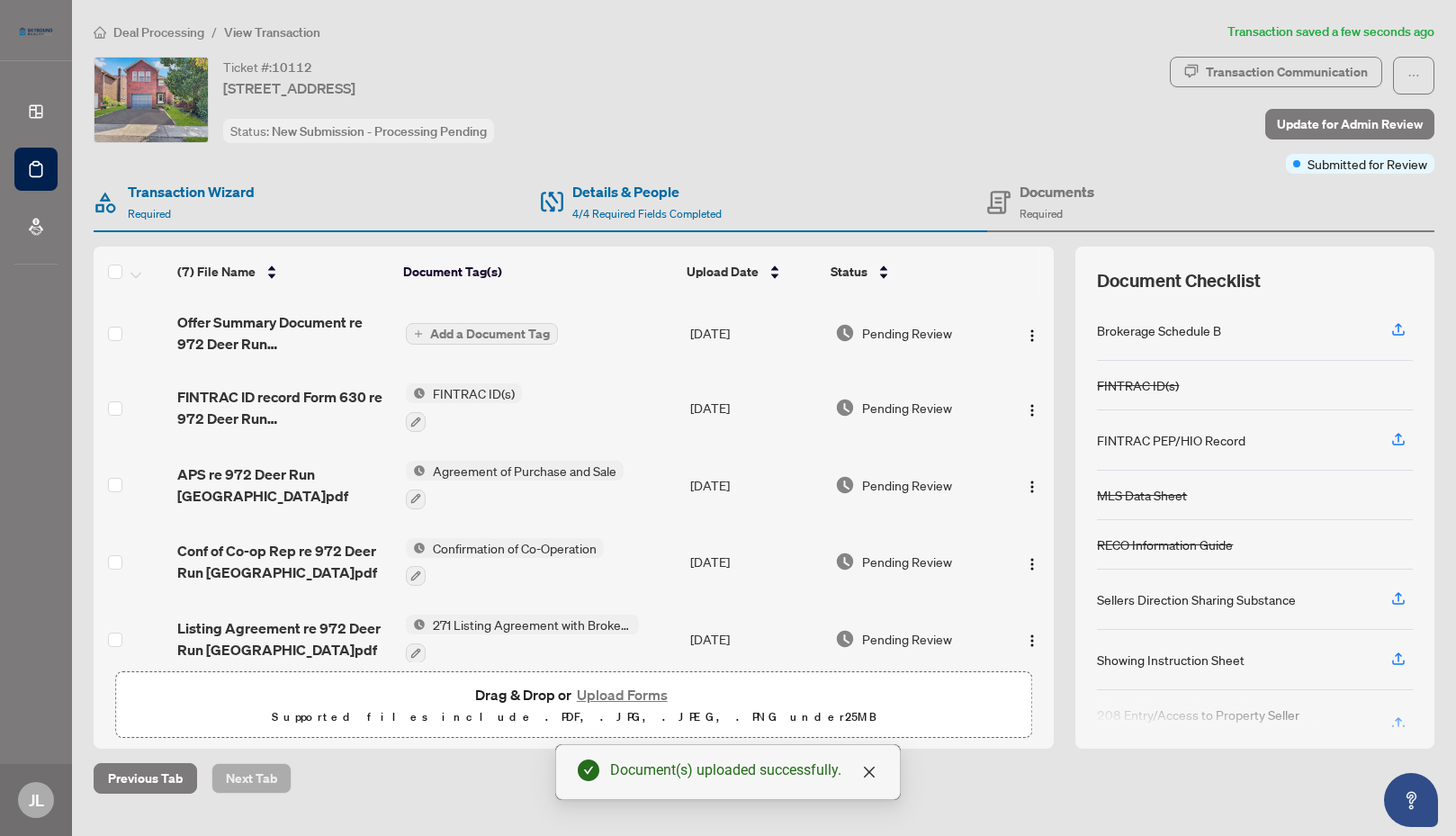
click at [498, 334] on span "Add a Document Tag" at bounding box center [489, 333] width 120 height 13
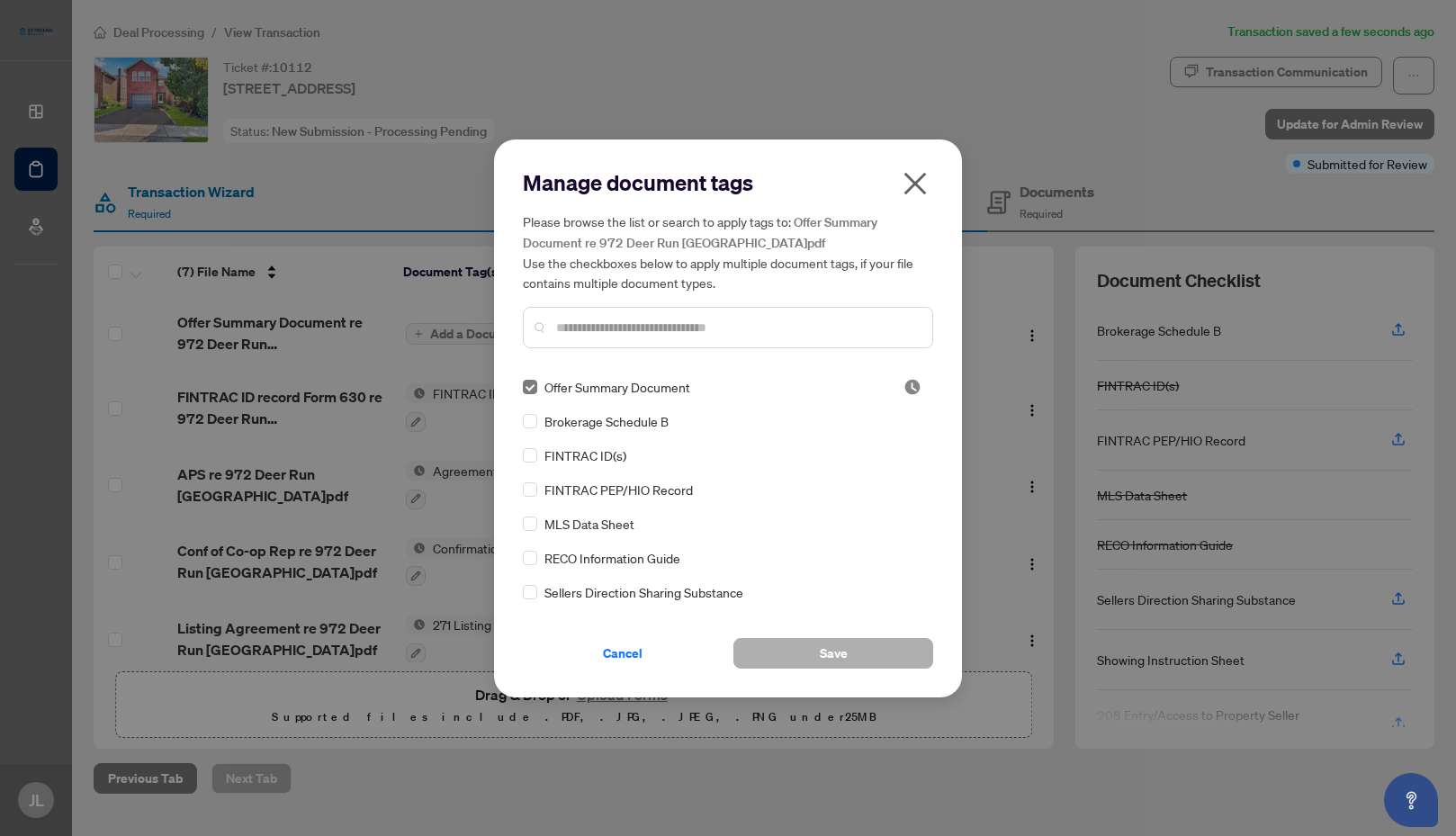
click at [835, 654] on span "Save" at bounding box center [833, 653] width 28 height 29
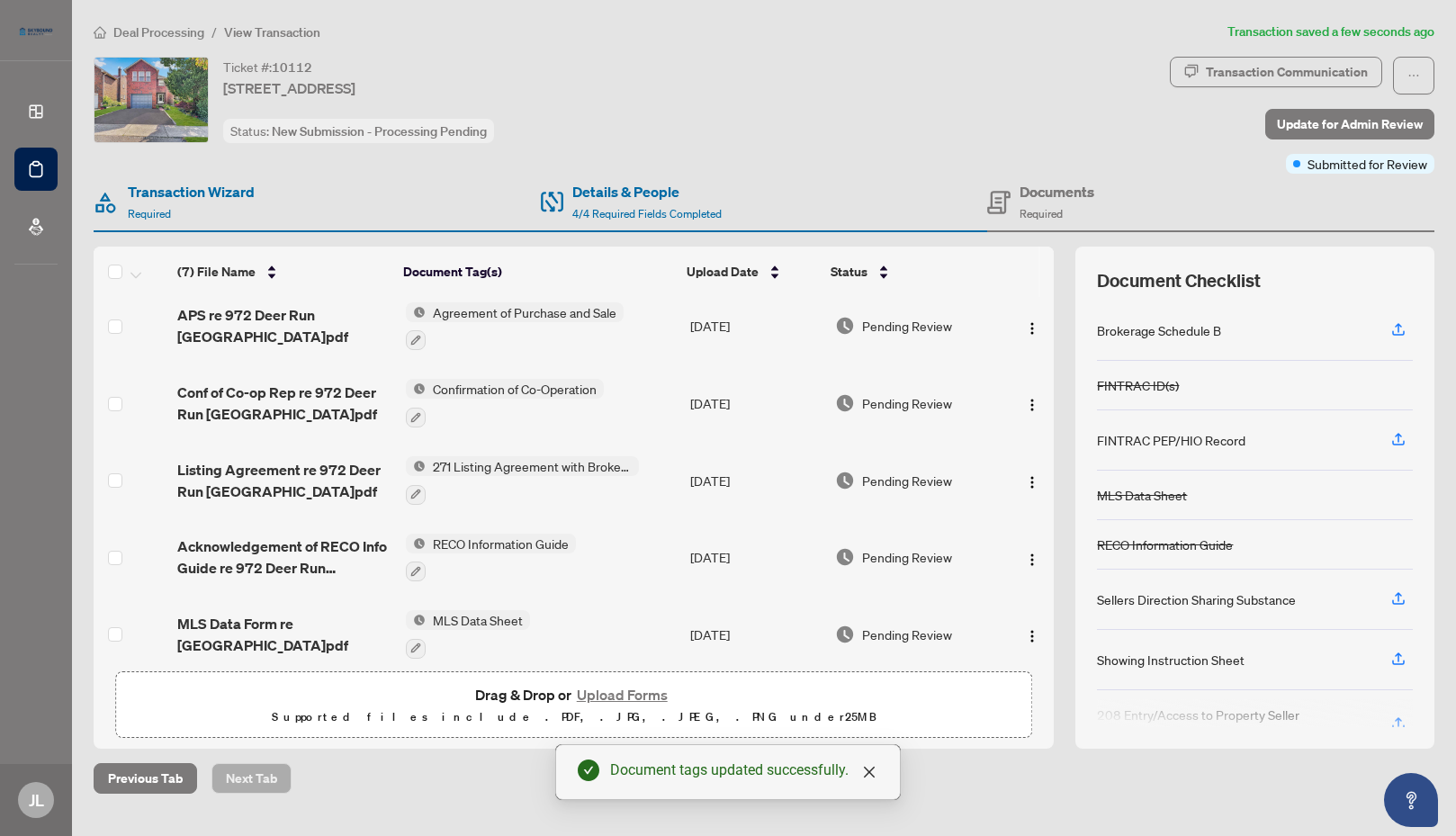
scroll to position [172, 0]
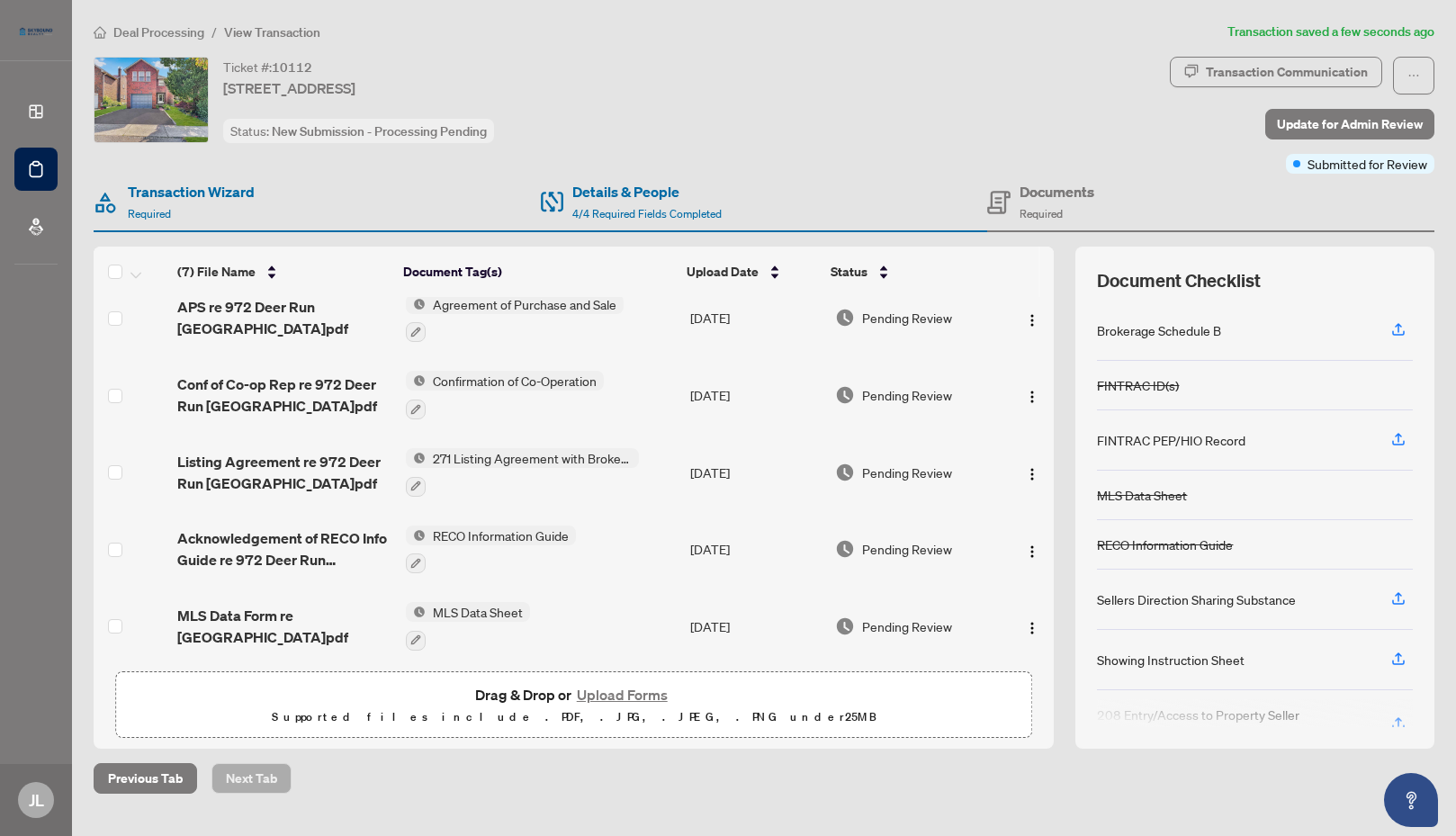
click at [620, 695] on button "Upload Forms" at bounding box center [622, 695] width 102 height 23
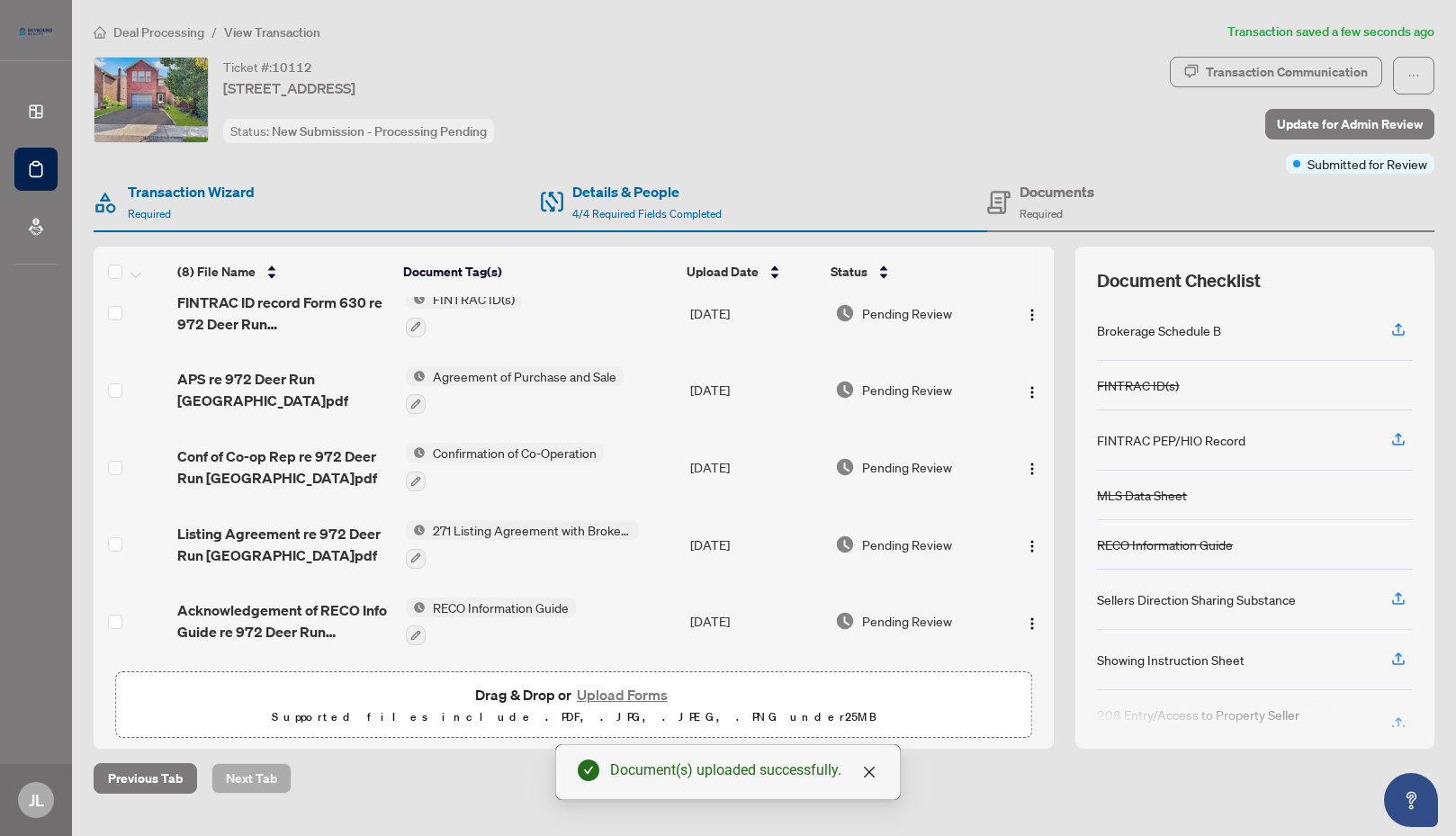
scroll to position [0, 0]
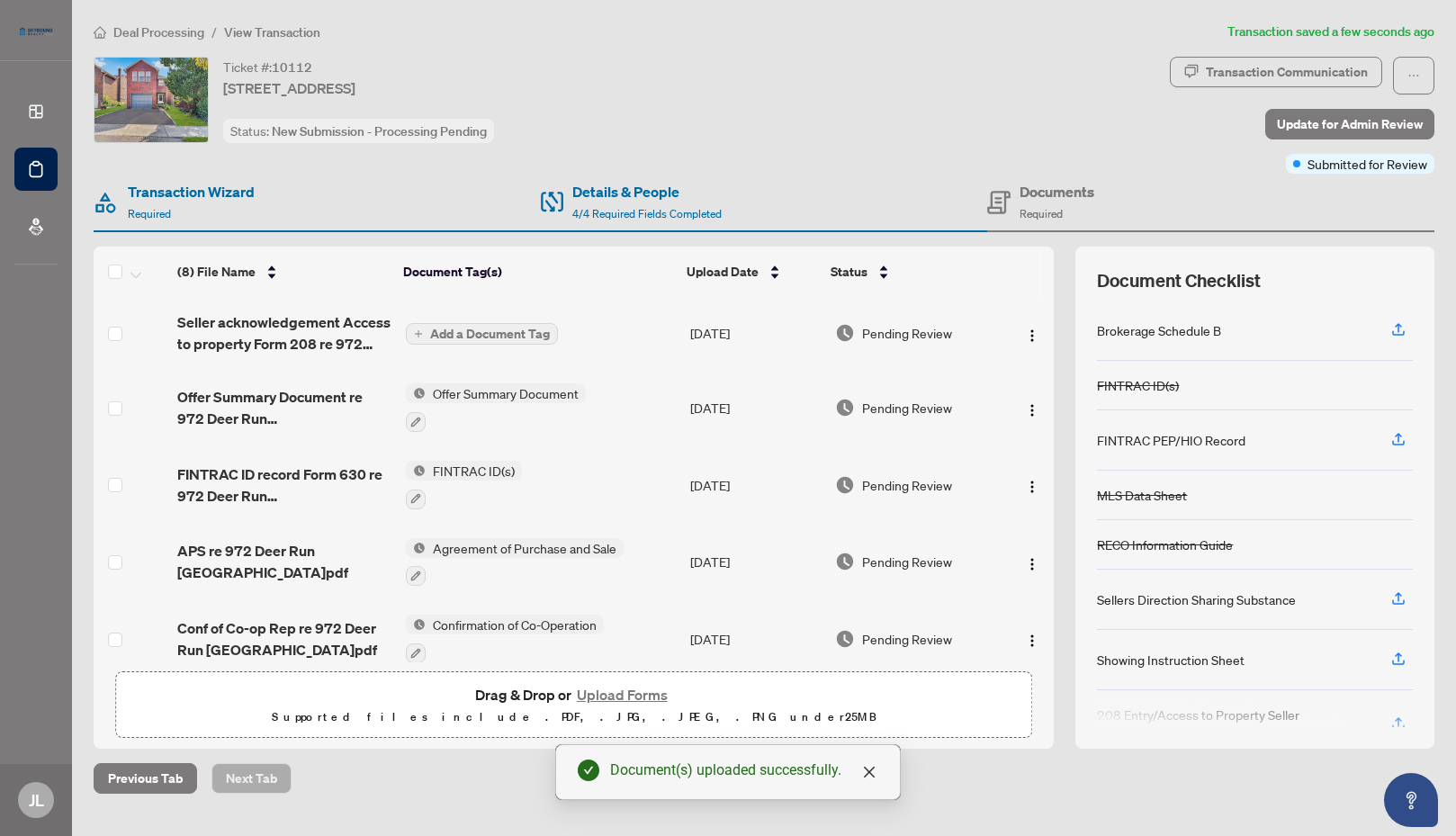
click at [481, 335] on span "Add a Document Tag" at bounding box center [489, 333] width 120 height 13
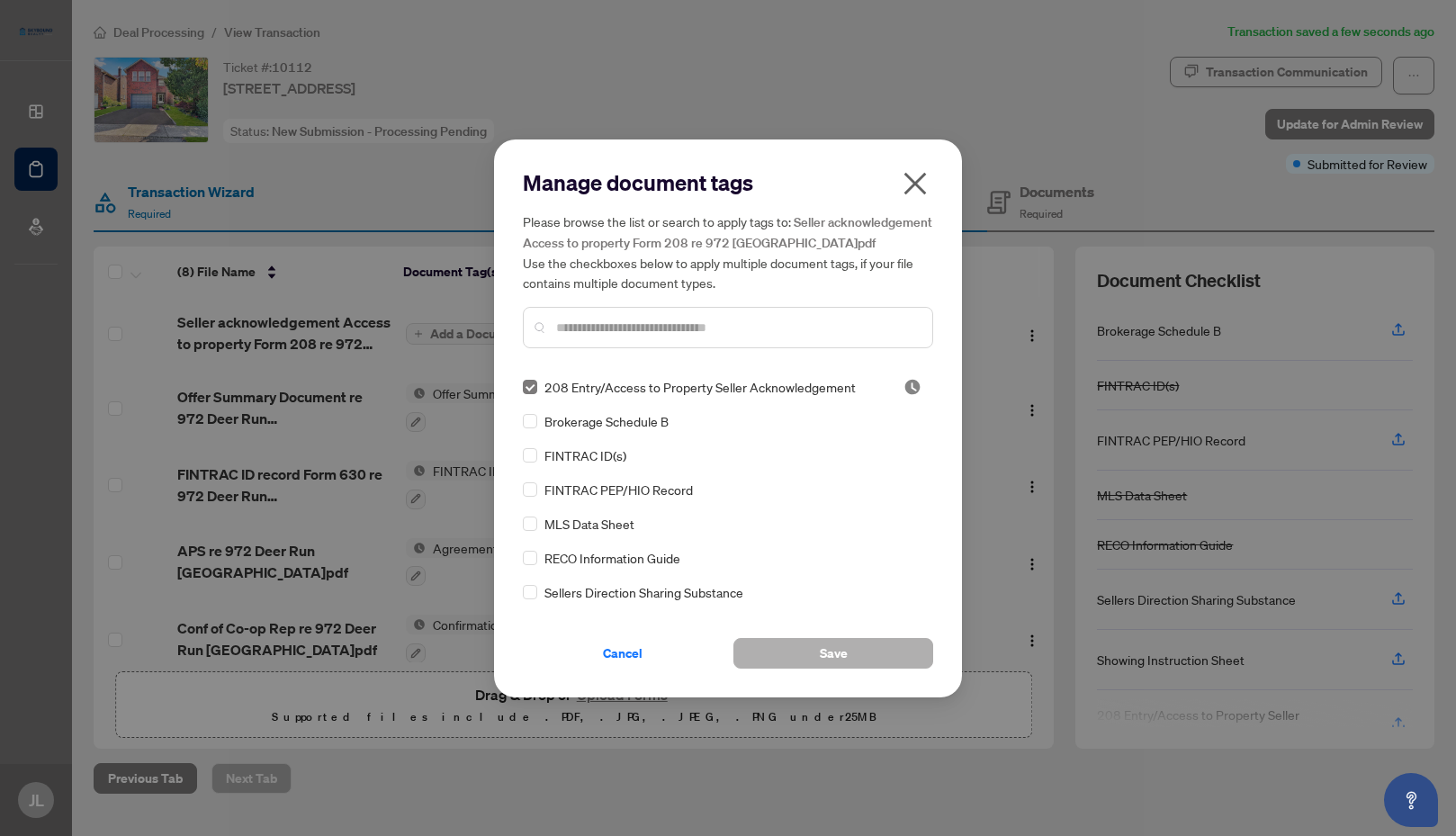
click at [834, 666] on span "Save" at bounding box center [833, 653] width 28 height 29
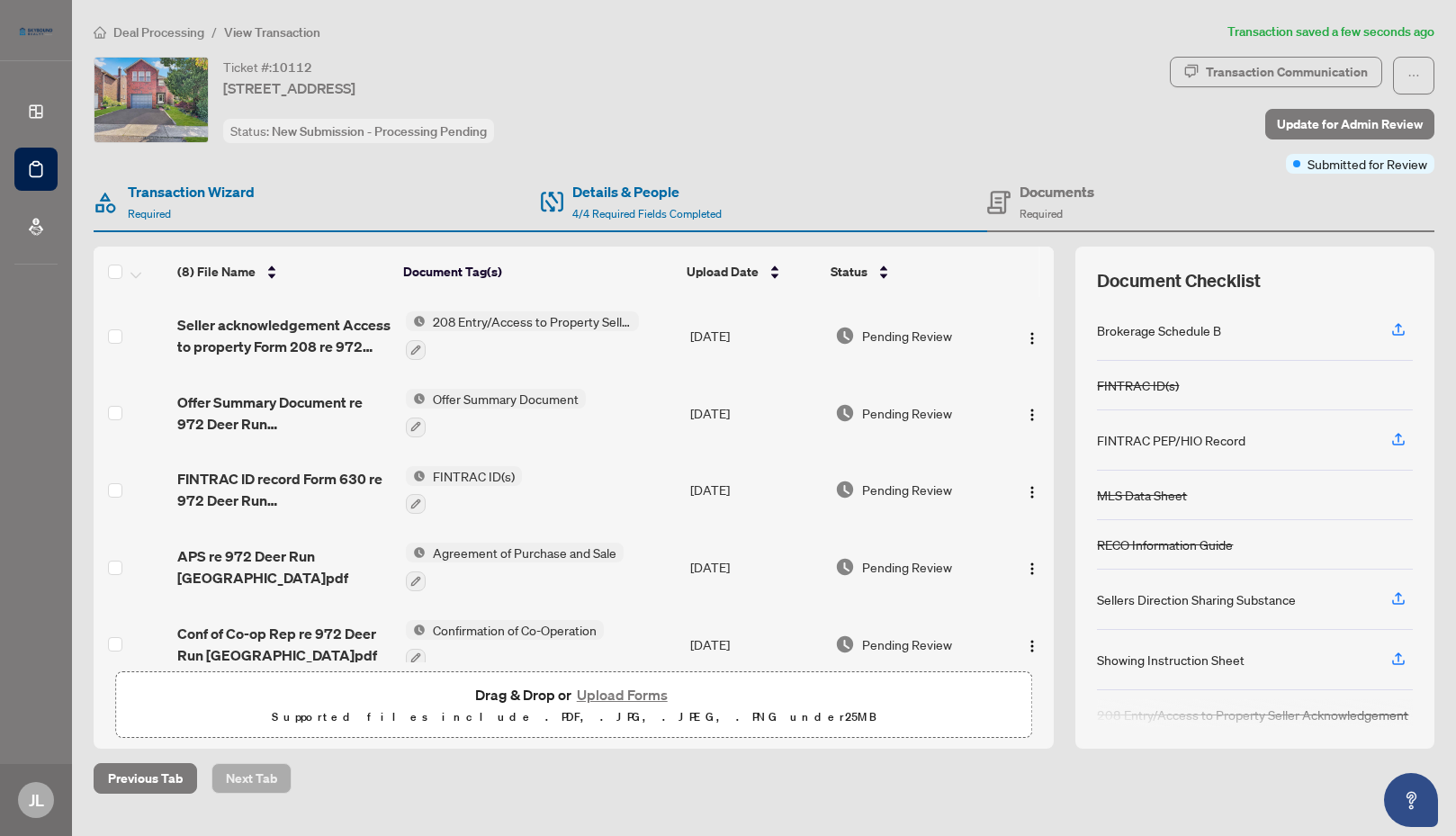
click at [625, 696] on button "Upload Forms" at bounding box center [622, 695] width 102 height 23
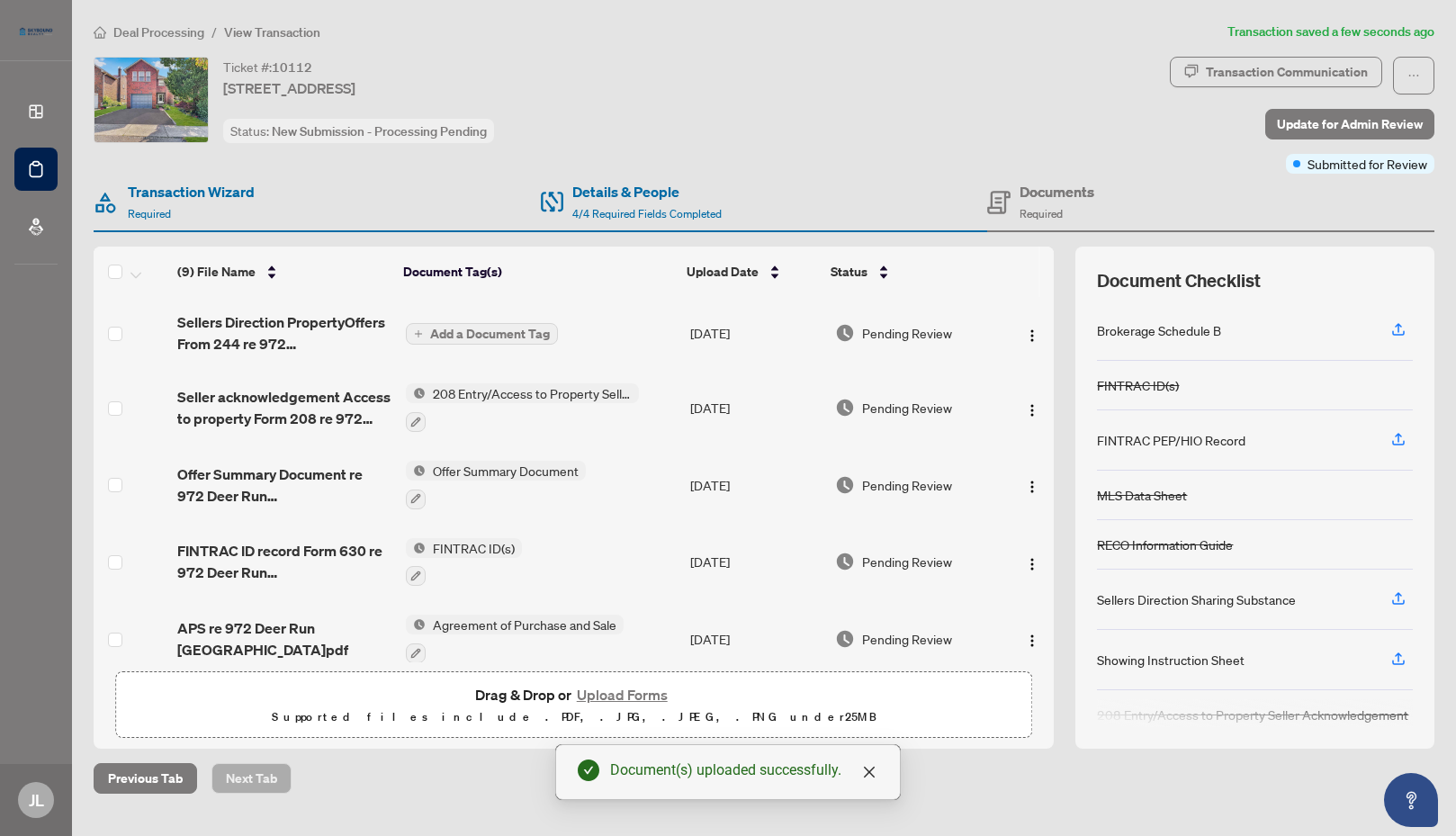
click at [484, 333] on span "Add a Document Tag" at bounding box center [489, 333] width 120 height 13
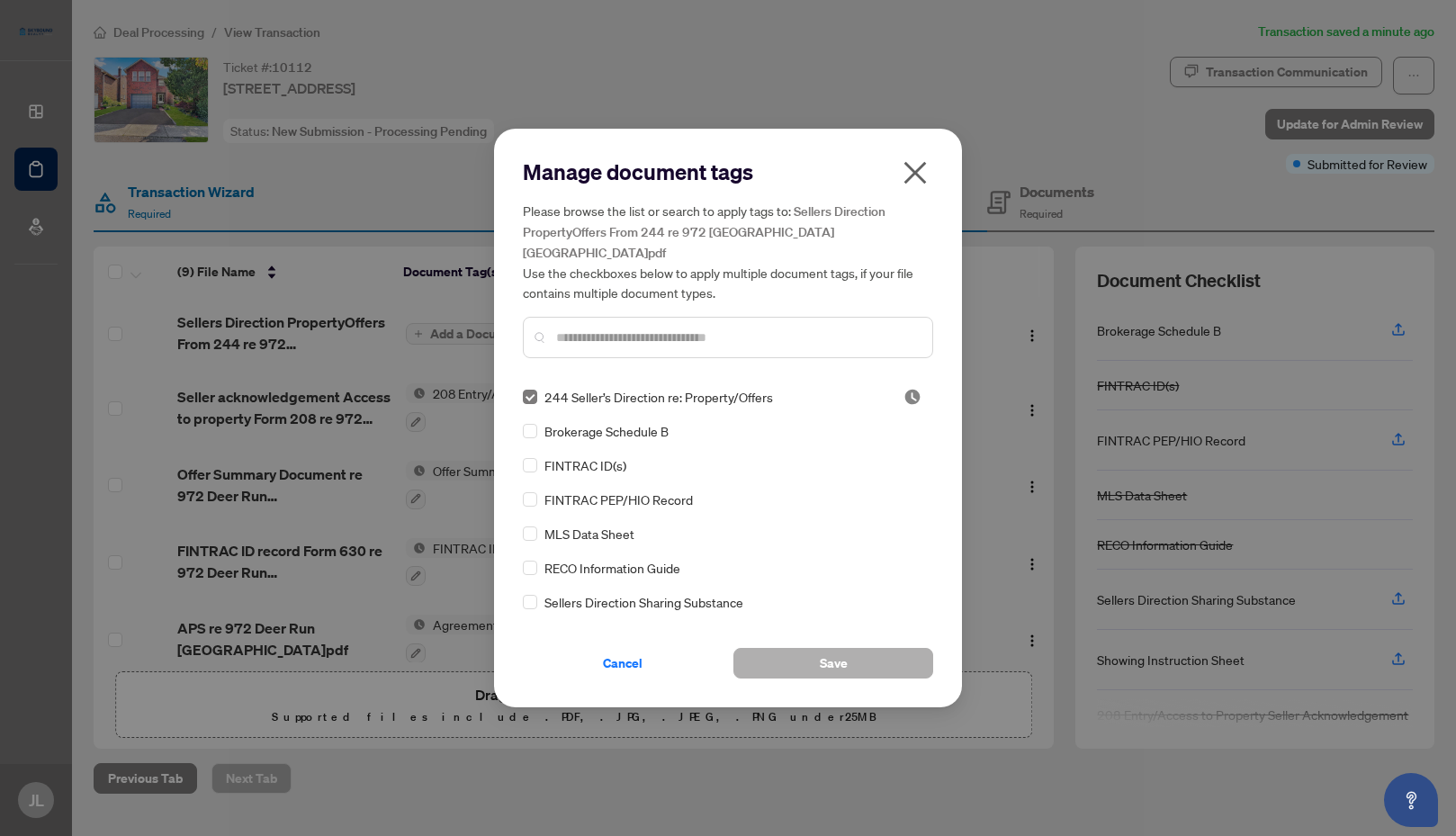
click at [835, 657] on span "Save" at bounding box center [833, 663] width 28 height 29
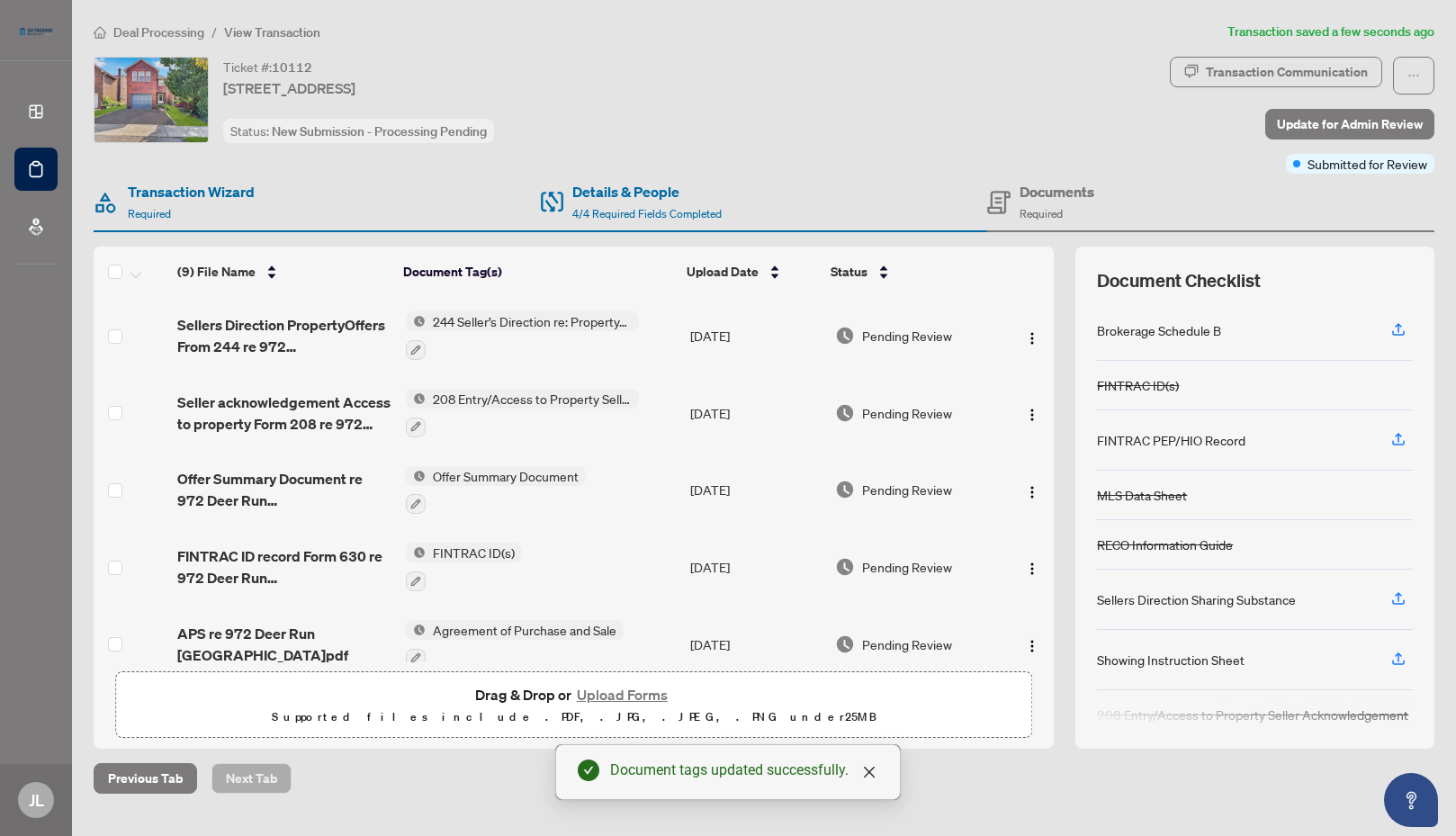
click at [514, 321] on span "244 Seller’s Direction re: Property/Offers" at bounding box center [532, 321] width 213 height 19
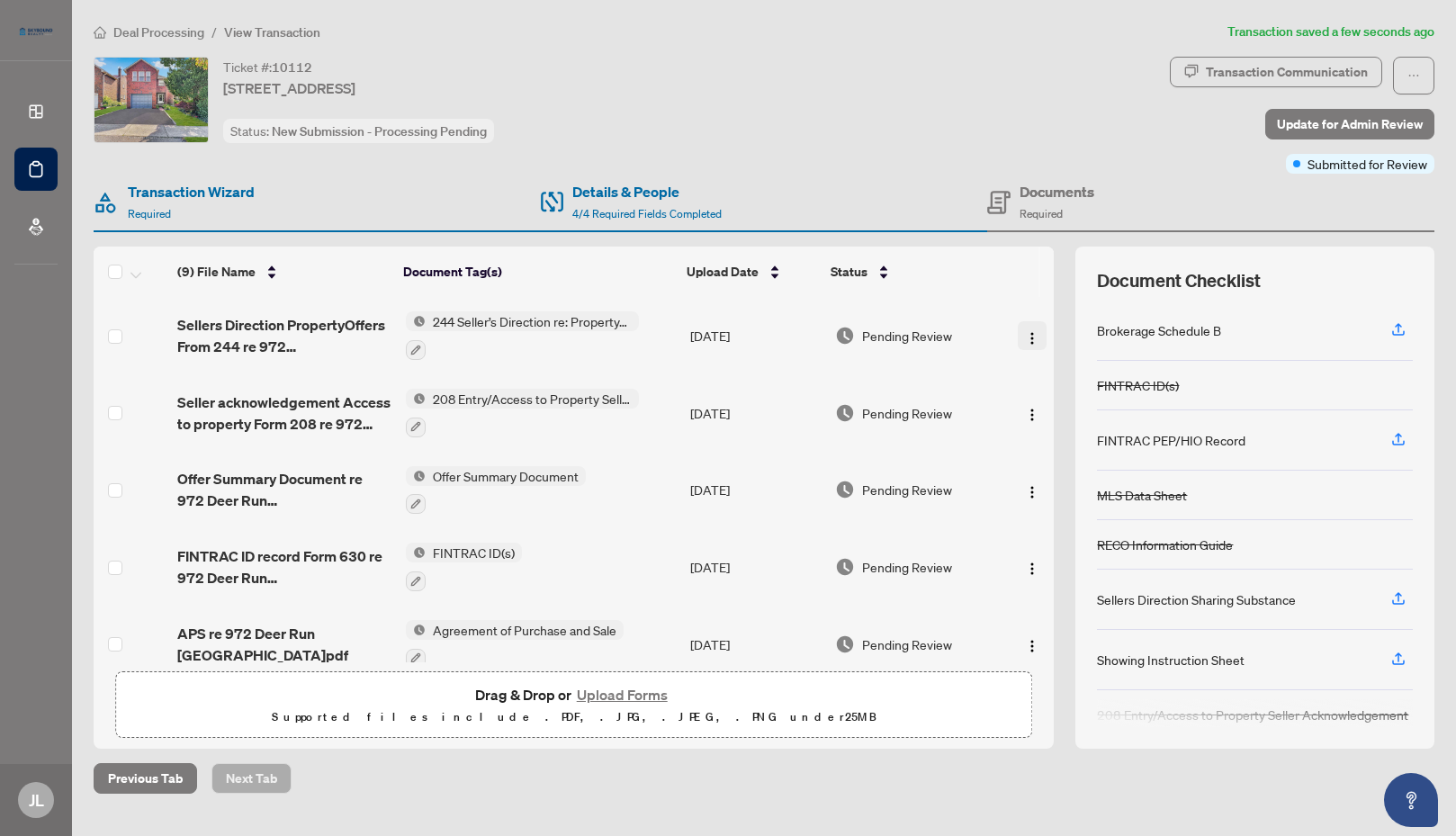
click at [1028, 333] on img "button" at bounding box center [1031, 338] width 15 height 15
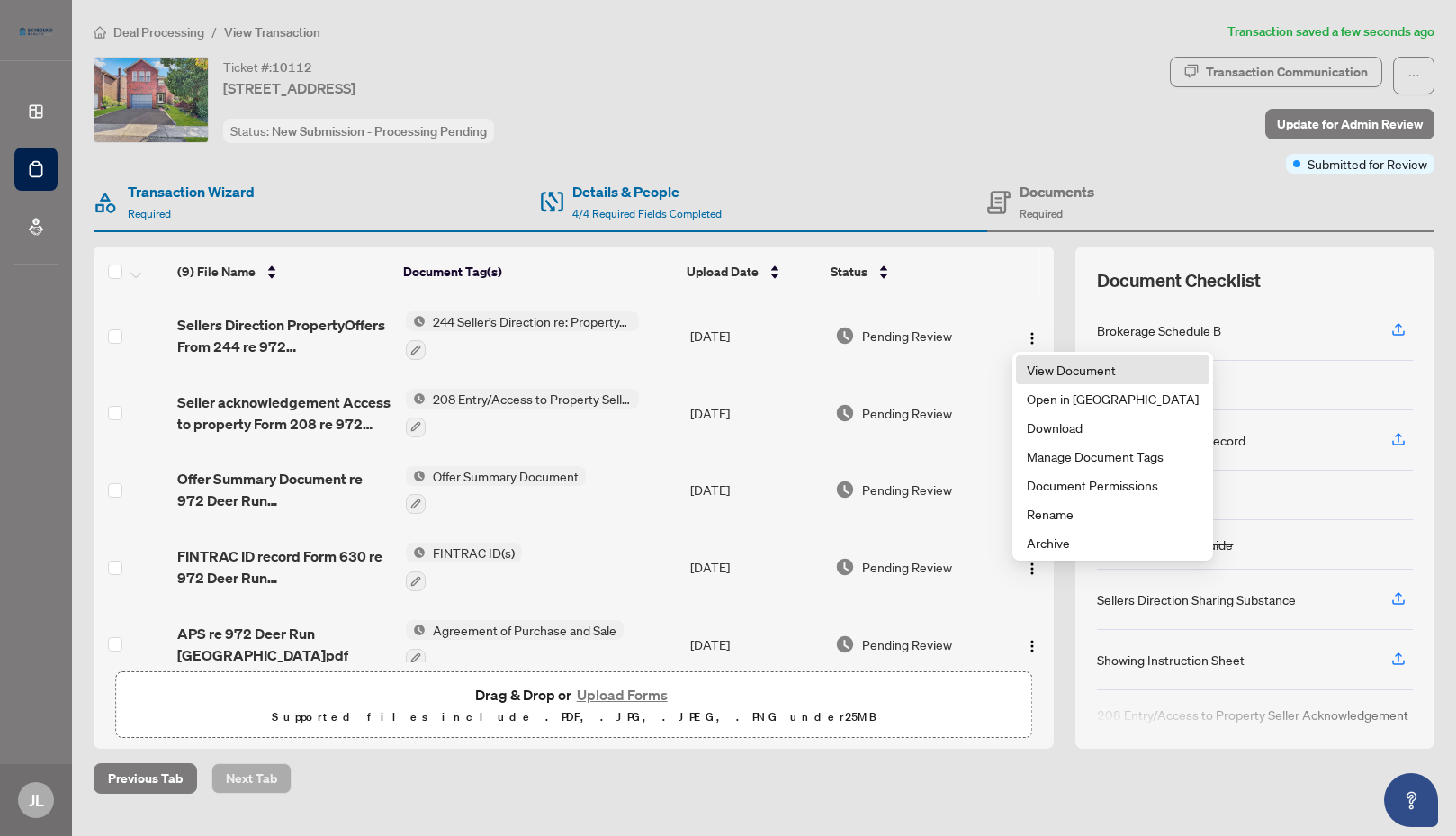
click at [1063, 372] on span "View Document" at bounding box center [1112, 369] width 172 height 19
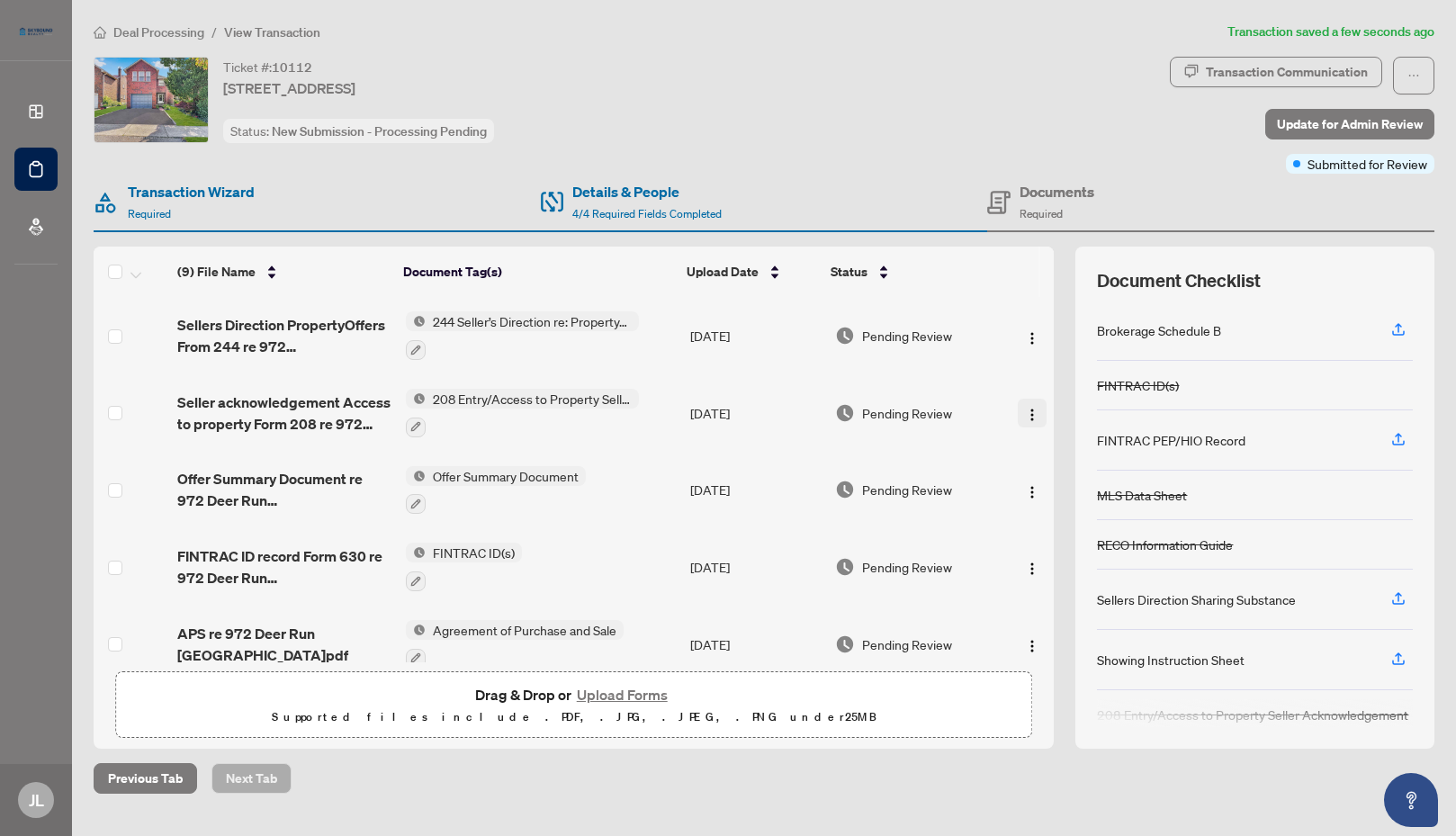
click at [1027, 411] on img "button" at bounding box center [1031, 414] width 15 height 15
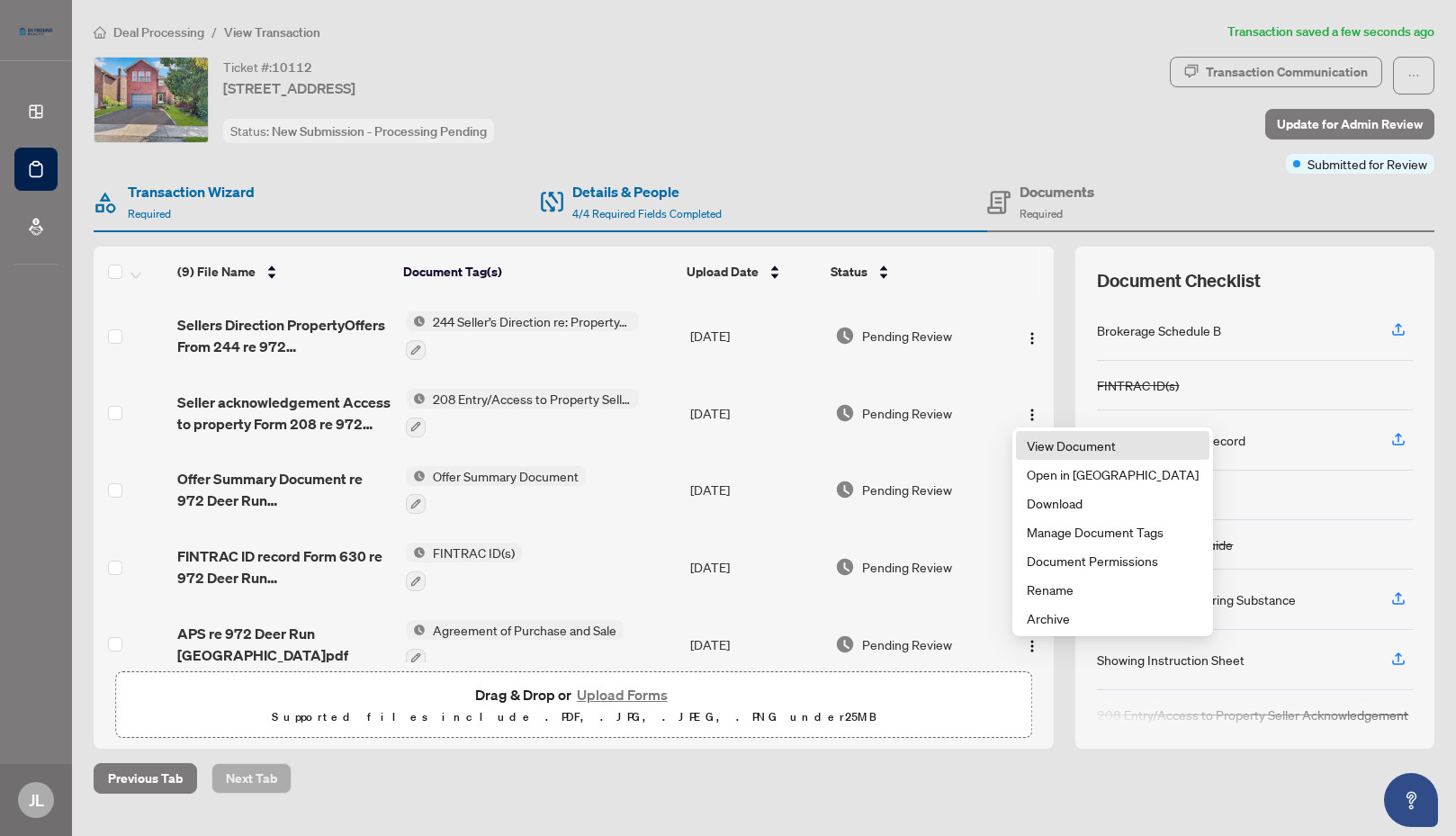
click at [1064, 450] on span "View Document" at bounding box center [1112, 445] width 172 height 19
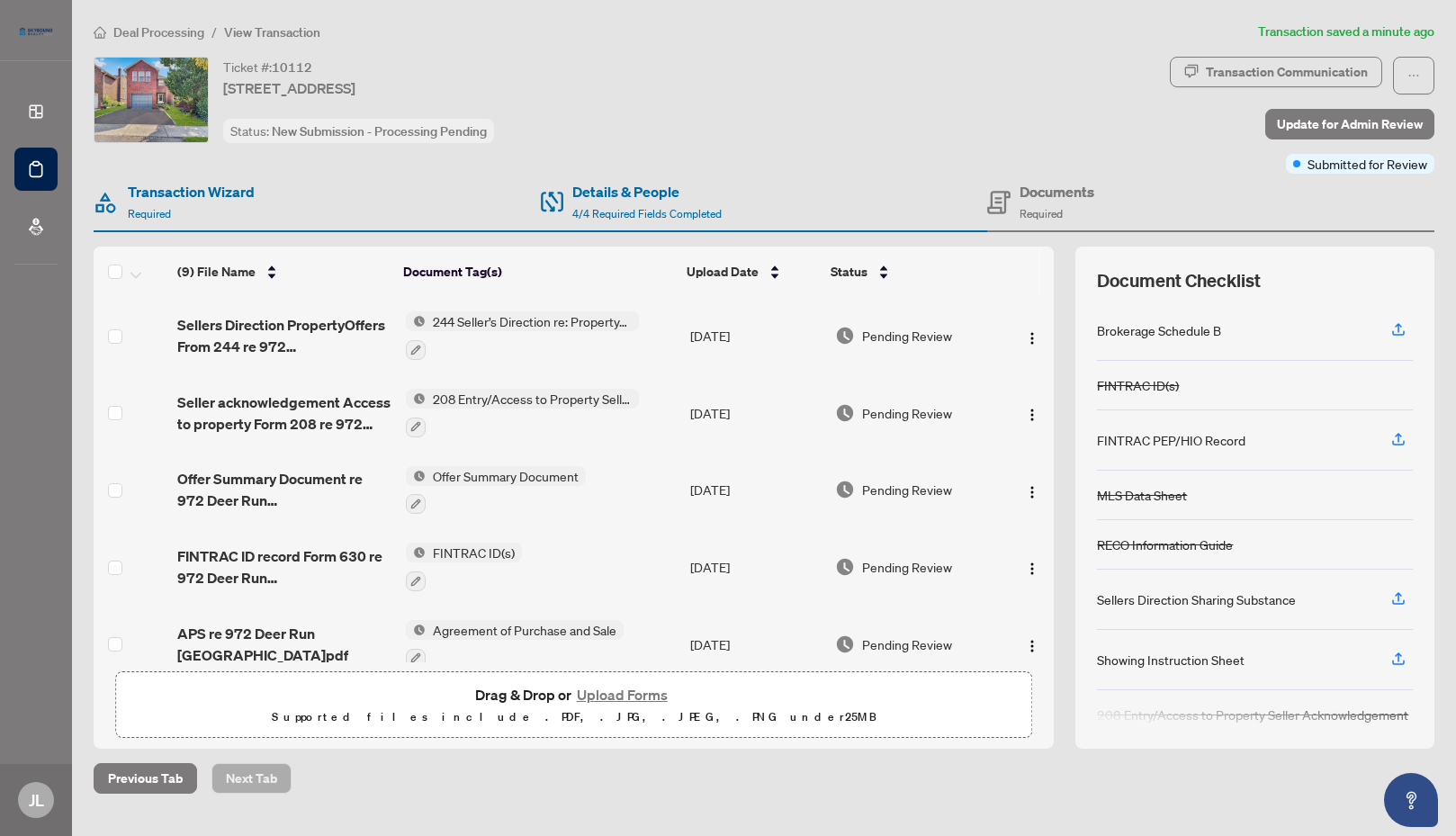
click at [625, 693] on button "Upload Forms" at bounding box center [622, 695] width 102 height 23
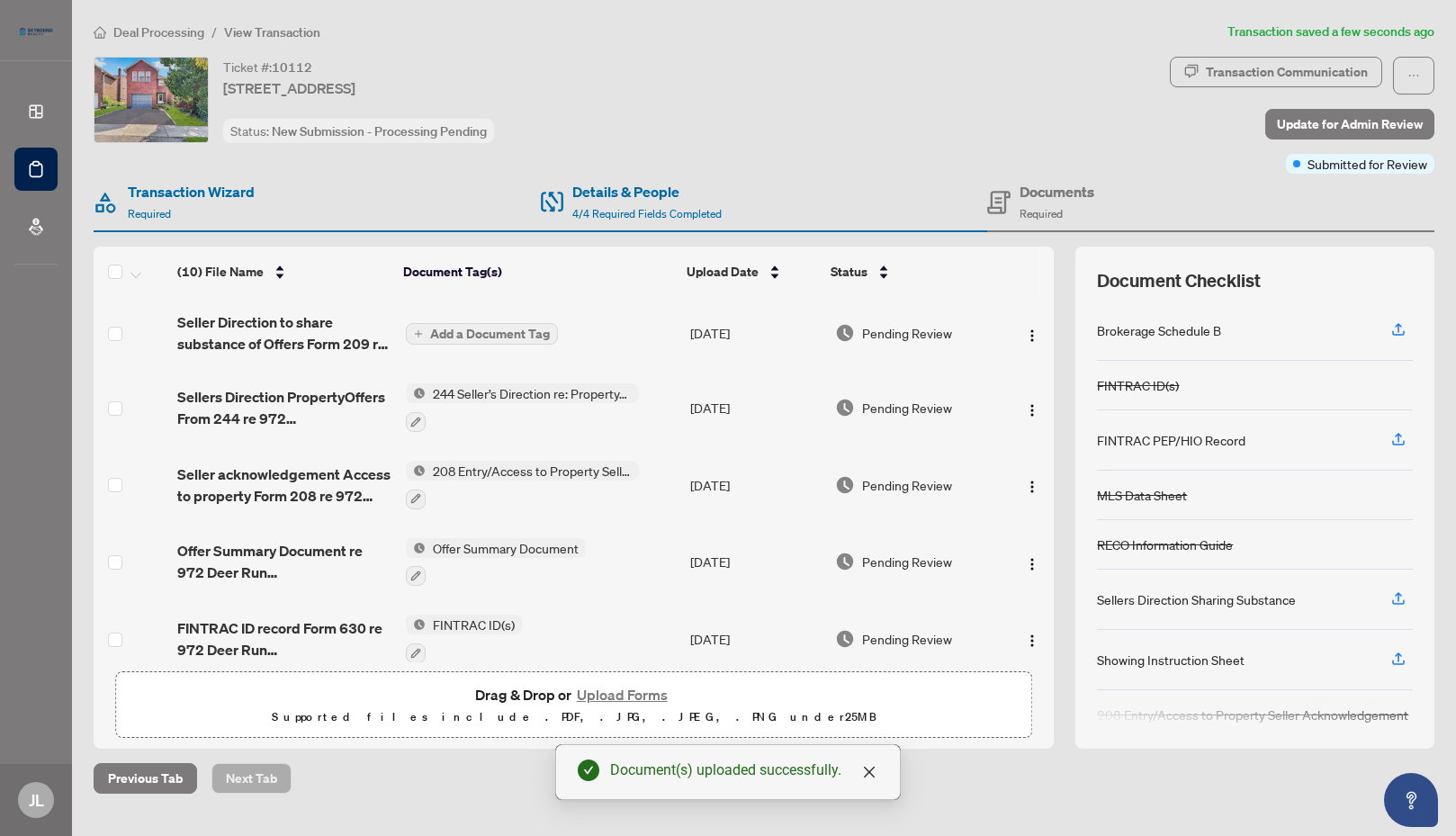
click at [503, 336] on span "Add a Document Tag" at bounding box center [489, 333] width 120 height 13
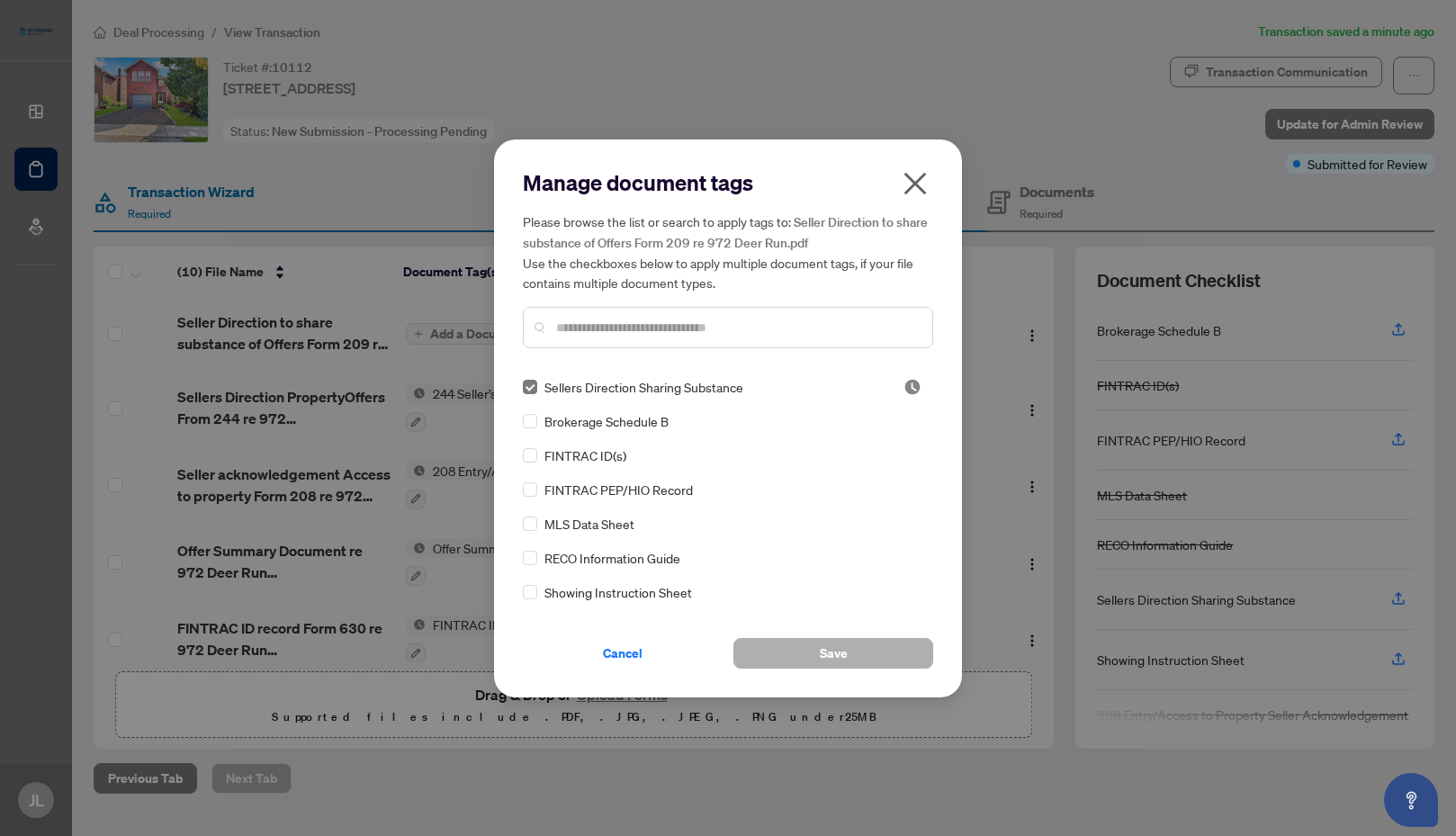
click at [840, 653] on span "Save" at bounding box center [833, 653] width 28 height 29
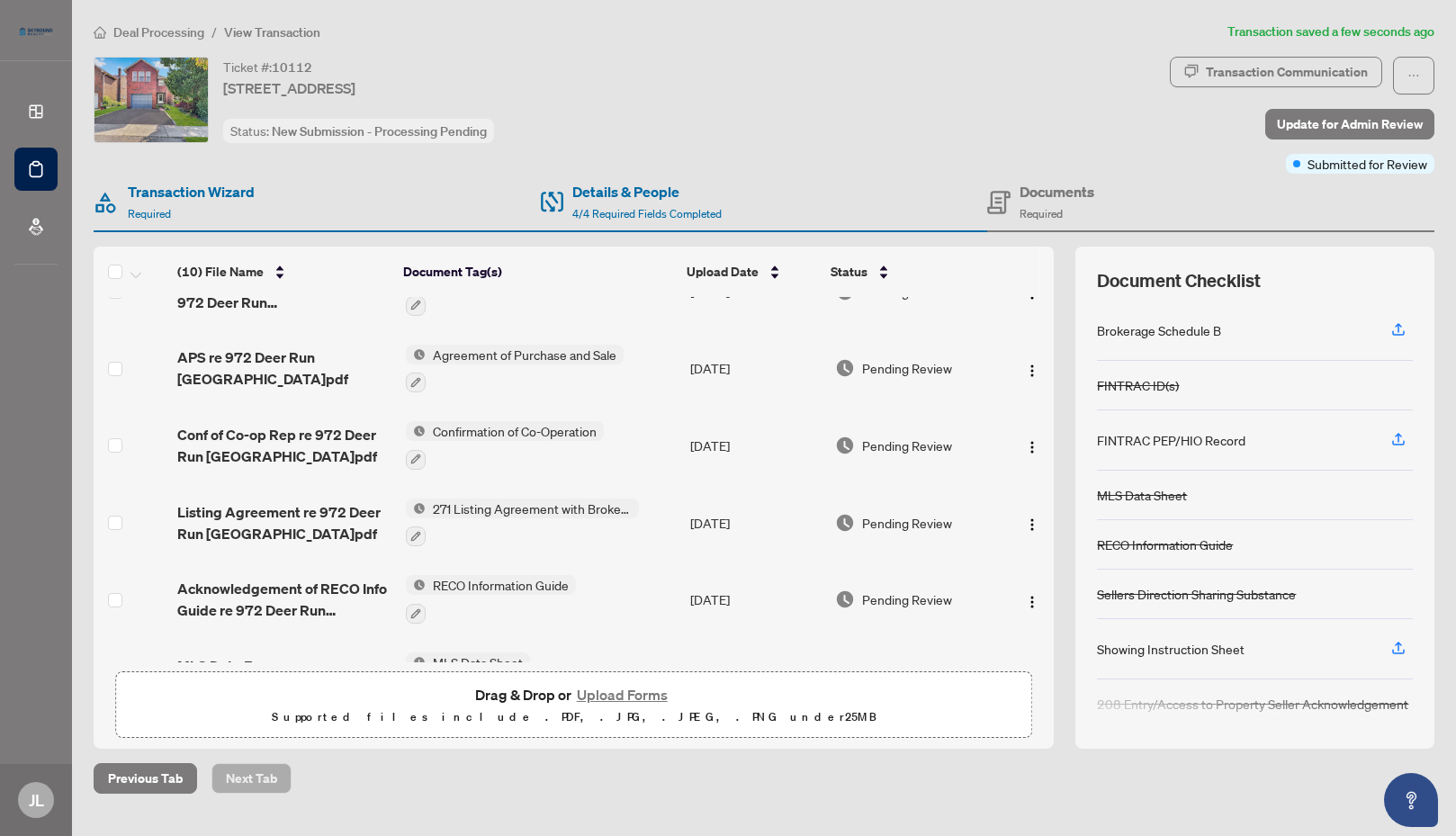
scroll to position [360, 0]
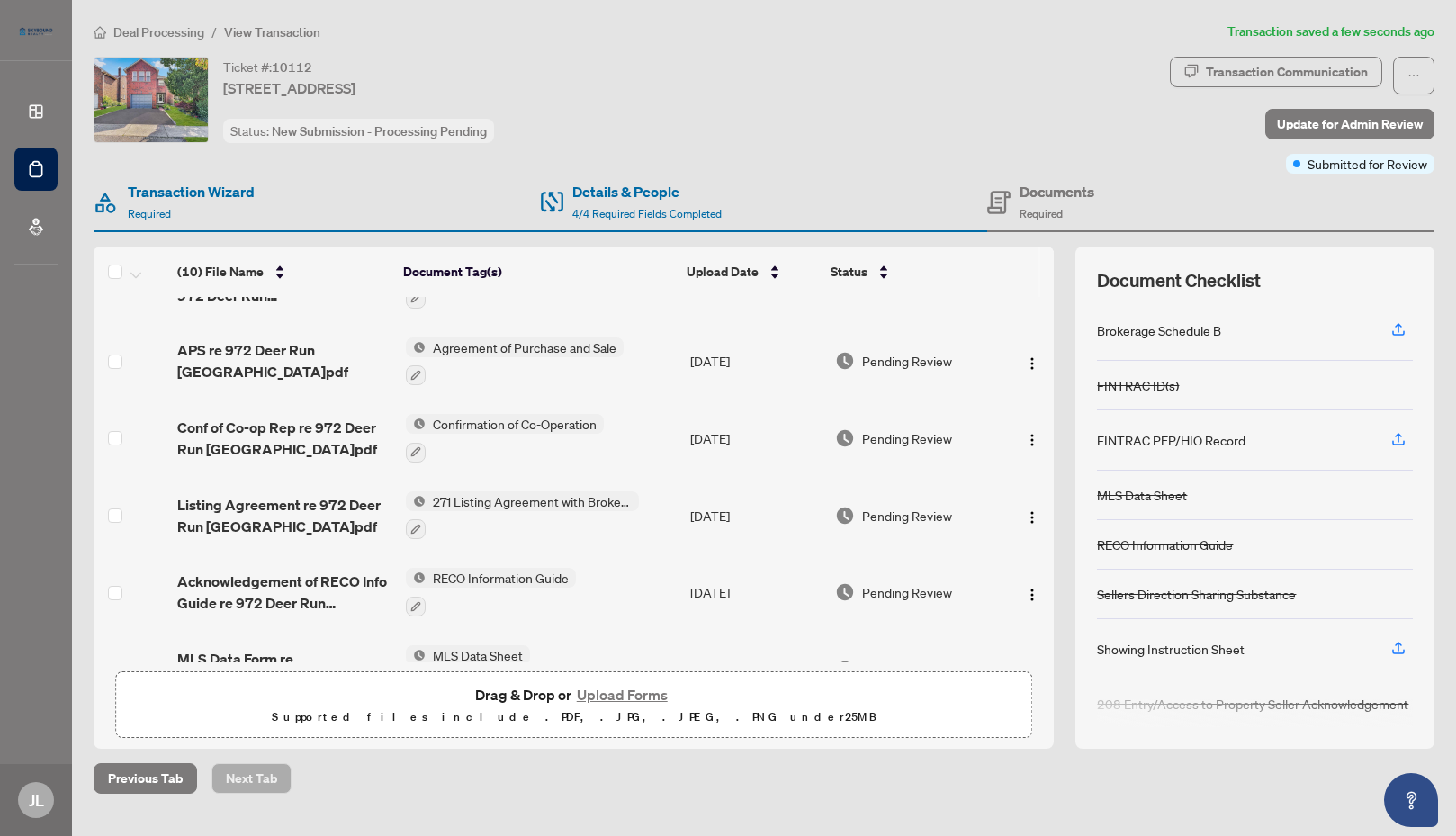
click at [513, 341] on span "Agreement of Purchase and Sale" at bounding box center [525, 347] width 198 height 19
click at [1027, 357] on img "button" at bounding box center [1031, 364] width 15 height 15
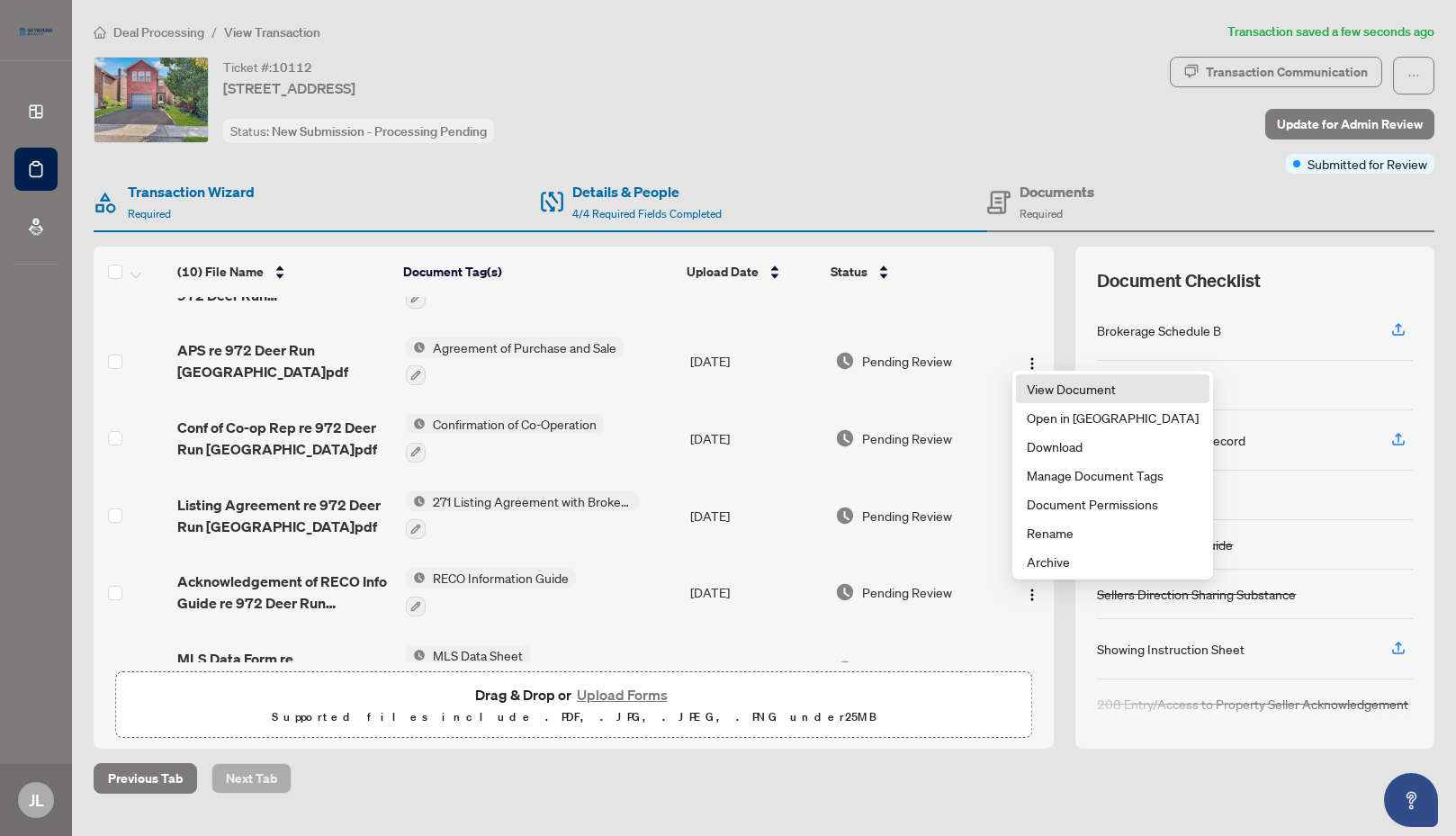
click at [1075, 390] on span "View Document" at bounding box center [1112, 389] width 172 height 19
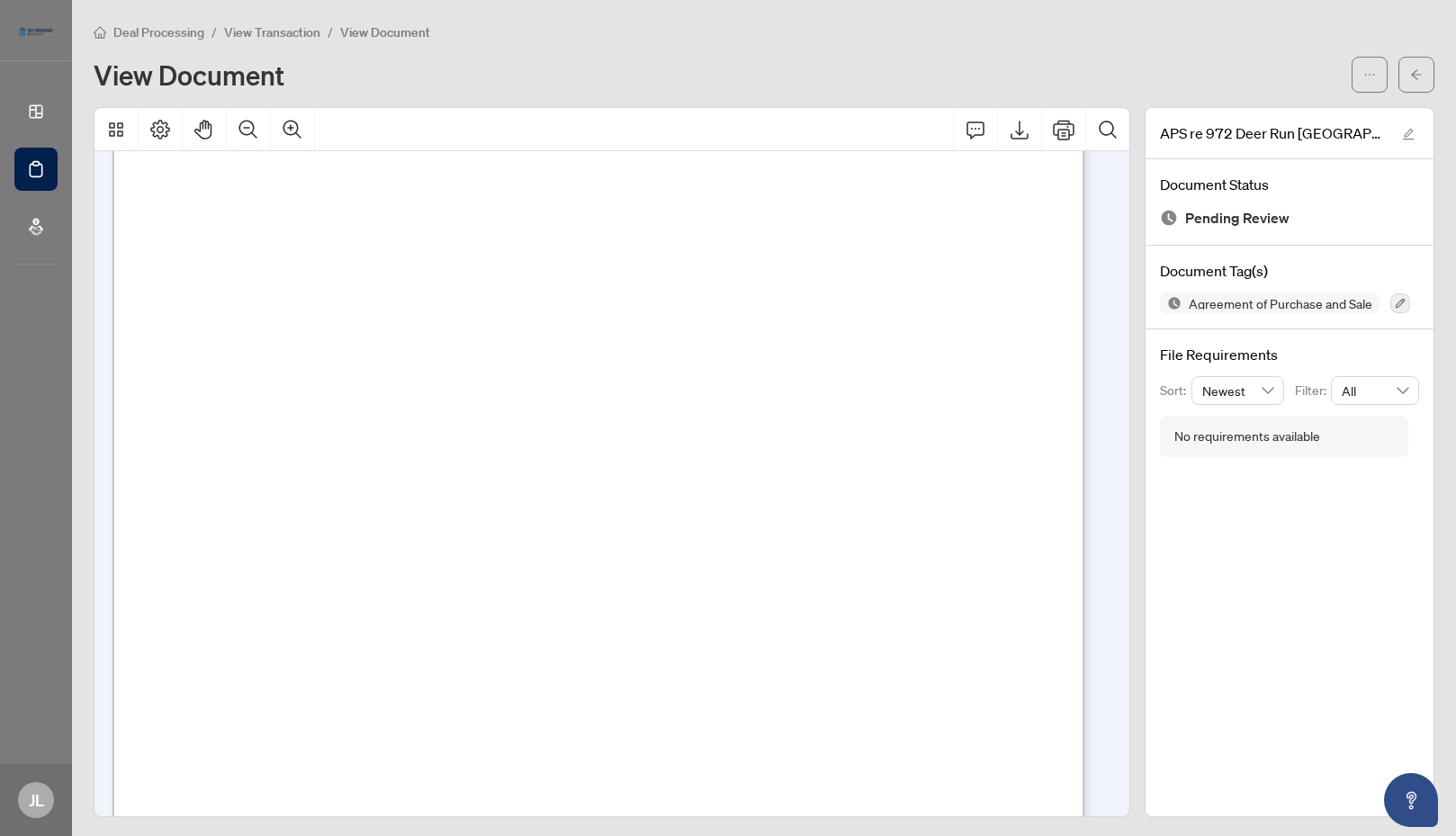
scroll to position [6209, 0]
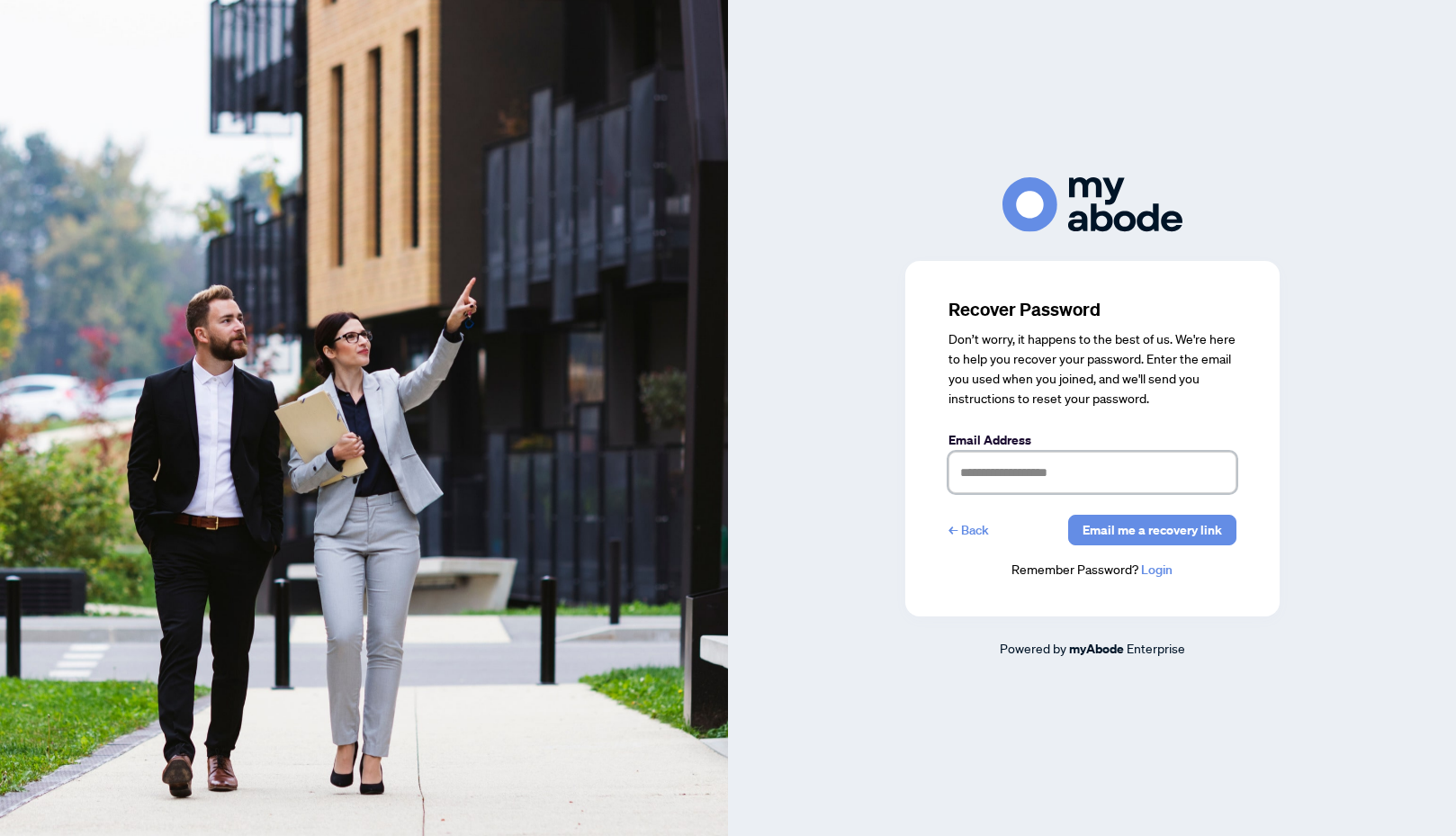
drag, startPoint x: 1139, startPoint y: 474, endPoint x: 1155, endPoint y: 493, distance: 24.8
click at [1139, 474] on input "text" at bounding box center [1092, 472] width 288 height 42
type input "**********"
click at [1158, 574] on link "Login" at bounding box center [1157, 570] width 31 height 17
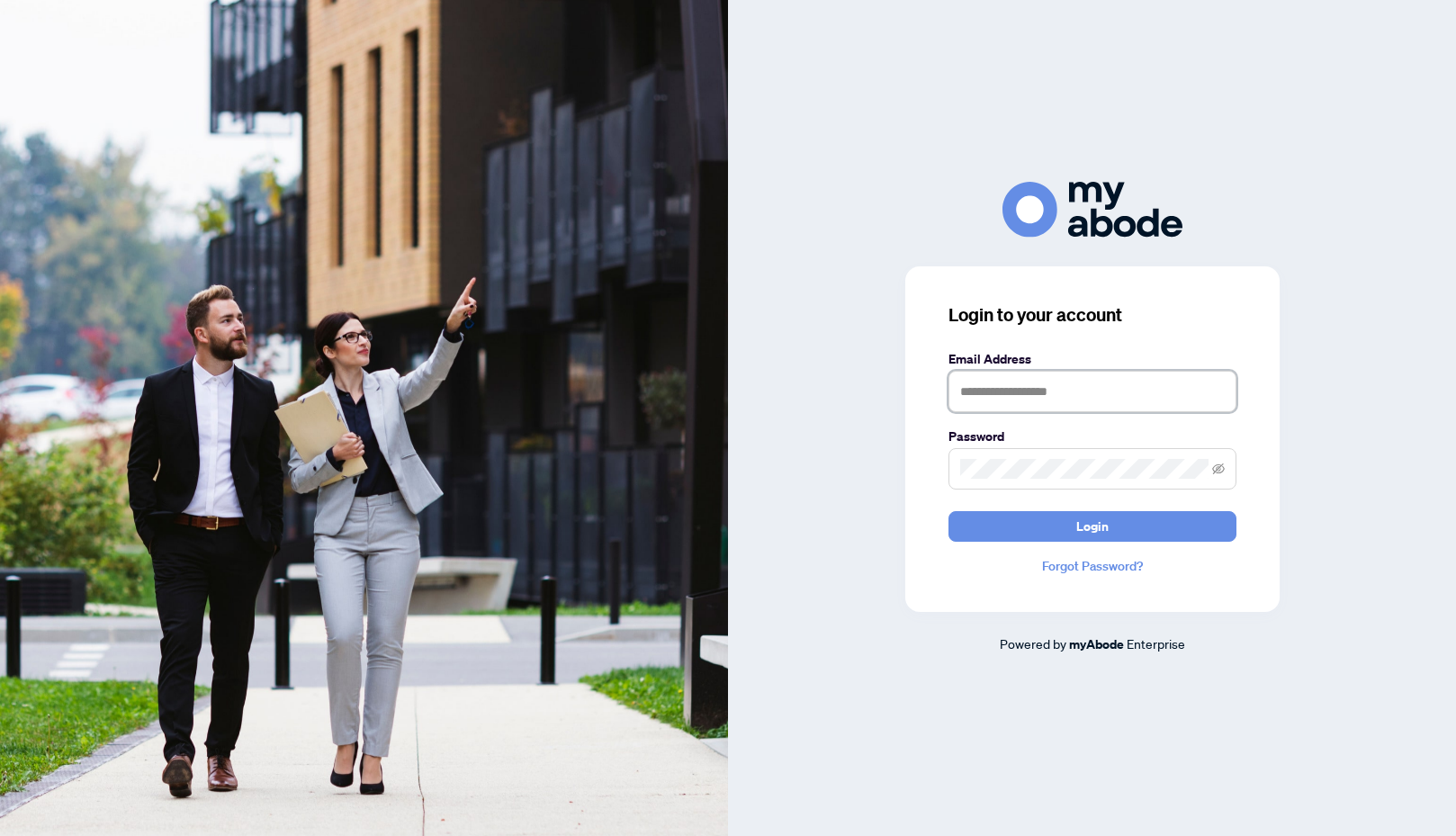
type input "**********"
click at [1094, 526] on span "Login" at bounding box center [1092, 527] width 32 height 29
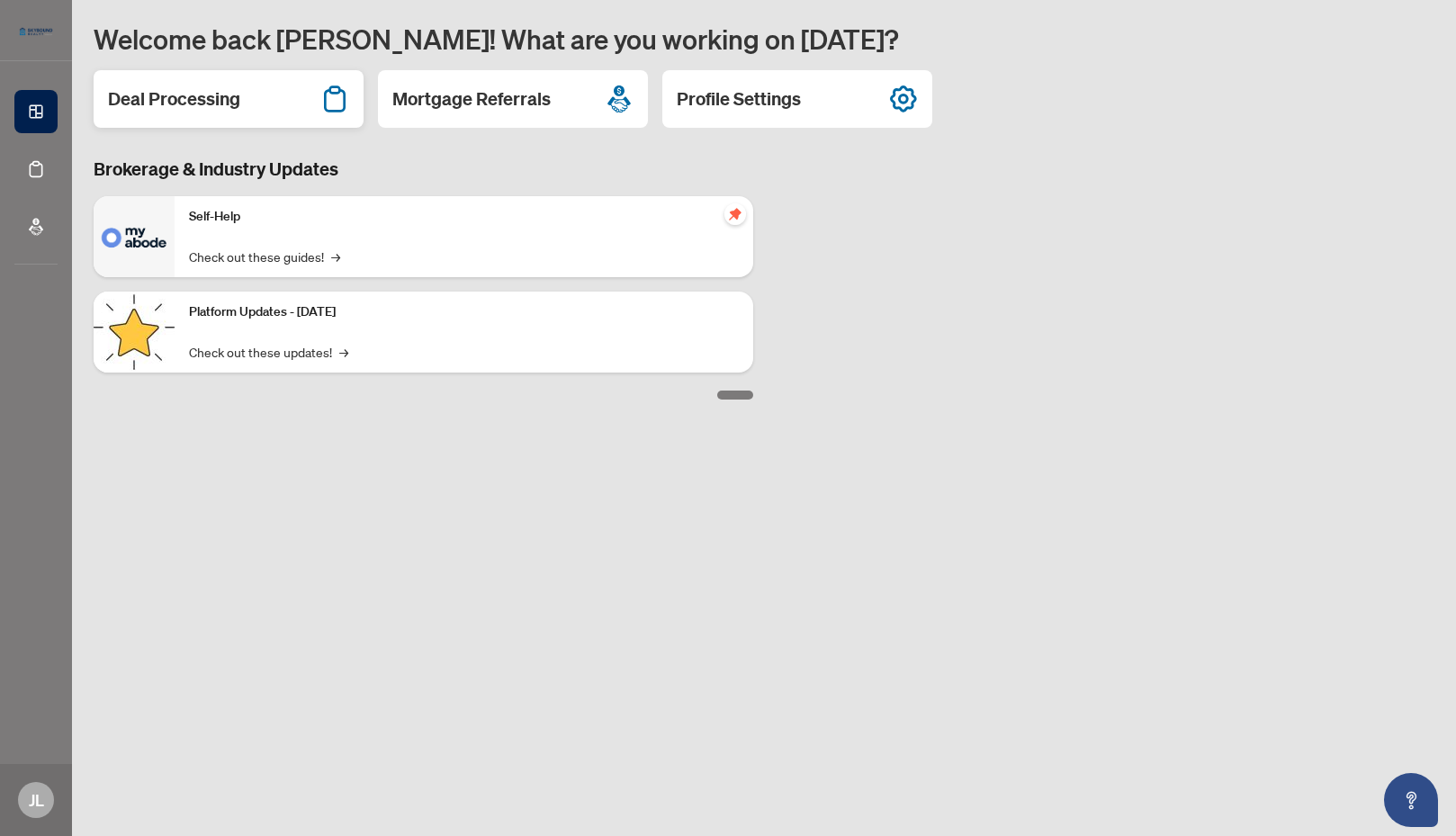
click at [191, 103] on h2 "Deal Processing" at bounding box center [174, 99] width 132 height 25
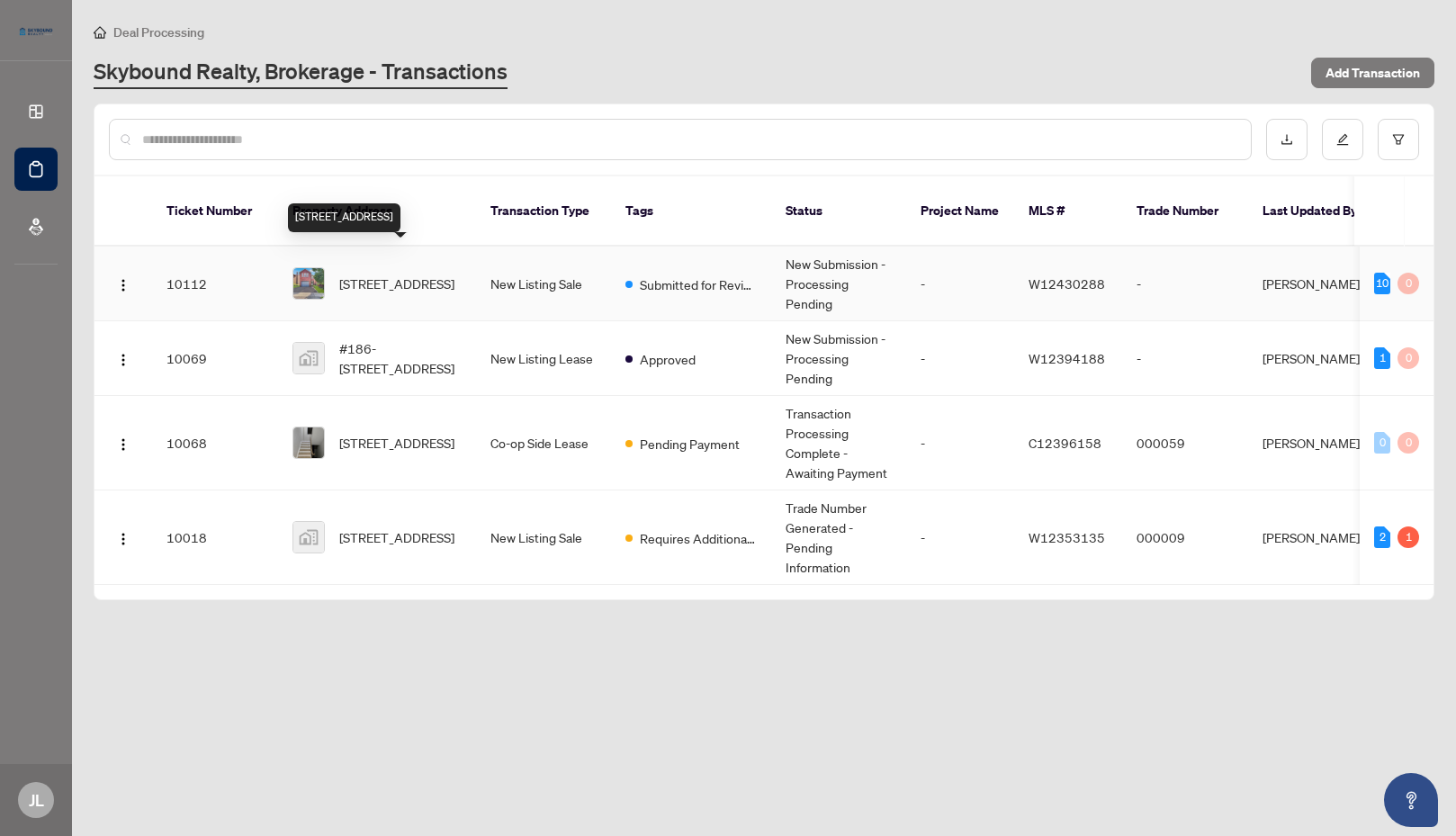
click at [388, 273] on span "[STREET_ADDRESS]" at bounding box center [397, 283] width 115 height 19
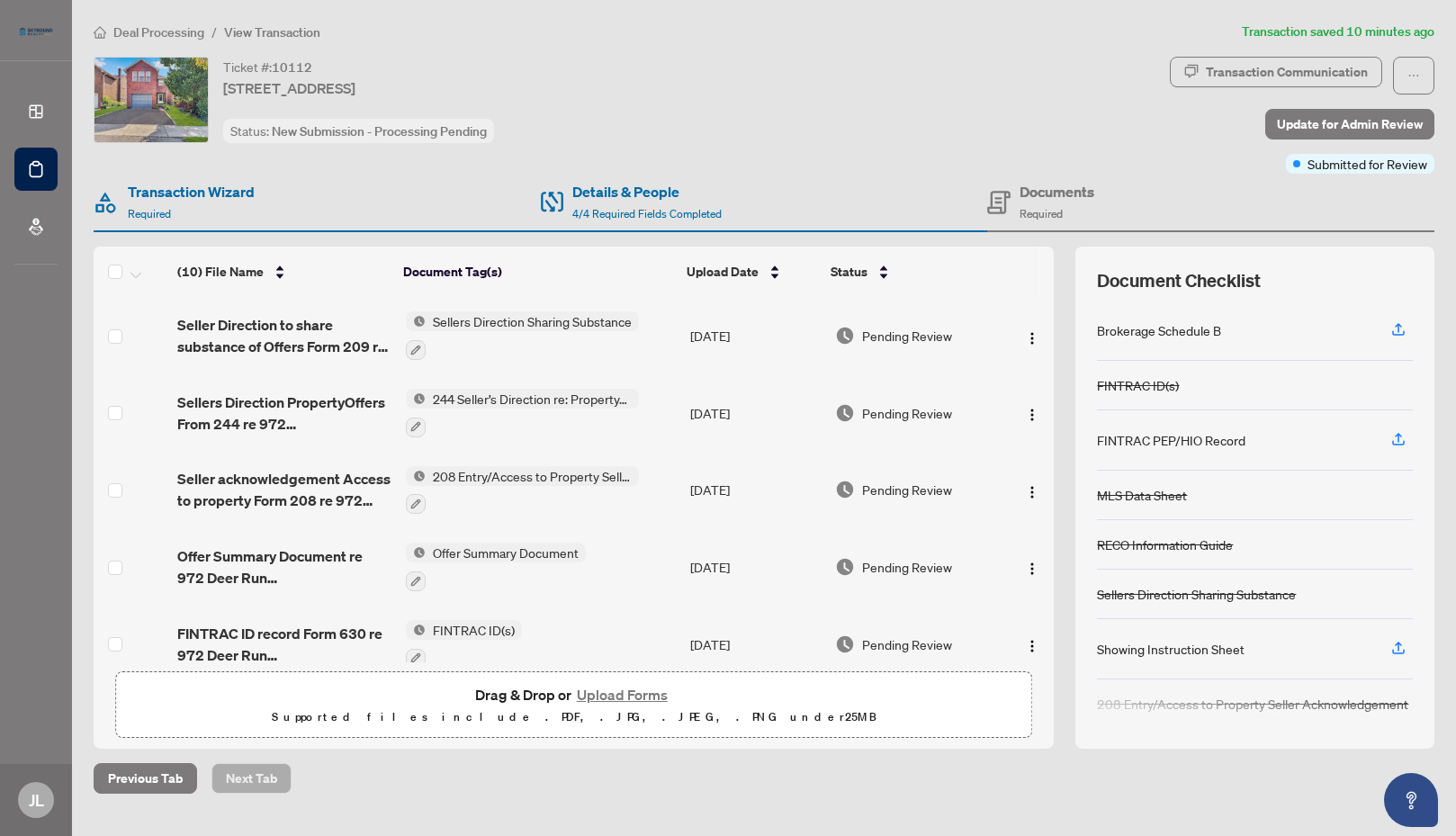
click at [611, 694] on button "Upload Forms" at bounding box center [622, 695] width 102 height 23
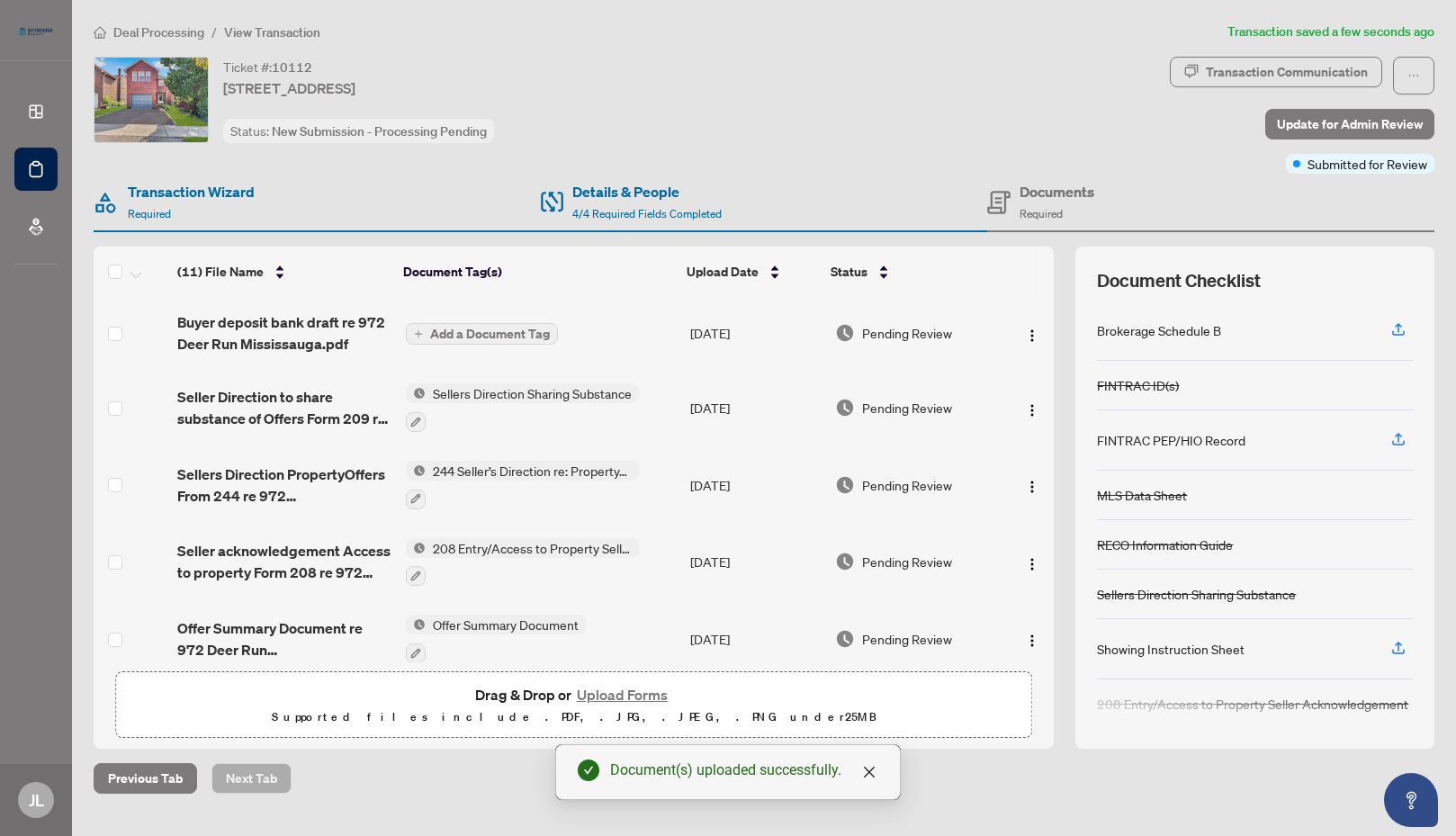
click at [485, 335] on span "Add a Document Tag" at bounding box center [489, 333] width 120 height 13
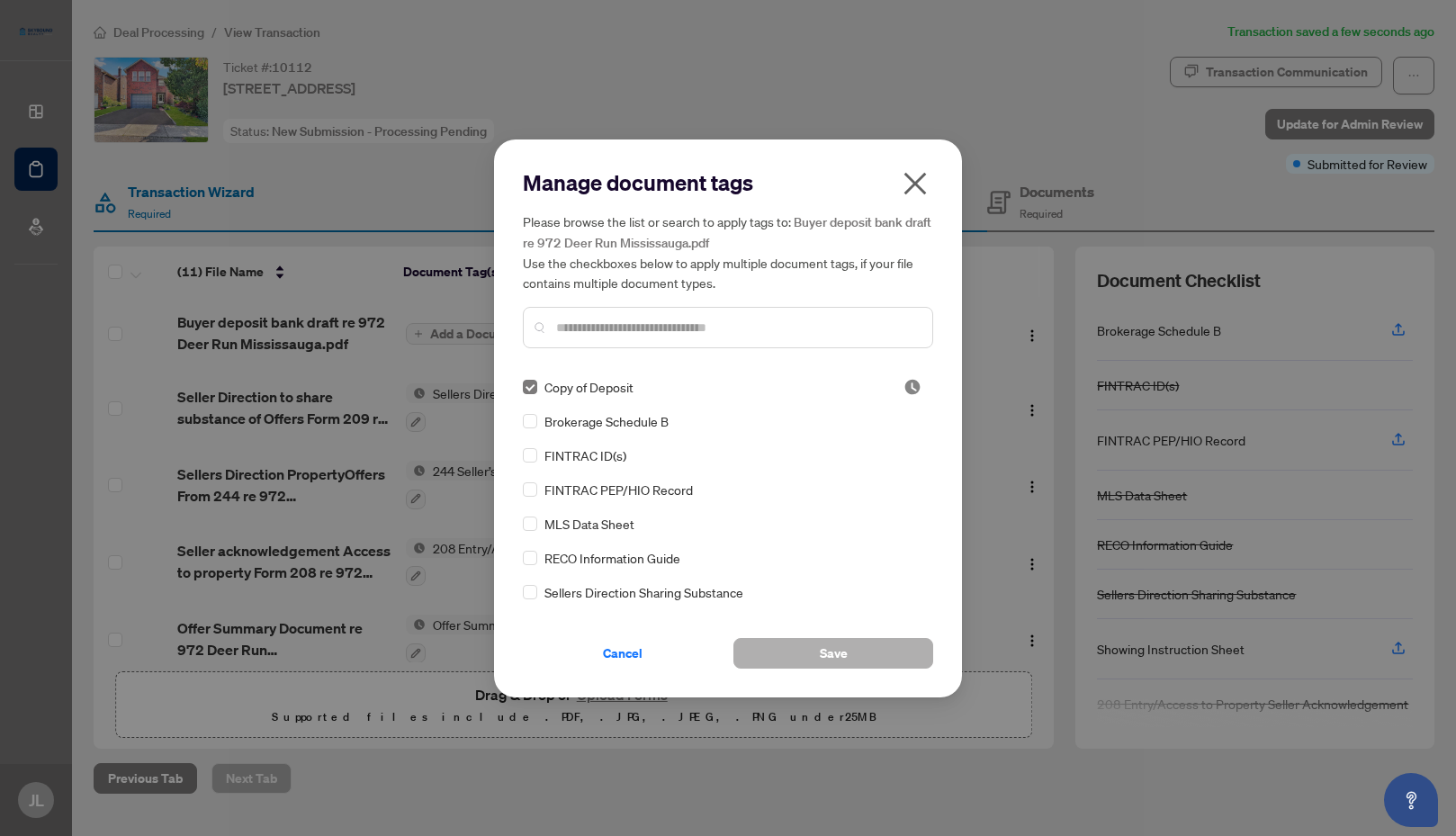
click at [832, 655] on span "Save" at bounding box center [833, 653] width 28 height 29
